Goal: Transaction & Acquisition: Purchase product/service

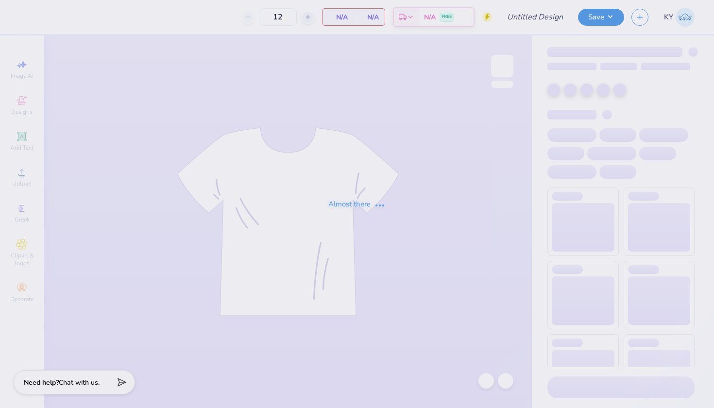
type input "ZBT Get on the Ball 2025"
type input "80"
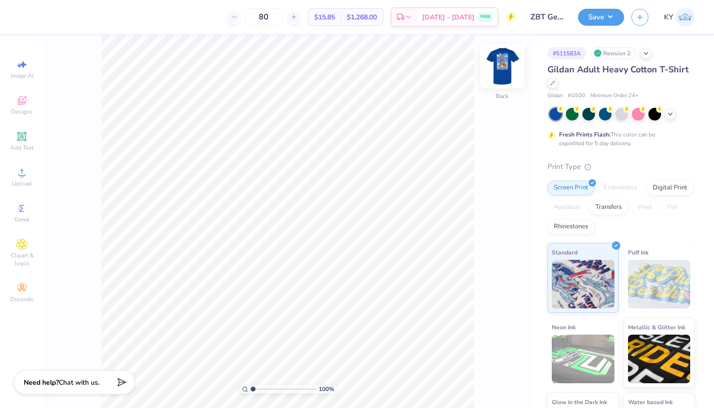
click at [501, 64] on img at bounding box center [502, 66] width 39 height 39
click at [496, 69] on img at bounding box center [502, 66] width 39 height 39
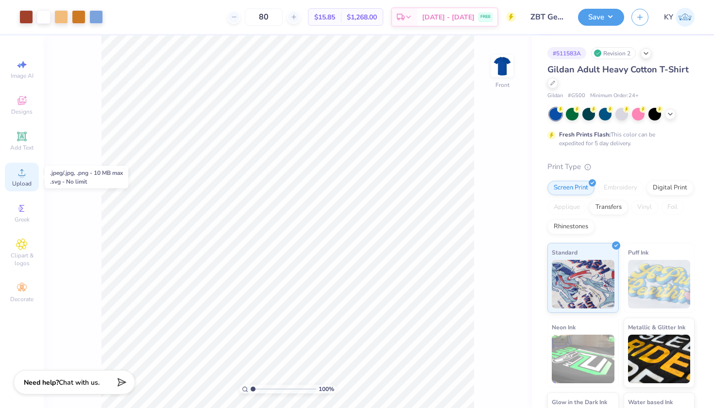
click at [20, 182] on span "Upload" at bounding box center [21, 184] width 19 height 8
click at [27, 78] on span "Image AI" at bounding box center [22, 76] width 23 height 8
select select "4"
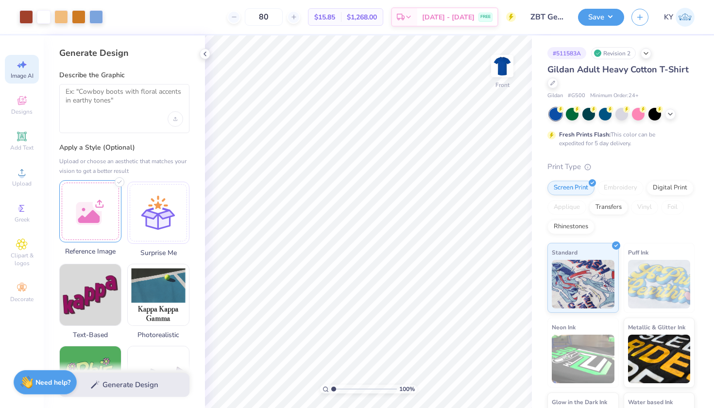
click at [82, 213] on div at bounding box center [90, 211] width 62 height 62
click at [122, 97] on textarea at bounding box center [125, 99] width 118 height 24
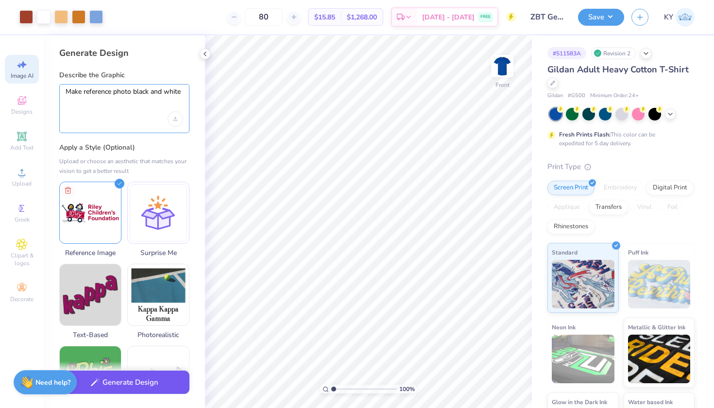
type textarea "Make reference photo black and white"
click at [119, 392] on button "Generate Design" at bounding box center [124, 383] width 130 height 24
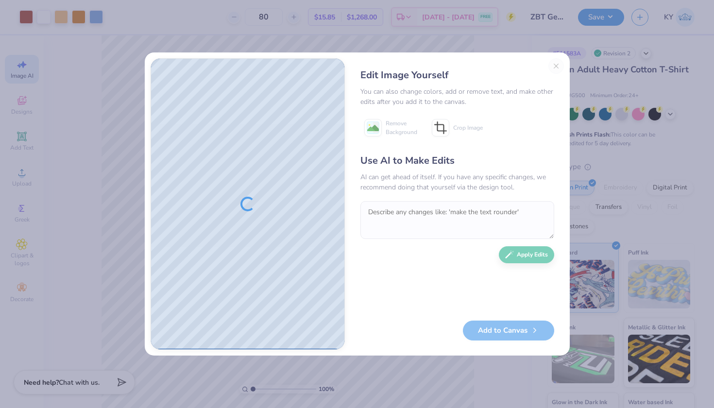
click at [555, 66] on div "Edit Image Yourself You can also change colors, add or remove text, and make ot…" at bounding box center [457, 203] width 213 height 291
click at [559, 65] on button "Close" at bounding box center [556, 66] width 16 height 16
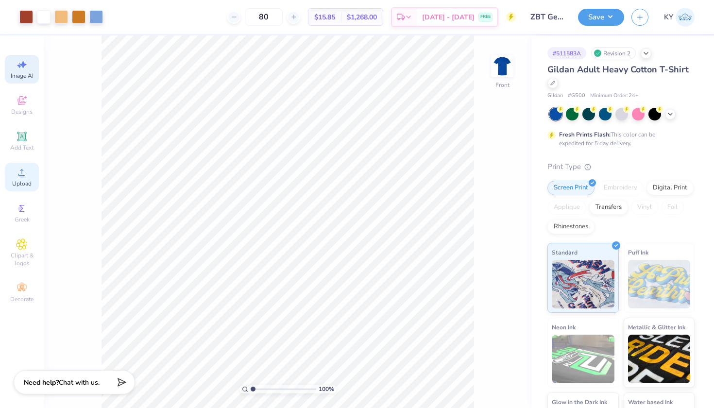
click at [22, 174] on circle at bounding box center [21, 175] width 5 height 5
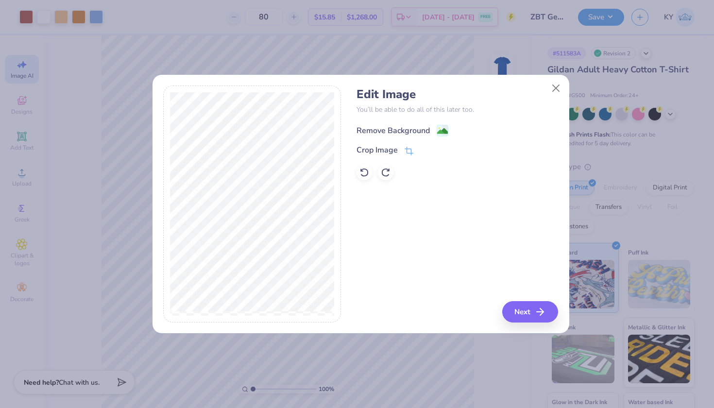
click at [444, 127] on image at bounding box center [442, 131] width 11 height 11
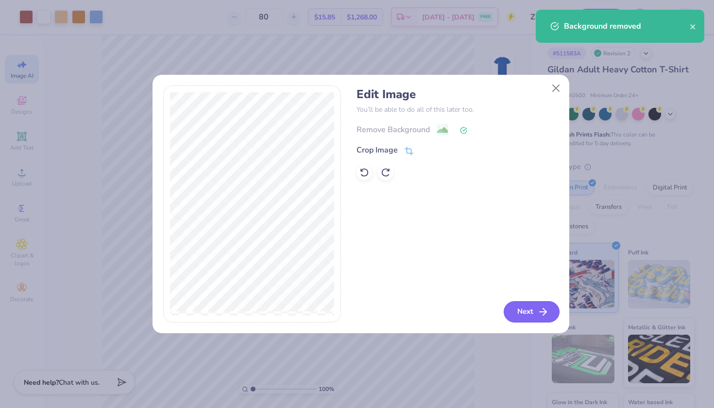
click at [522, 314] on button "Next" at bounding box center [532, 311] width 56 height 21
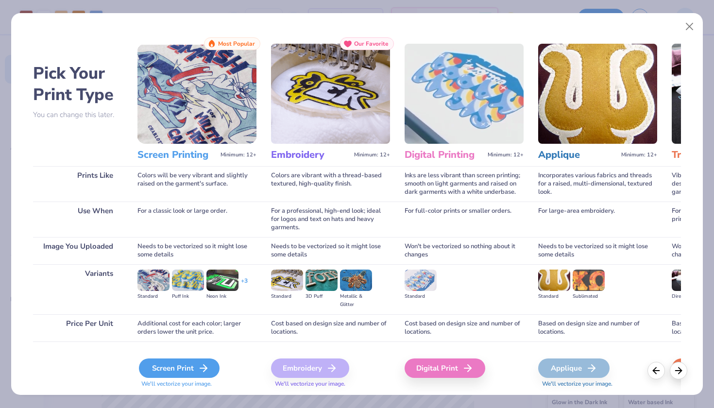
click at [173, 369] on div "Screen Print" at bounding box center [179, 368] width 81 height 19
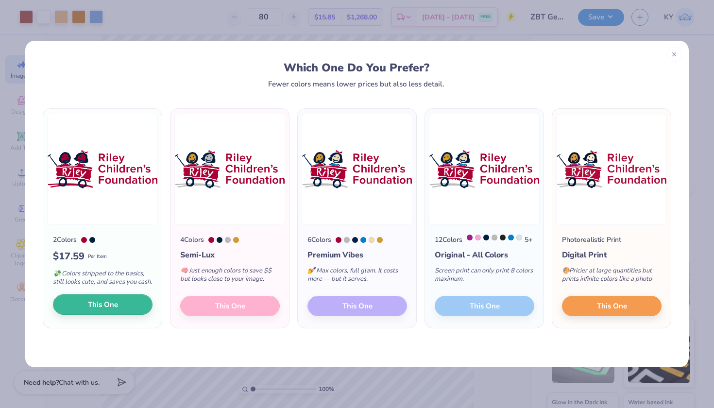
click at [99, 310] on span "This One" at bounding box center [103, 304] width 30 height 11
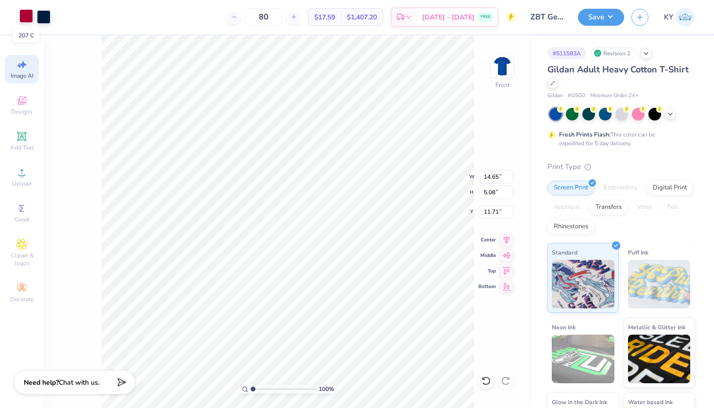
click at [26, 23] on div at bounding box center [26, 16] width 14 height 14
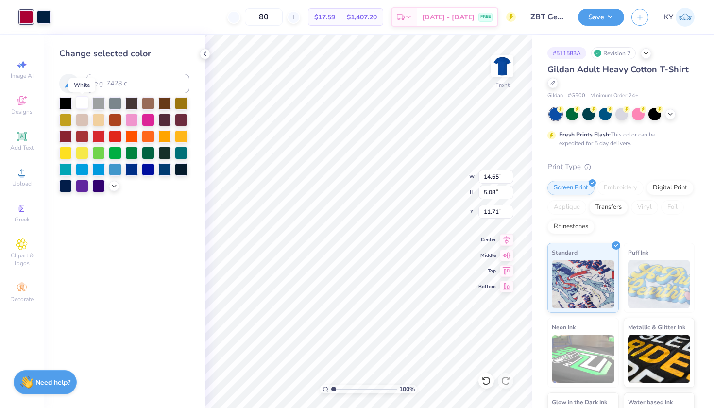
click at [82, 106] on div at bounding box center [82, 102] width 13 height 13
click at [61, 103] on div at bounding box center [65, 102] width 13 height 13
click at [46, 19] on div at bounding box center [44, 16] width 14 height 14
click at [83, 103] on div at bounding box center [82, 102] width 13 height 13
click at [67, 103] on div at bounding box center [65, 102] width 13 height 13
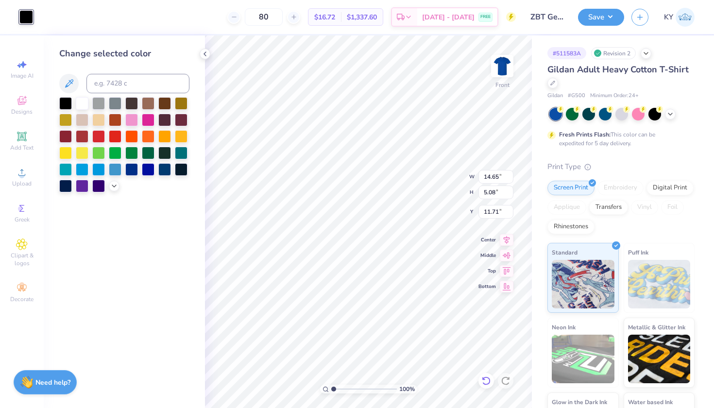
click at [484, 381] on icon at bounding box center [486, 381] width 10 height 10
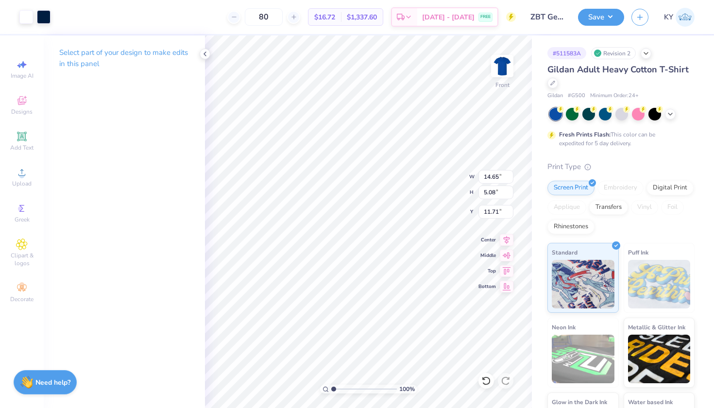
type input "7.44"
type input "2.58"
type input "17.48"
type input "5.26"
type input "1.82"
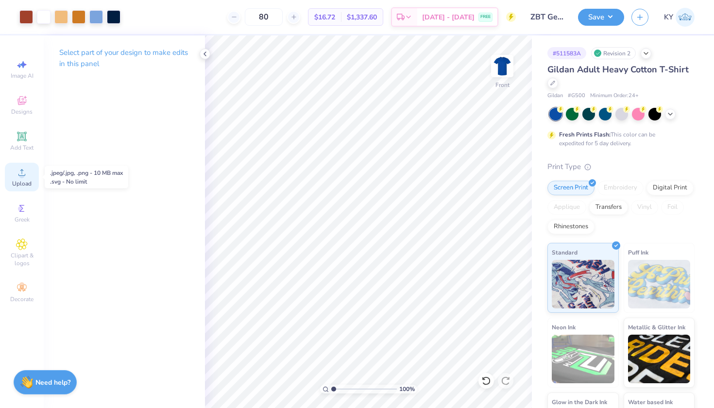
click at [18, 180] on span "Upload" at bounding box center [21, 184] width 19 height 8
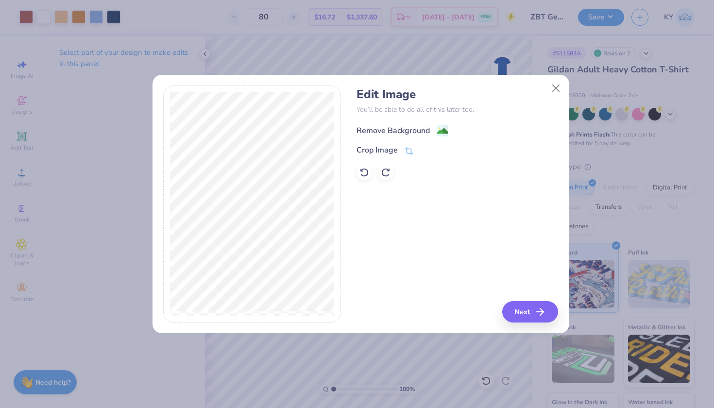
click at [437, 132] on rect at bounding box center [442, 130] width 11 height 11
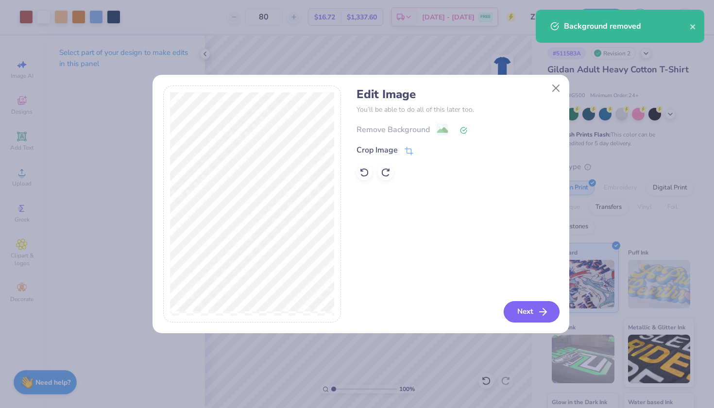
click at [536, 311] on button "Next" at bounding box center [532, 311] width 56 height 21
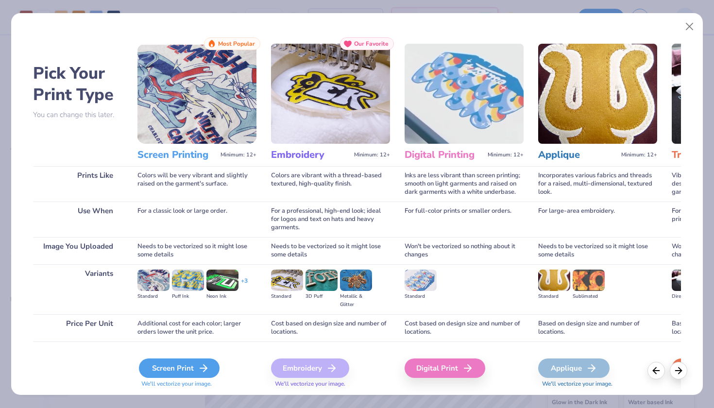
click at [176, 362] on div "Screen Print" at bounding box center [179, 368] width 81 height 19
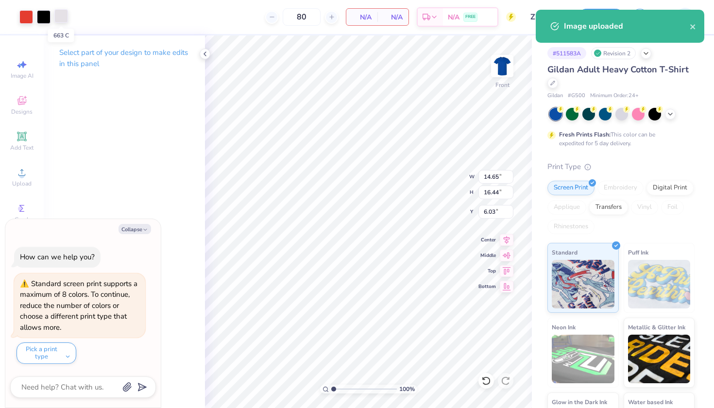
click at [59, 15] on div at bounding box center [61, 16] width 14 height 14
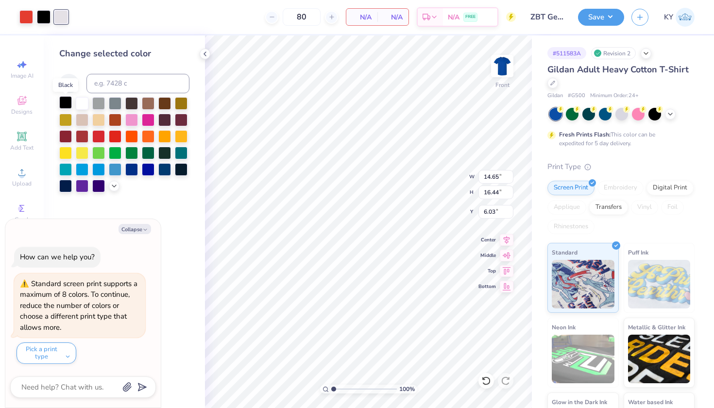
click at [63, 102] on div at bounding box center [65, 102] width 13 height 13
click at [58, 15] on div at bounding box center [61, 16] width 14 height 14
click at [63, 102] on div at bounding box center [65, 102] width 13 height 13
click at [61, 23] on div at bounding box center [61, 16] width 14 height 14
click at [66, 101] on div at bounding box center [65, 102] width 13 height 13
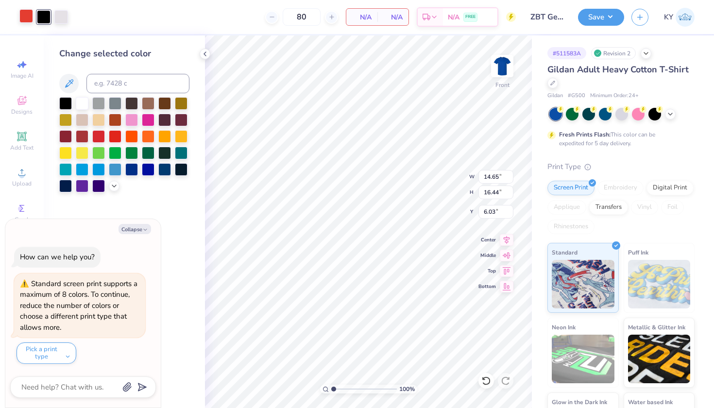
click at [23, 19] on div at bounding box center [26, 16] width 14 height 14
click at [84, 104] on div at bounding box center [82, 102] width 13 height 13
type textarea "x"
type input "2.96"
type input "3.32"
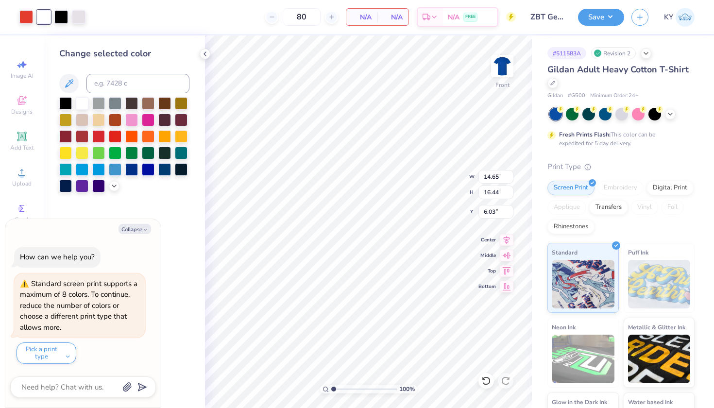
type input "19.15"
type textarea "x"
type input "17.64"
type textarea "x"
type input "9.10"
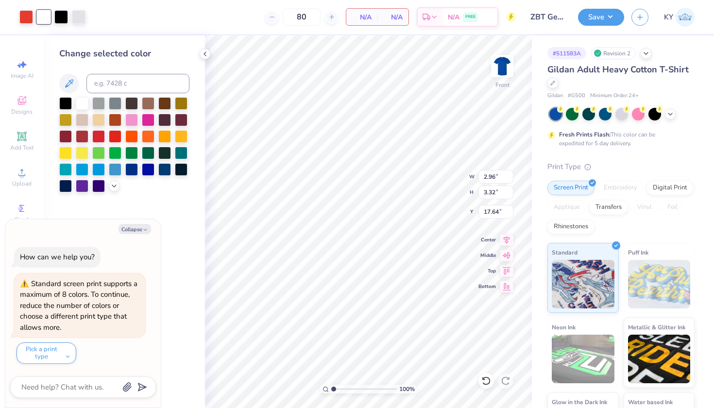
type input "13.98"
type input "3.00"
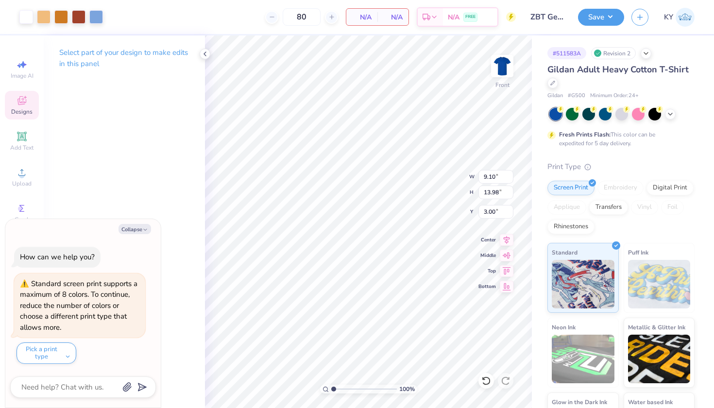
type textarea "x"
type input "2.96"
type input "3.32"
type input "17.64"
click at [23, 21] on div at bounding box center [26, 16] width 14 height 14
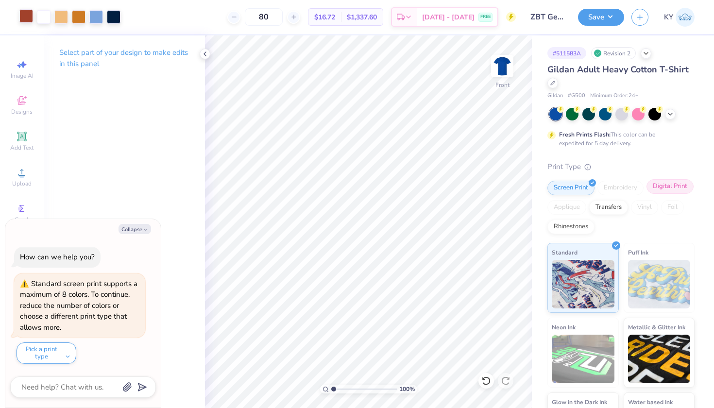
click at [647, 194] on div "Digital Print" at bounding box center [670, 186] width 47 height 15
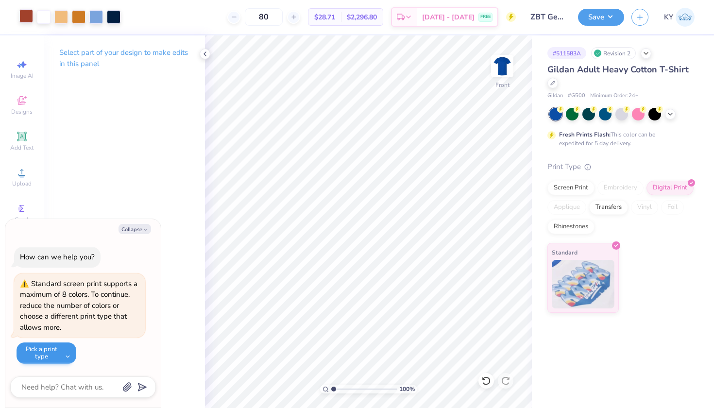
click at [57, 348] on button "Pick a print type" at bounding box center [47, 352] width 60 height 21
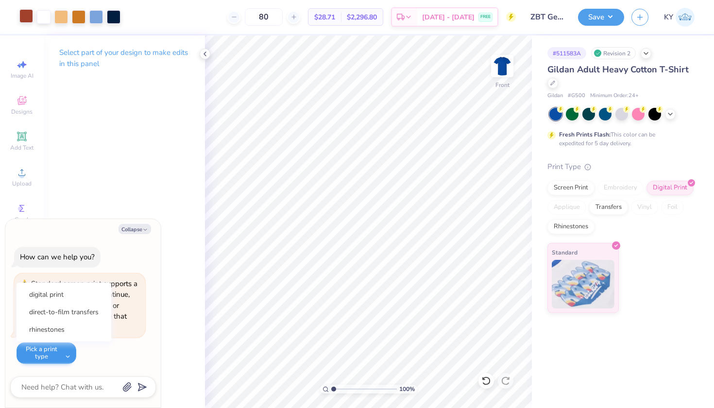
click at [57, 348] on button "Pick a print type" at bounding box center [47, 352] width 60 height 21
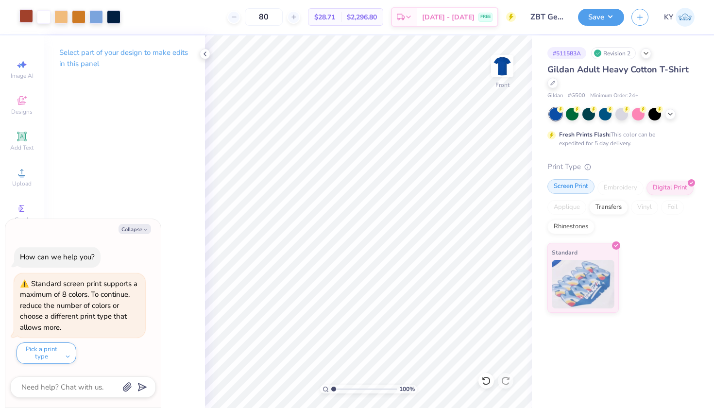
click at [567, 182] on div "Screen Print" at bounding box center [570, 186] width 47 height 15
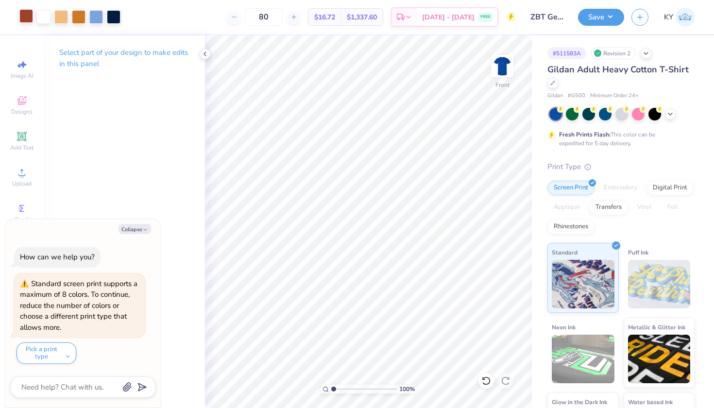
click at [174, 180] on div "Select part of your design to make edits in this panel" at bounding box center [124, 221] width 161 height 373
click at [132, 230] on button "Collapse" at bounding box center [135, 229] width 33 height 10
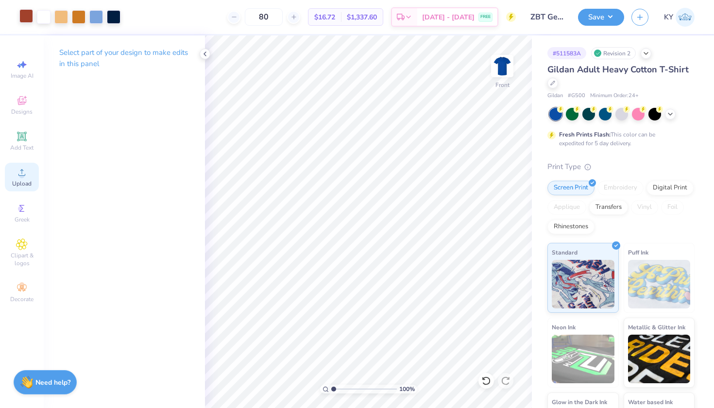
click at [21, 181] on span "Upload" at bounding box center [21, 184] width 19 height 8
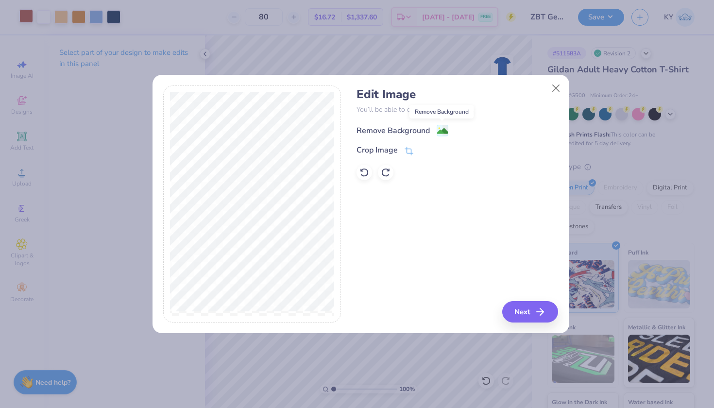
click at [441, 130] on image at bounding box center [442, 131] width 11 height 11
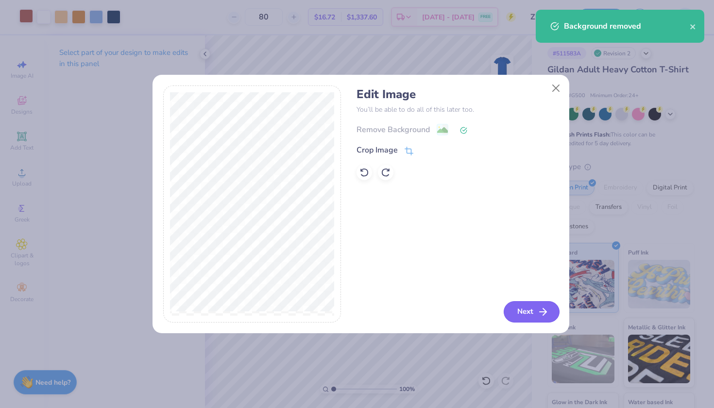
click at [524, 304] on button "Next" at bounding box center [532, 311] width 56 height 21
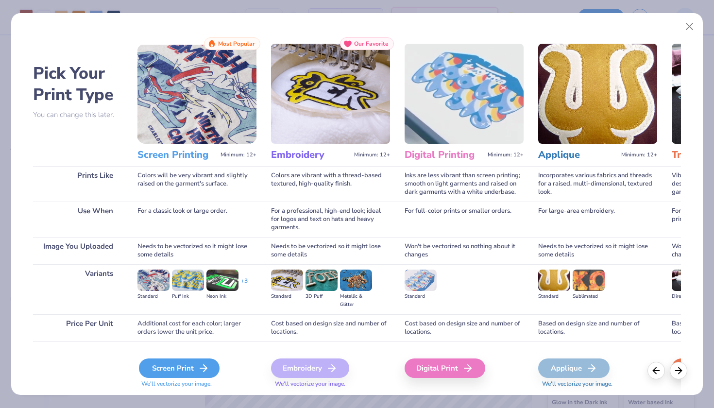
click at [196, 363] on div "Screen Print" at bounding box center [179, 368] width 81 height 19
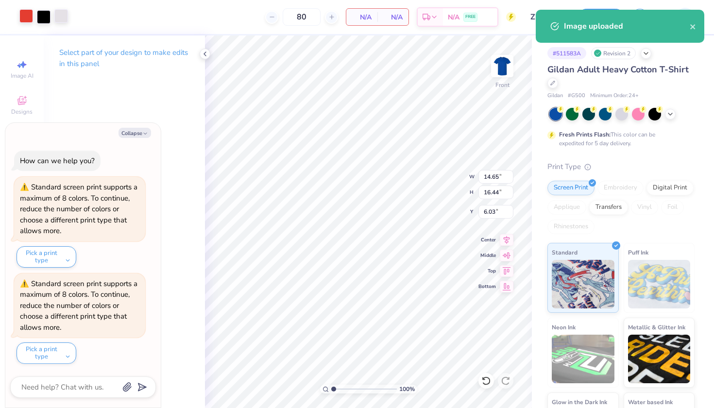
click at [63, 20] on div at bounding box center [61, 16] width 14 height 14
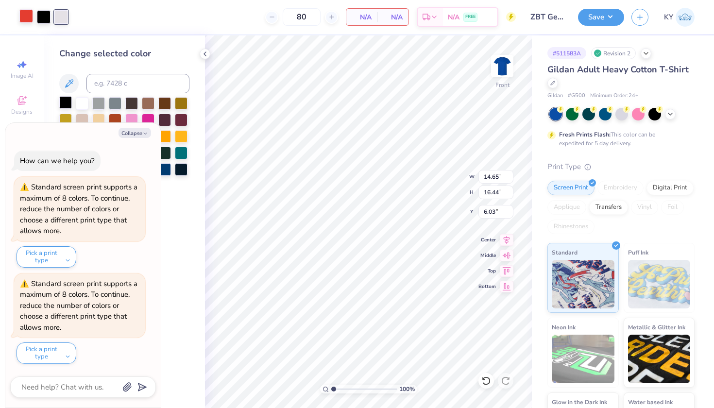
click at [64, 101] on div at bounding box center [65, 102] width 13 height 13
click at [33, 18] on div at bounding box center [26, 16] width 14 height 14
click at [80, 103] on div at bounding box center [82, 102] width 13 height 13
click at [127, 135] on button "Collapse" at bounding box center [135, 133] width 33 height 10
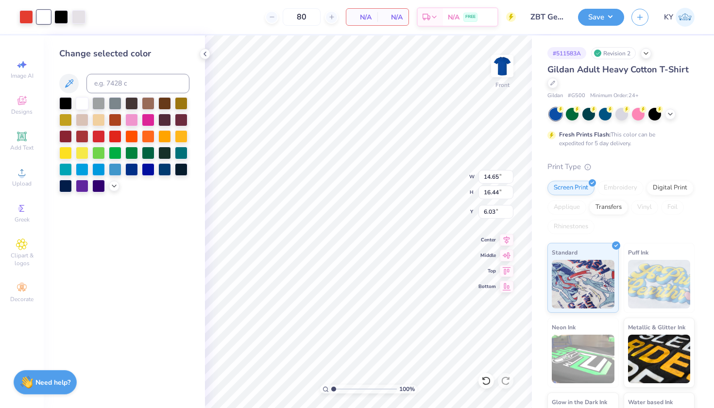
type textarea "x"
click at [205, 51] on icon at bounding box center [205, 54] width 8 height 8
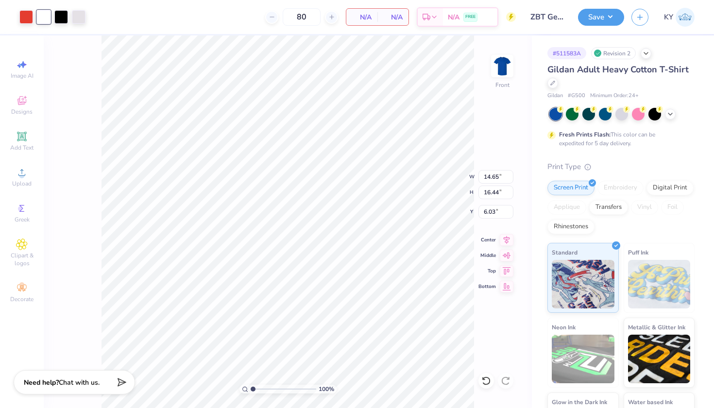
type input "2.92"
type input "3.28"
type input "17.48"
click at [24, 20] on div at bounding box center [26, 16] width 14 height 14
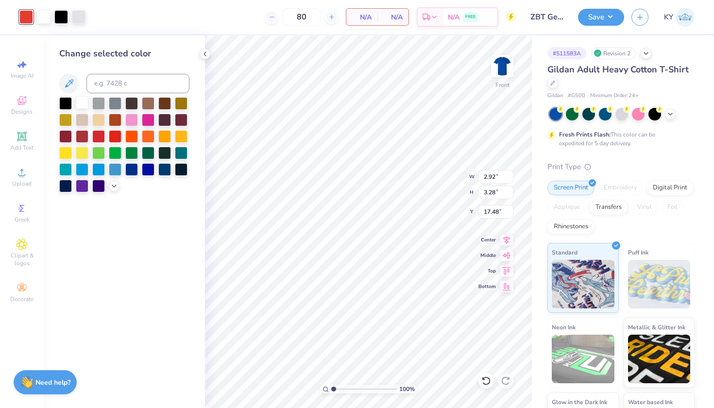
click at [80, 103] on div at bounding box center [82, 102] width 13 height 13
click at [20, 17] on div at bounding box center [26, 16] width 14 height 14
click at [75, 84] on button at bounding box center [68, 83] width 19 height 19
click at [207, 51] on icon at bounding box center [205, 54] width 8 height 8
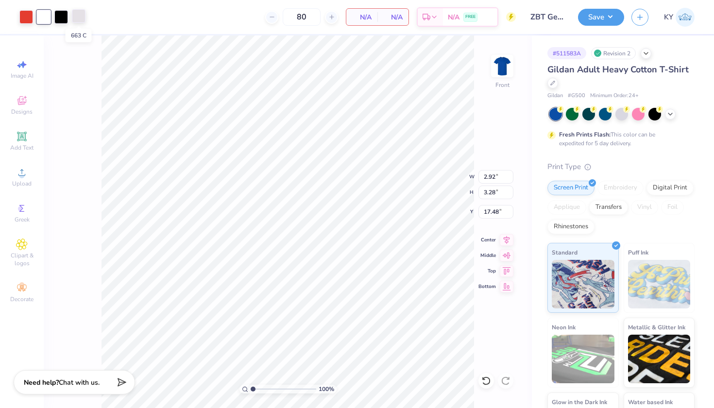
click at [81, 18] on div at bounding box center [79, 16] width 14 height 14
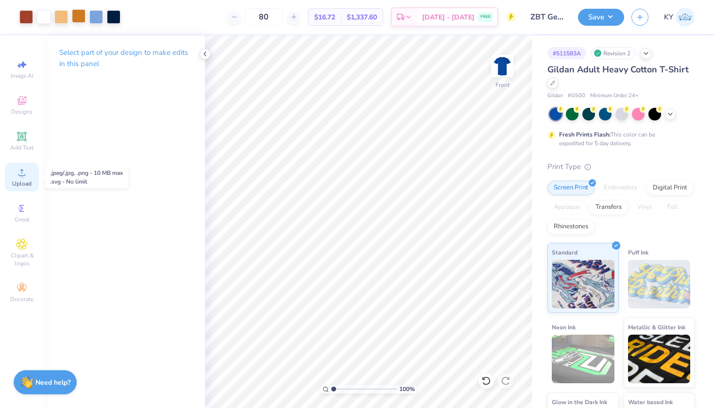
click at [21, 178] on circle at bounding box center [21, 175] width 5 height 5
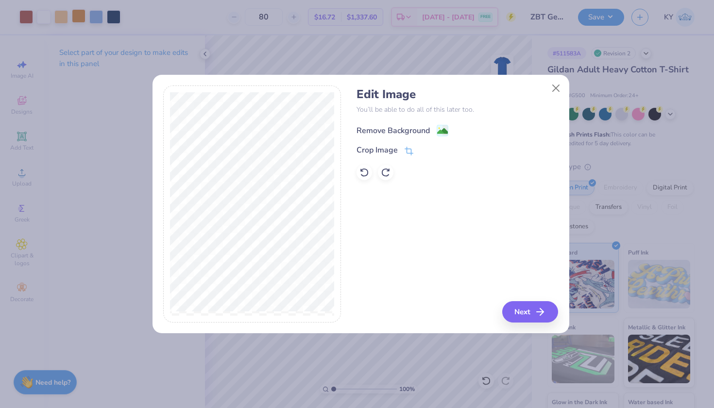
click at [430, 130] on div "Remove Background" at bounding box center [403, 130] width 92 height 12
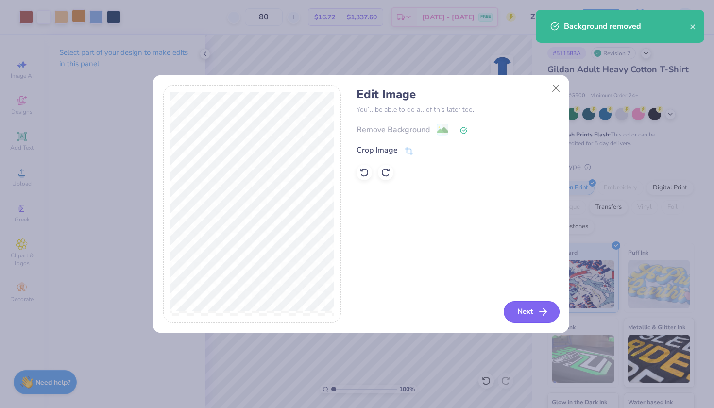
click at [527, 309] on button "Next" at bounding box center [532, 311] width 56 height 21
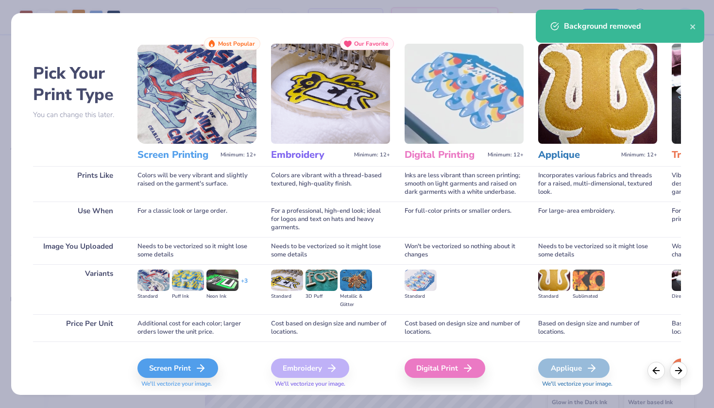
click at [72, 381] on div at bounding box center [78, 368] width 90 height 52
click at [146, 372] on div "Screen Print" at bounding box center [179, 368] width 81 height 19
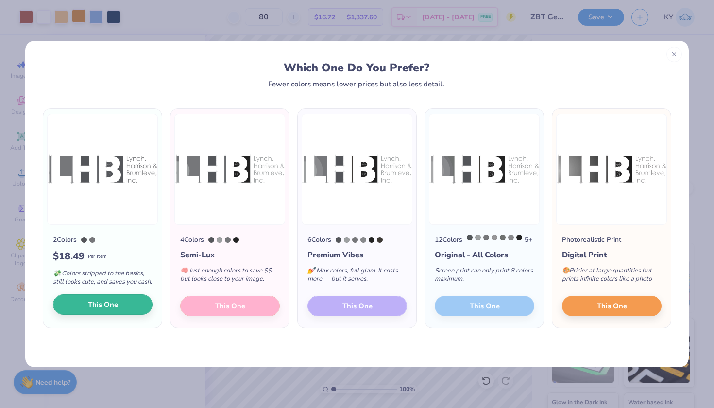
click at [112, 310] on span "This One" at bounding box center [103, 304] width 30 height 11
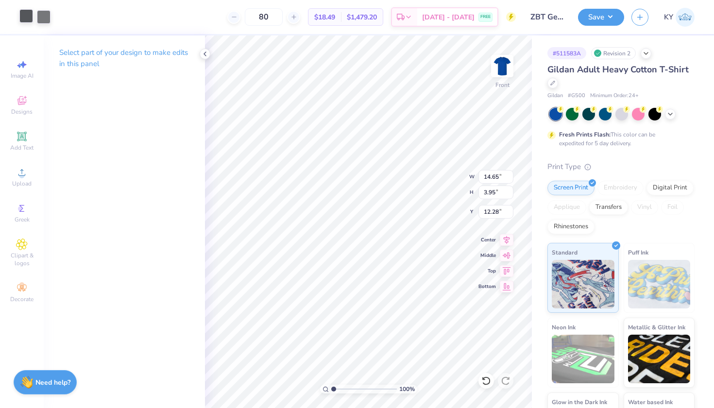
click at [25, 19] on div at bounding box center [26, 16] width 14 height 14
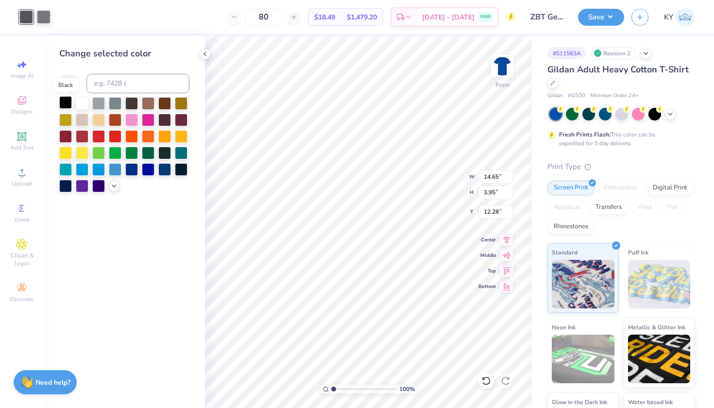
click at [68, 106] on div at bounding box center [65, 102] width 13 height 13
click at [44, 18] on div at bounding box center [44, 16] width 14 height 14
click at [64, 102] on div at bounding box center [65, 102] width 13 height 13
type input "6.08"
type input "1.64"
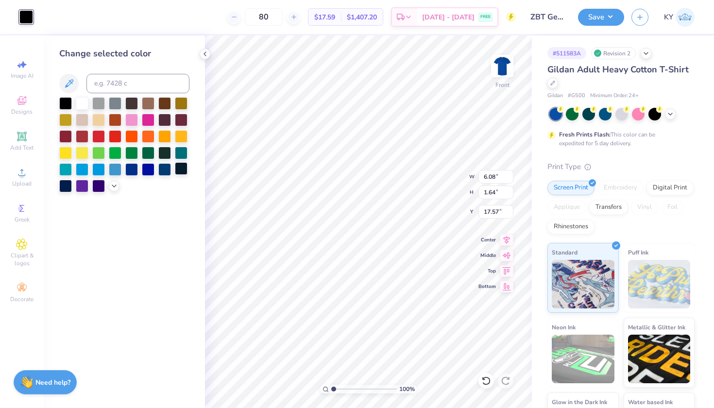
type input "17.48"
type input "4.55"
type input "1.23"
type input "5.26"
type input "1.82"
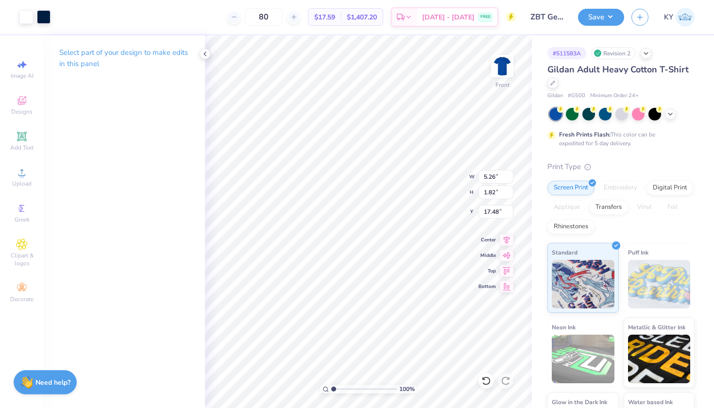
type input "4.08"
type input "1.41"
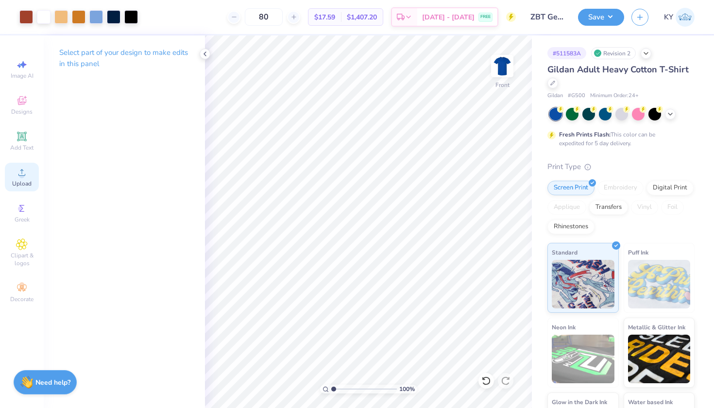
click at [21, 171] on icon at bounding box center [22, 173] width 12 height 12
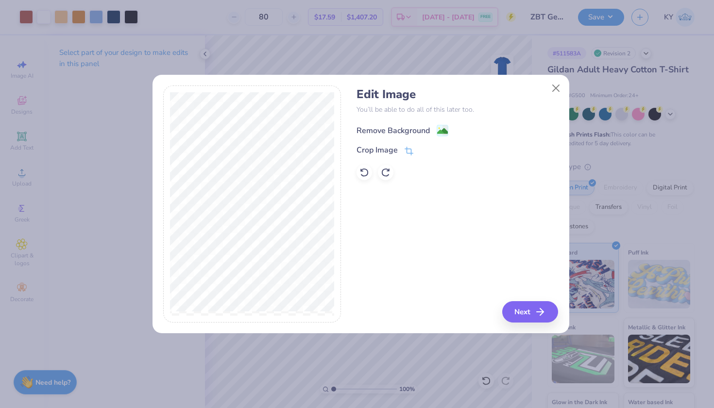
click at [439, 129] on circle at bounding box center [438, 128] width 1 height 1
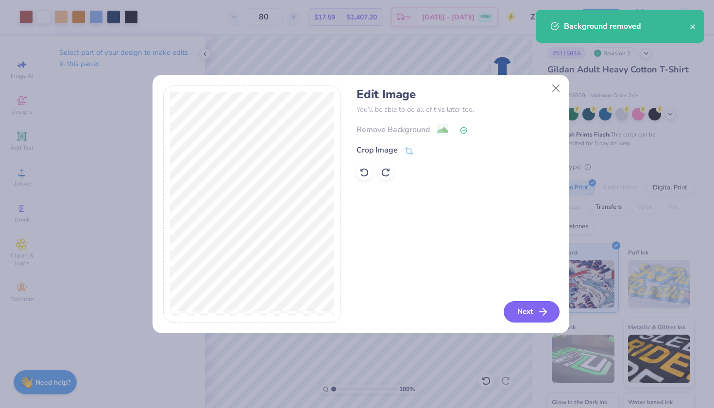
click at [526, 309] on button "Next" at bounding box center [532, 311] width 56 height 21
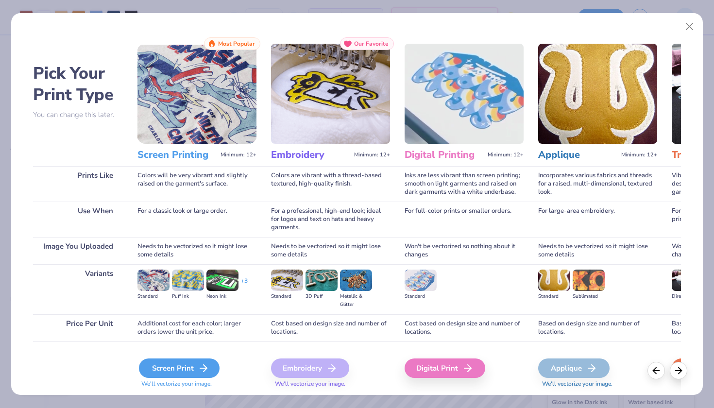
click at [184, 373] on div "Screen Print" at bounding box center [179, 368] width 81 height 19
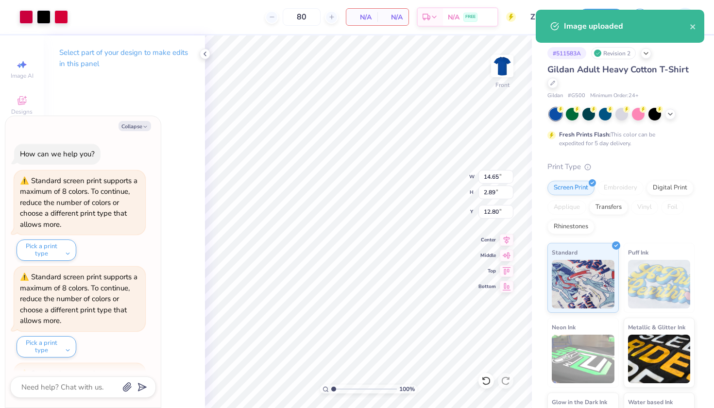
scroll to position [86, 0]
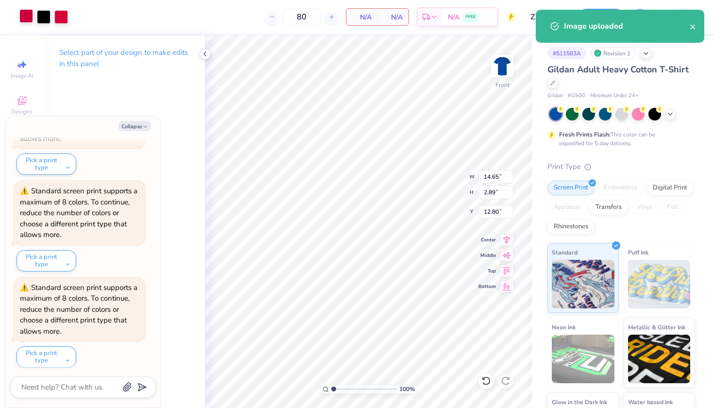
click at [32, 14] on div at bounding box center [26, 16] width 14 height 14
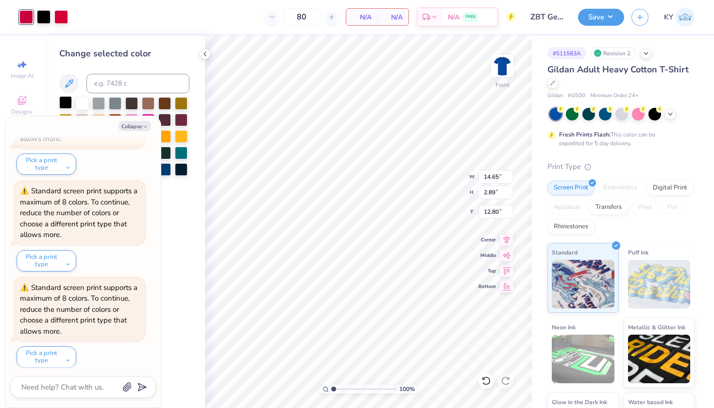
click at [65, 98] on div at bounding box center [65, 102] width 13 height 13
click at [43, 18] on div at bounding box center [44, 16] width 14 height 14
click at [66, 103] on div at bounding box center [65, 102] width 13 height 13
type textarea "x"
type input "6.26"
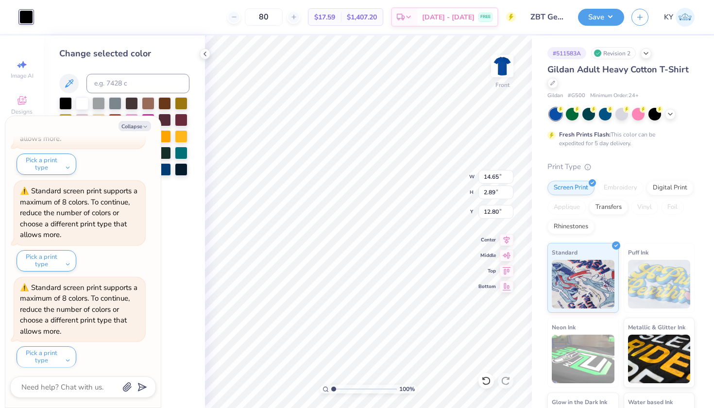
type input "1.24"
type textarea "x"
type input "17.48"
type textarea "x"
type input "4.47"
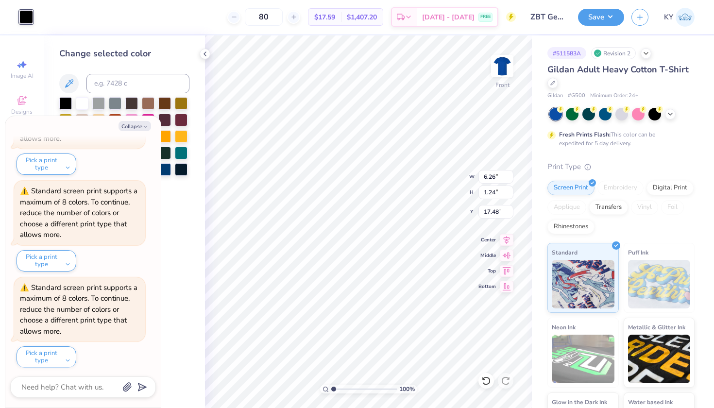
type input "0.88"
type textarea "x"
type input "4.71"
type input "0.93"
click at [135, 124] on button "Collapse" at bounding box center [135, 126] width 33 height 10
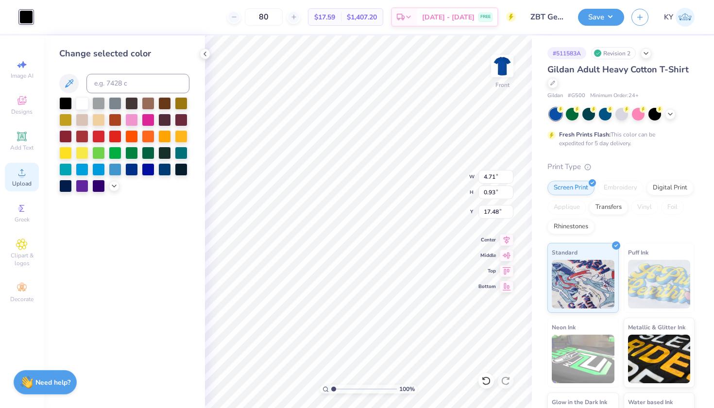
click at [16, 179] on div "Upload" at bounding box center [22, 177] width 34 height 29
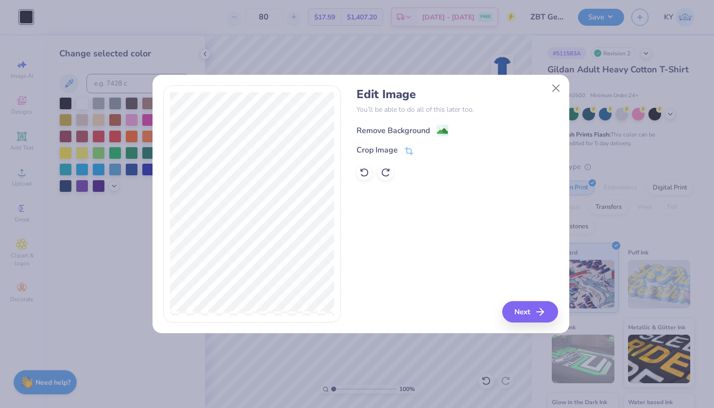
click at [442, 127] on image at bounding box center [442, 131] width 11 height 11
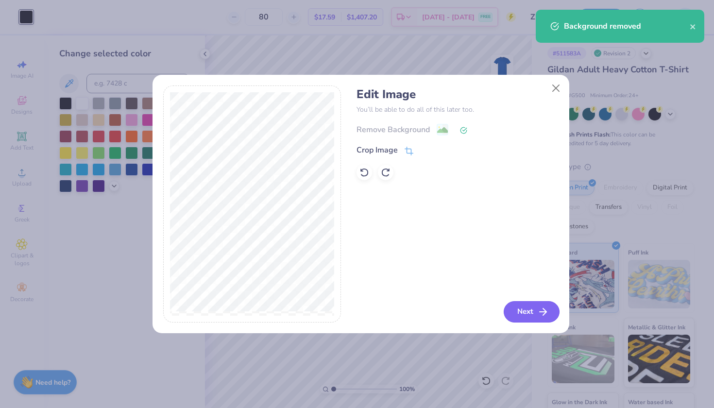
click at [537, 309] on icon "button" at bounding box center [543, 312] width 12 height 12
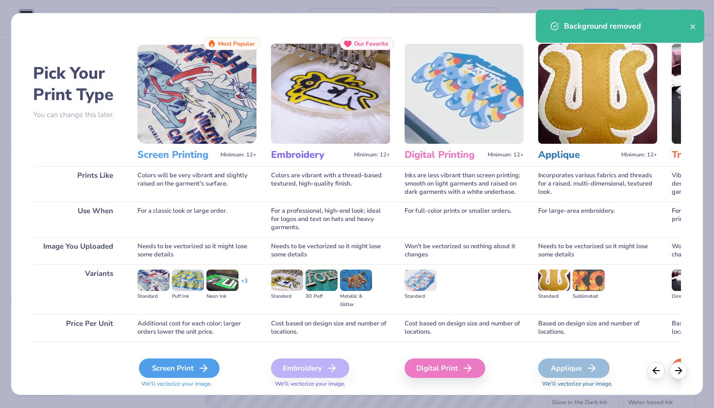
click at [165, 370] on div "Screen Print" at bounding box center [179, 368] width 81 height 19
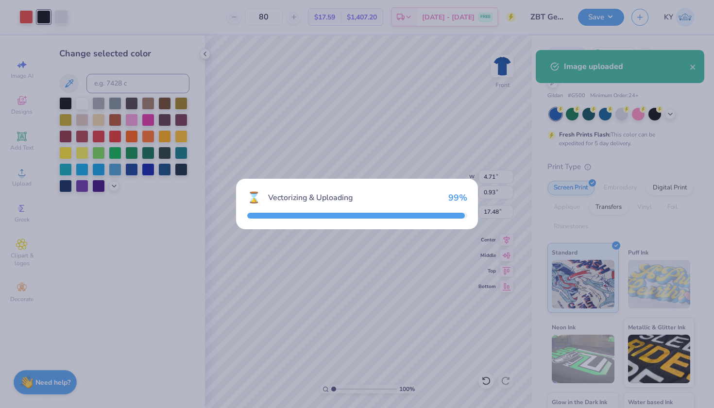
type textarea "x"
type input "14.65"
type input "16.44"
type input "6.03"
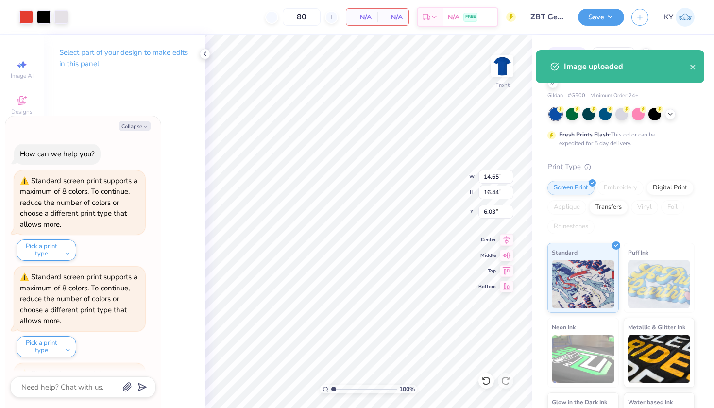
scroll to position [181, 0]
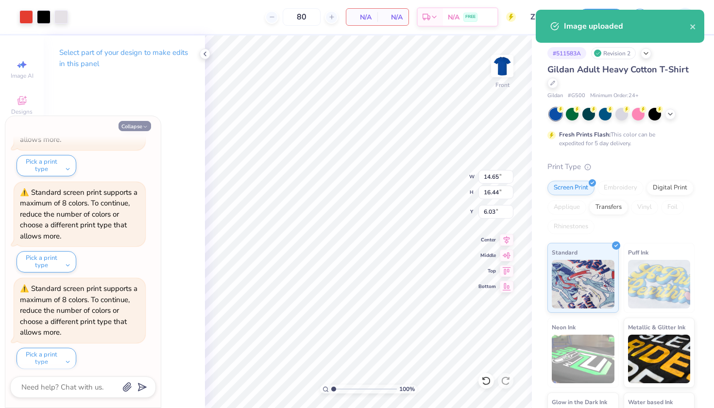
click at [132, 127] on button "Collapse" at bounding box center [135, 126] width 33 height 10
type textarea "x"
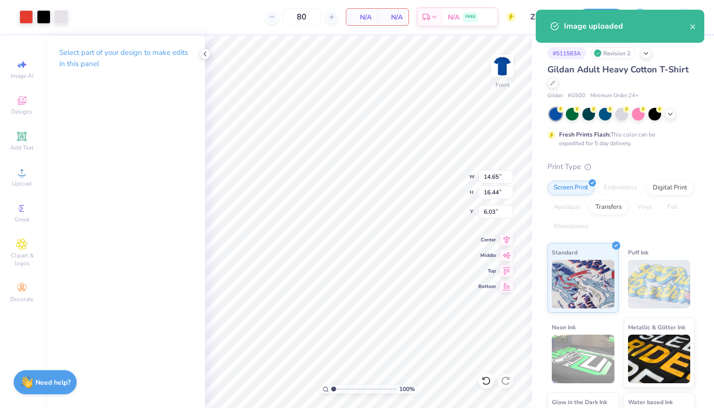
click at [45, 8] on div "Art colors" at bounding box center [34, 17] width 68 height 34
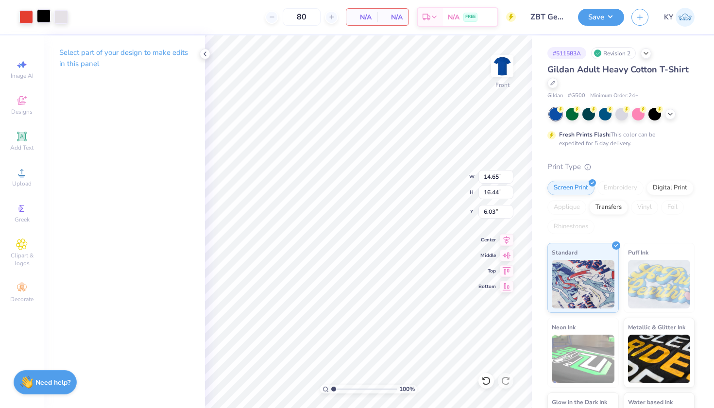
click at [45, 15] on div at bounding box center [44, 16] width 14 height 14
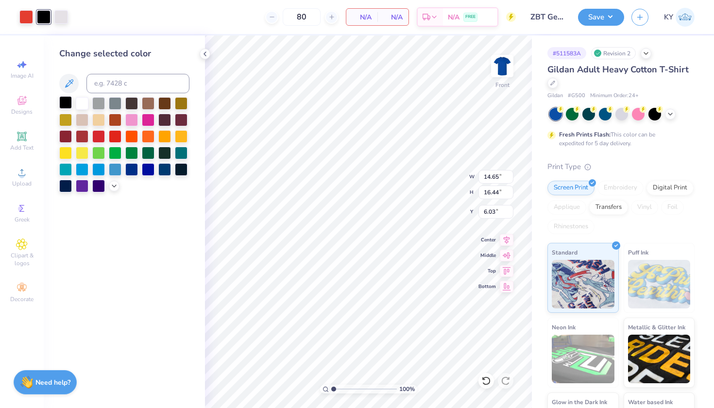
click at [68, 102] on div at bounding box center [65, 102] width 13 height 13
click at [28, 17] on div at bounding box center [26, 16] width 14 height 14
click at [81, 107] on div at bounding box center [82, 102] width 13 height 13
click at [28, 19] on div at bounding box center [26, 16] width 14 height 14
click at [79, 107] on div at bounding box center [82, 102] width 13 height 13
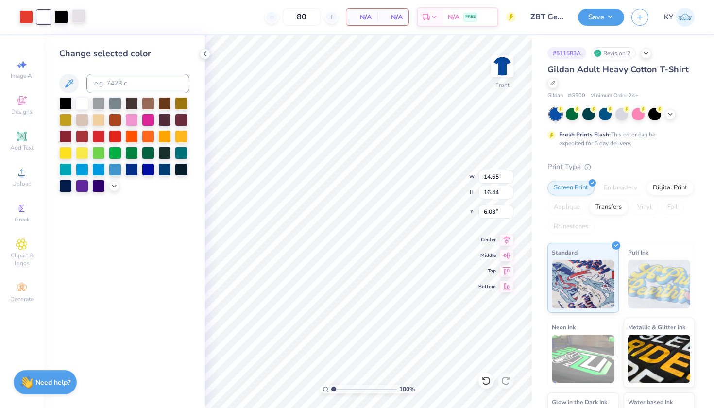
click at [80, 18] on div at bounding box center [79, 16] width 14 height 14
click at [66, 105] on div at bounding box center [65, 102] width 13 height 13
click at [80, 21] on div at bounding box center [79, 16] width 14 height 14
drag, startPoint x: 65, startPoint y: 105, endPoint x: 190, endPoint y: 54, distance: 135.6
click at [65, 105] on div at bounding box center [65, 103] width 13 height 13
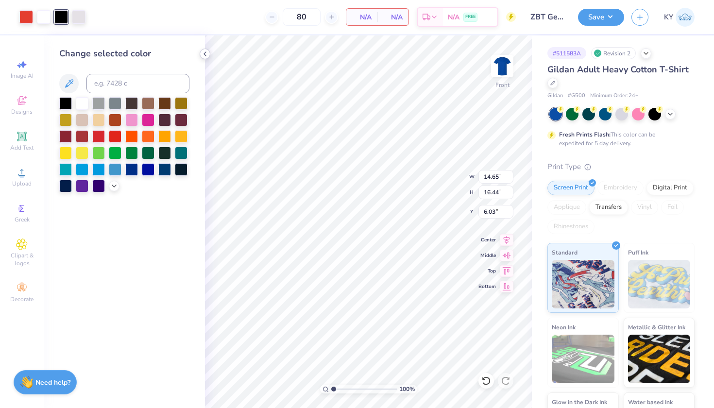
click at [205, 54] on icon at bounding box center [205, 54] width 8 height 8
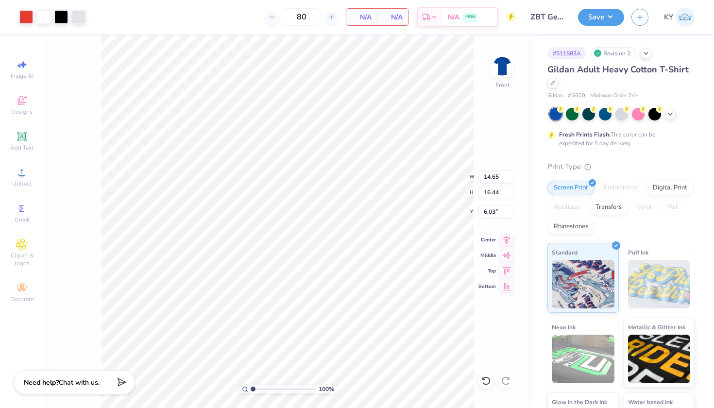
type input "3.86"
type input "4.33"
type input "18.14"
type input "2.08"
type input "2.34"
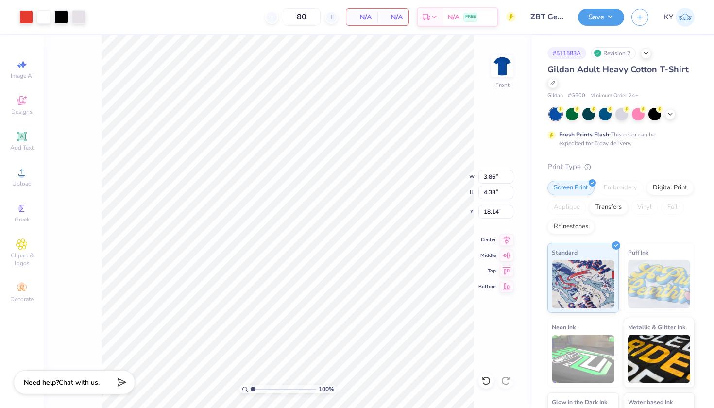
type input "20.13"
type input "4.08"
type input "1.41"
type input "17.48"
type input "19.67"
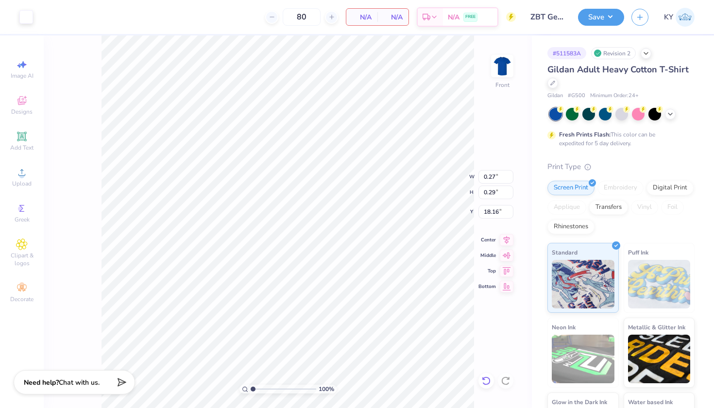
click at [487, 379] on icon at bounding box center [486, 381] width 10 height 10
type input "18.01"
click at [484, 381] on icon at bounding box center [486, 381] width 10 height 10
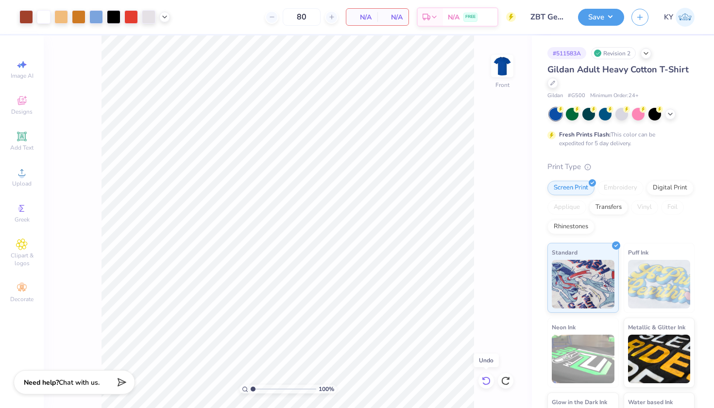
click at [485, 382] on icon at bounding box center [486, 381] width 10 height 10
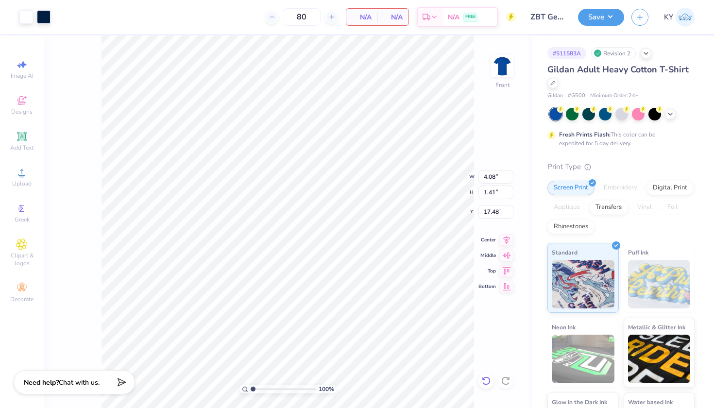
type input "4.71"
type input "0.93"
type input "19.20"
type input "4.55"
type input "1.23"
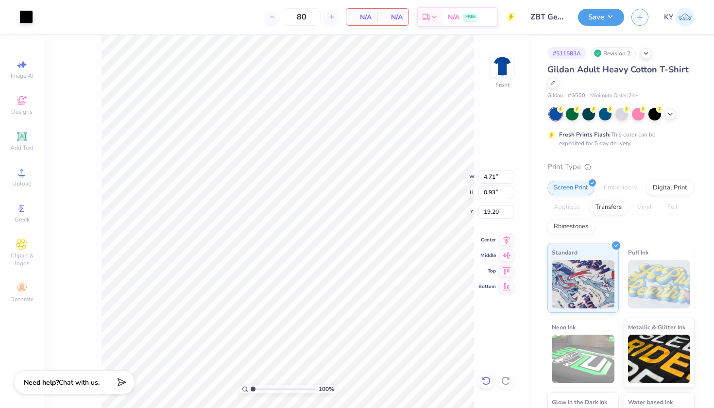
type input "17.48"
type input "2.08"
type input "2.34"
type input "17.54"
type input "4.55"
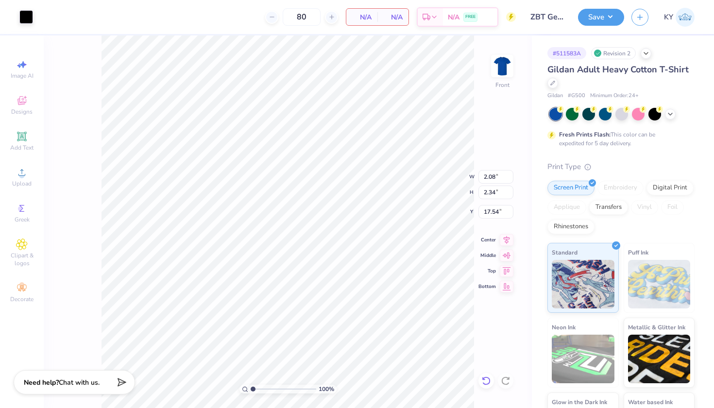
type input "1.23"
type input "17.48"
type input "4.08"
type input "1.41"
type input "17.54"
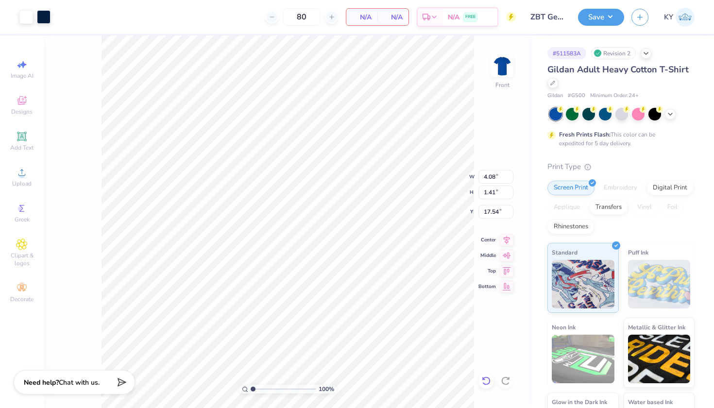
type input "4.55"
type input "1.23"
type input "17.54"
type input "2.08"
type input "2.34"
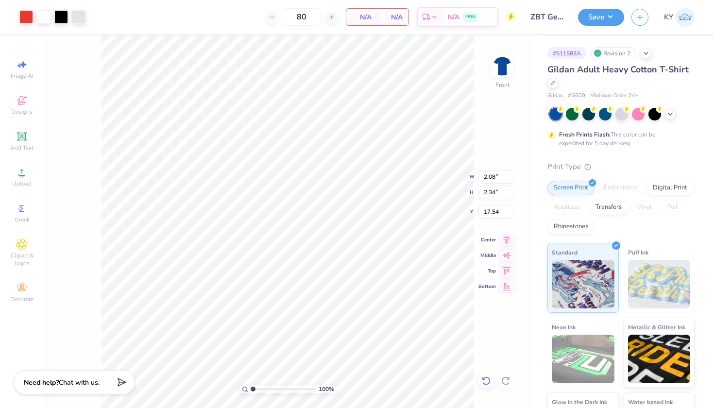
type input "17.33"
type input "4.71"
type input "0.93"
type input "19.20"
type input "2.08"
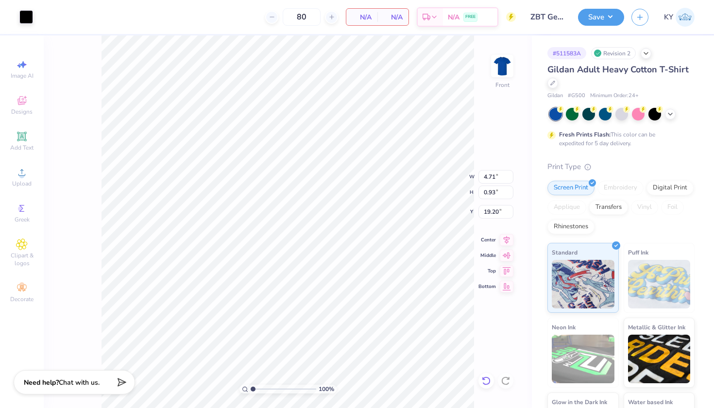
type input "2.34"
type input "17.59"
type input "2.15"
type input "2.42"
type input "17.60"
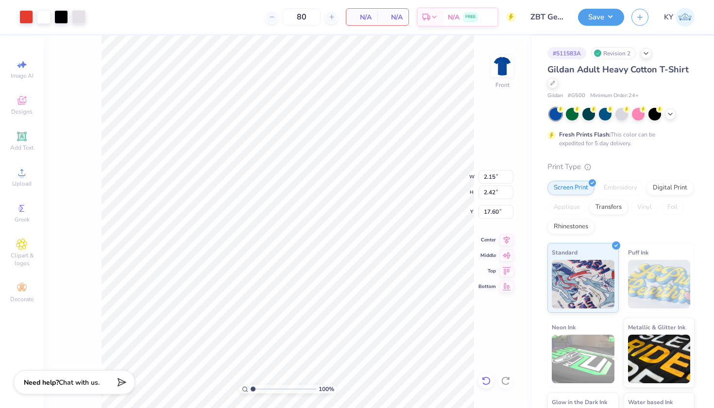
type input "2.25"
type input "2.53"
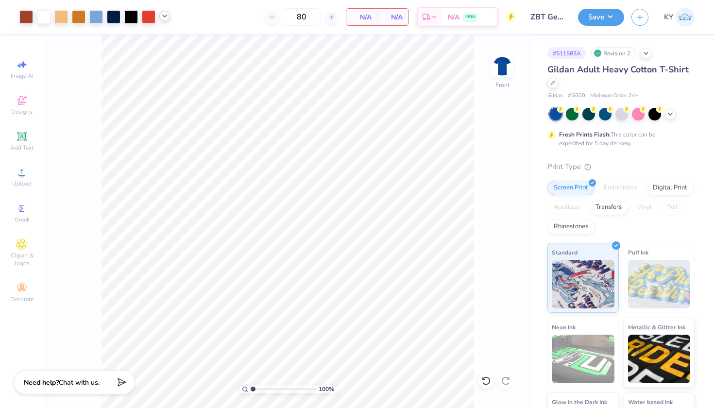
click at [165, 14] on icon at bounding box center [165, 16] width 8 height 8
click at [165, 37] on div at bounding box center [165, 41] width 14 height 14
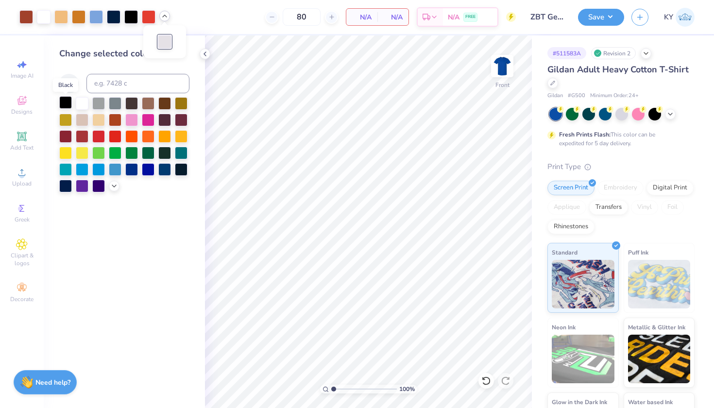
click at [66, 103] on div at bounding box center [65, 102] width 13 height 13
click at [153, 14] on div at bounding box center [149, 16] width 14 height 14
click at [79, 102] on div at bounding box center [82, 102] width 13 height 13
click at [168, 18] on icon at bounding box center [165, 16] width 8 height 8
click at [203, 53] on icon at bounding box center [205, 54] width 8 height 8
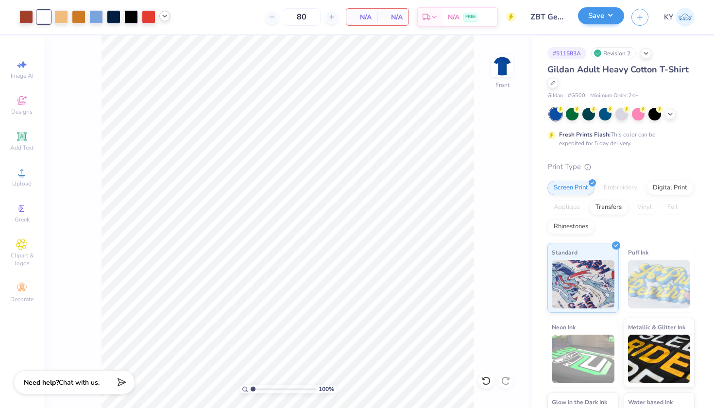
click at [608, 14] on button "Save" at bounding box center [601, 15] width 46 height 17
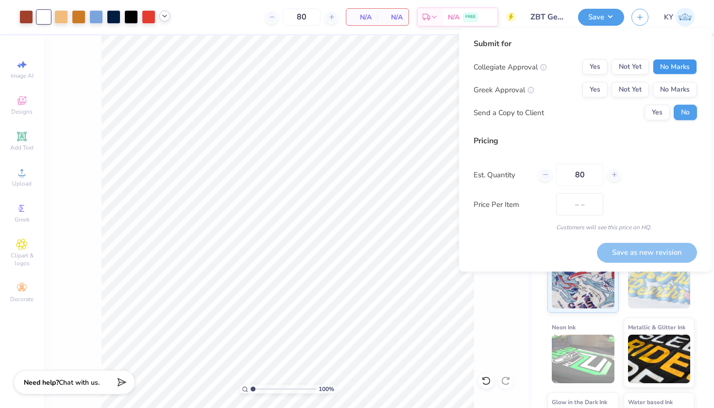
click at [669, 67] on button "No Marks" at bounding box center [675, 67] width 44 height 16
click at [592, 89] on button "Yes" at bounding box center [594, 90] width 25 height 16
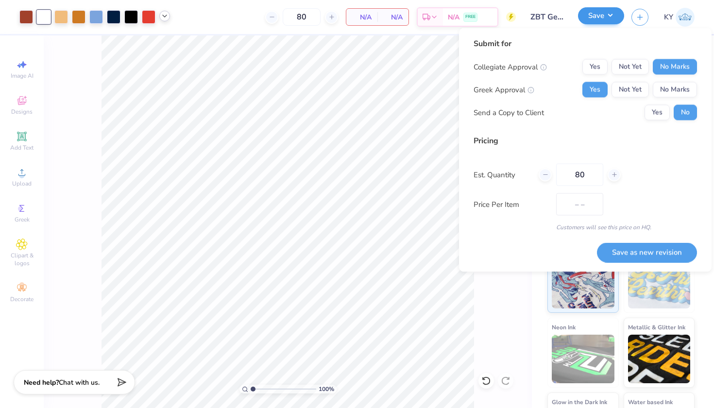
click at [608, 10] on button "Save" at bounding box center [601, 15] width 46 height 17
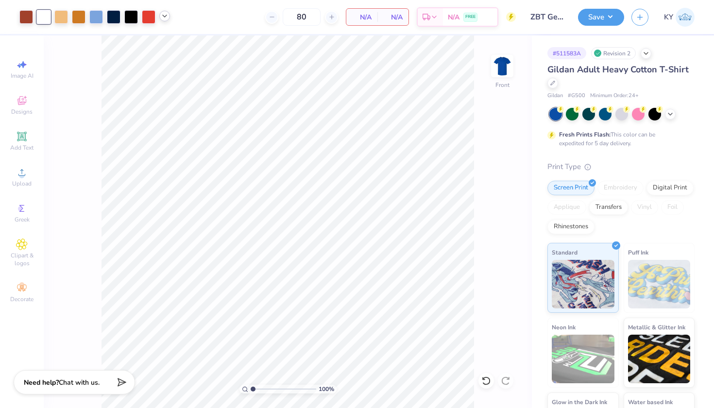
click at [169, 18] on div at bounding box center [164, 16] width 11 height 11
click at [162, 40] on div at bounding box center [165, 41] width 14 height 14
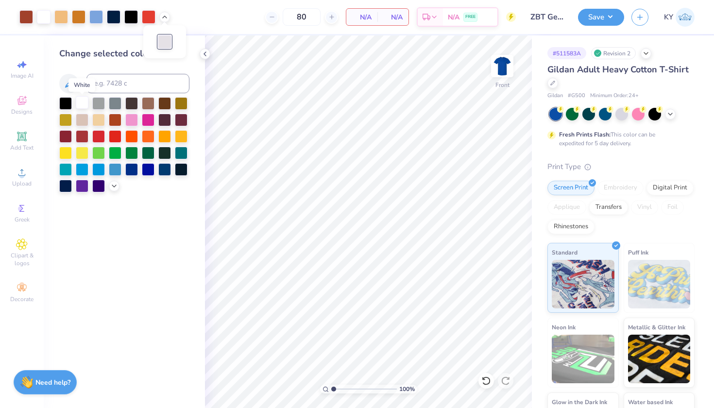
click at [80, 105] on div at bounding box center [82, 102] width 13 height 13
click at [80, 106] on div at bounding box center [82, 102] width 13 height 13
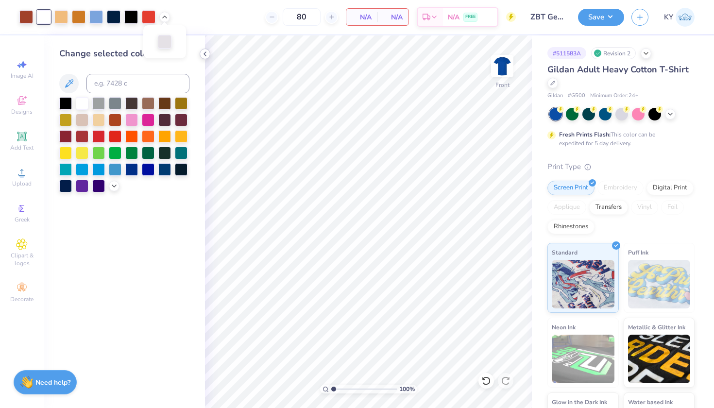
click at [204, 54] on polyline at bounding box center [205, 54] width 2 height 4
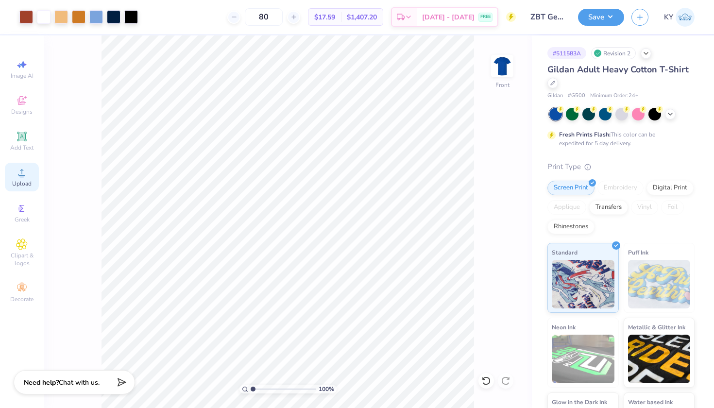
click at [25, 184] on span "Upload" at bounding box center [21, 184] width 19 height 8
click at [598, 11] on button "Save" at bounding box center [601, 15] width 46 height 17
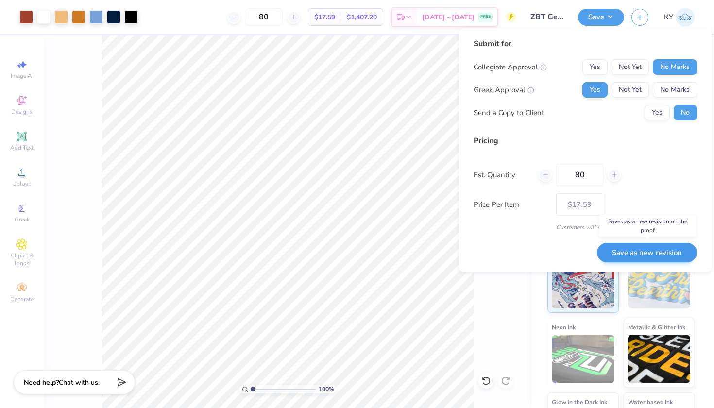
click at [613, 254] on button "Save as new revision" at bounding box center [647, 253] width 100 height 20
type input "$17.59"
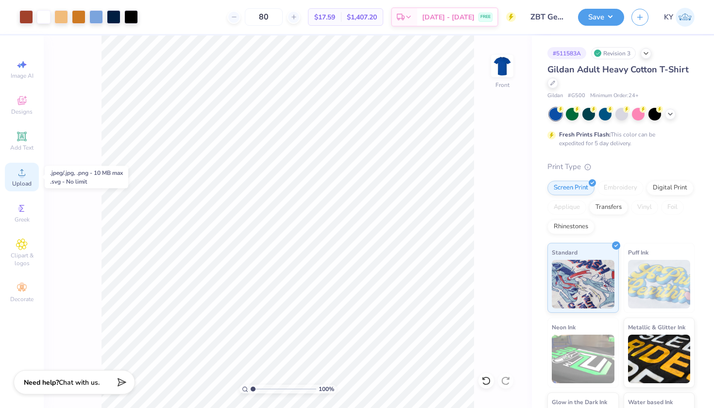
click at [27, 174] on icon at bounding box center [22, 173] width 12 height 12
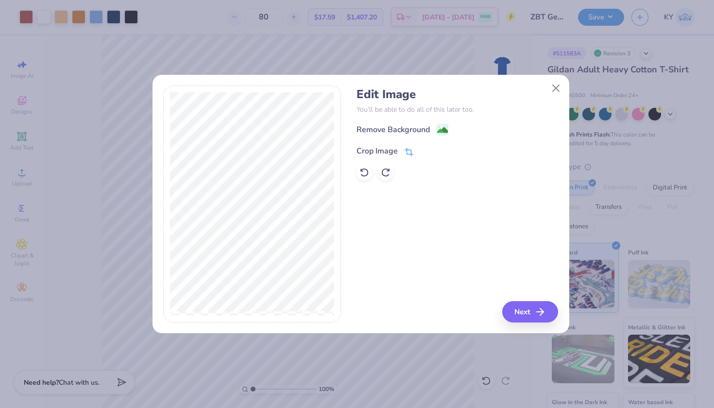
click at [386, 148] on div "Crop Image" at bounding box center [377, 151] width 41 height 12
click at [425, 149] on icon at bounding box center [425, 150] width 6 height 6
click at [443, 133] on image at bounding box center [442, 131] width 11 height 11
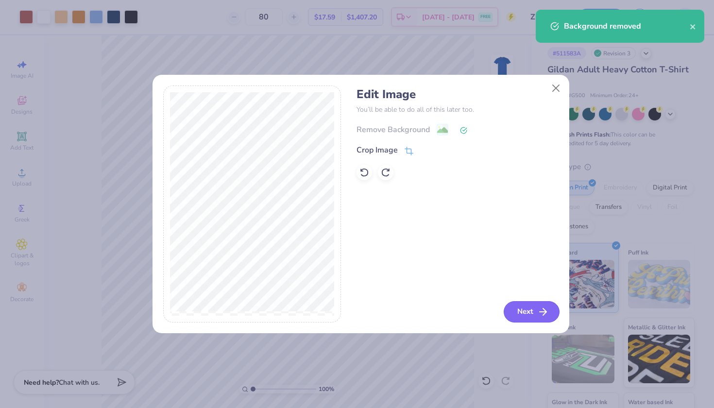
click at [532, 319] on button "Next" at bounding box center [532, 311] width 56 height 21
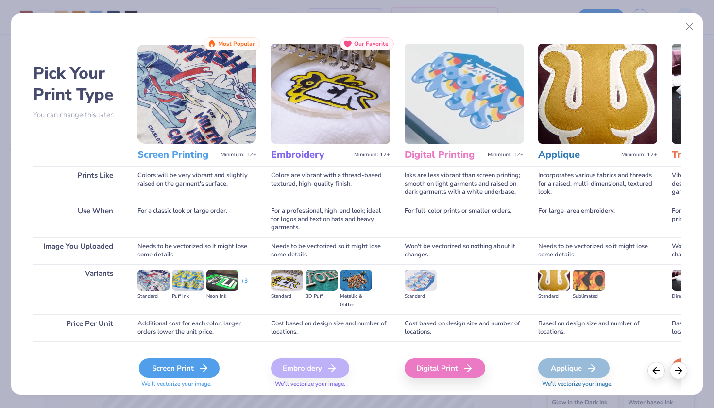
click at [173, 361] on div "Screen Print" at bounding box center [179, 368] width 81 height 19
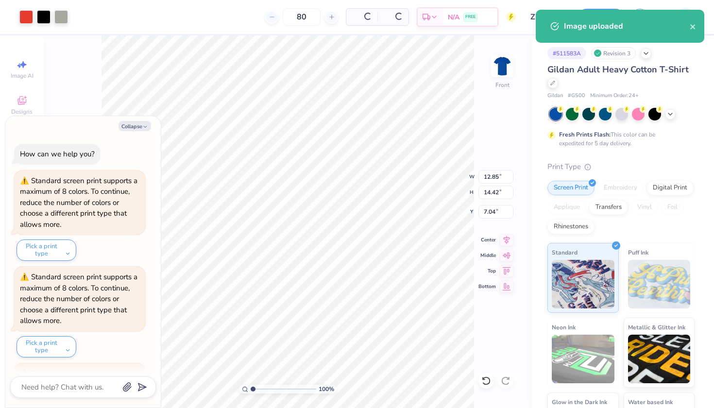
scroll to position [276, 0]
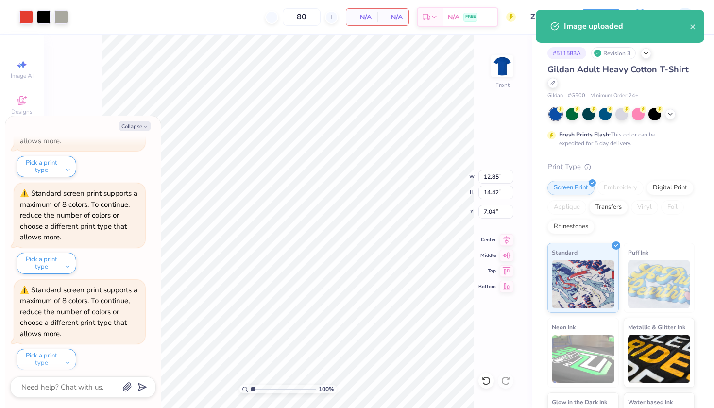
click at [70, 16] on div "Art colors 80 N/A Per Item N/A Total Est. Delivery N/A FREE Design Title ZBT Ge…" at bounding box center [357, 17] width 714 height 34
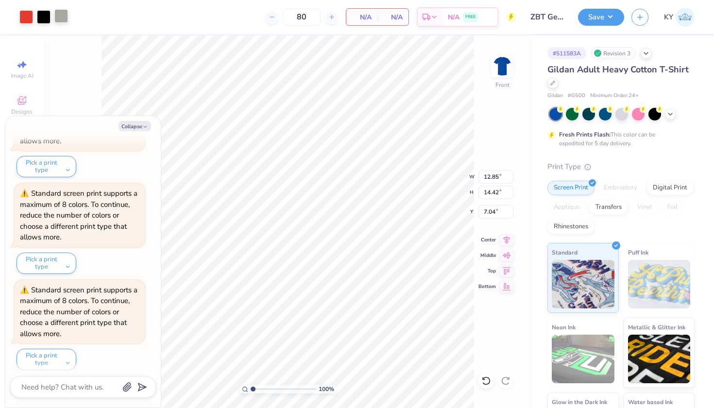
click at [62, 16] on div at bounding box center [61, 16] width 14 height 14
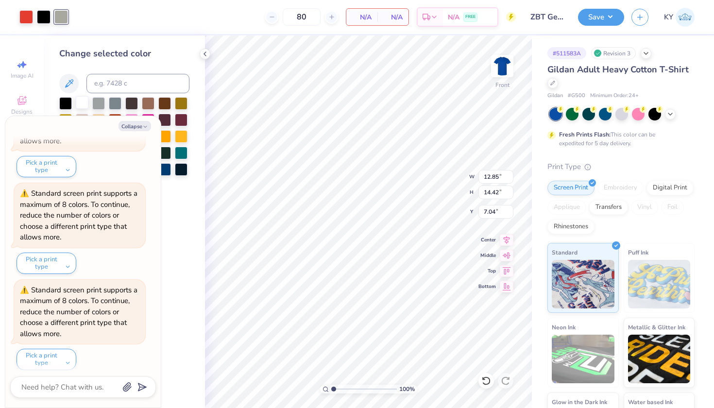
click at [80, 102] on div at bounding box center [82, 102] width 13 height 13
click at [22, 17] on div at bounding box center [26, 16] width 14 height 14
click at [79, 103] on div at bounding box center [82, 102] width 13 height 13
click at [142, 130] on button "Collapse" at bounding box center [135, 126] width 33 height 10
type textarea "x"
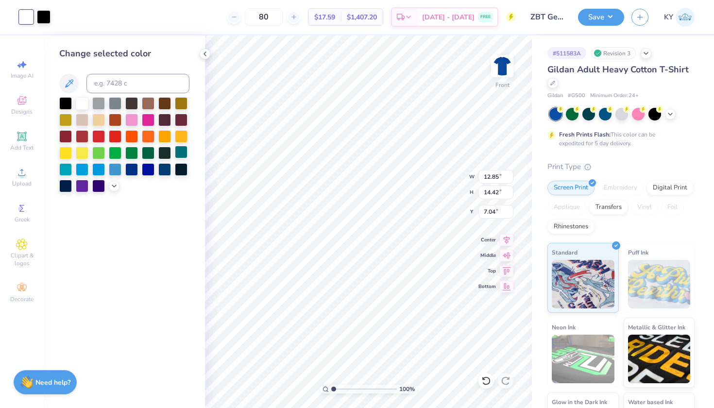
type input "2.62"
type input "2.94"
type input "17.54"
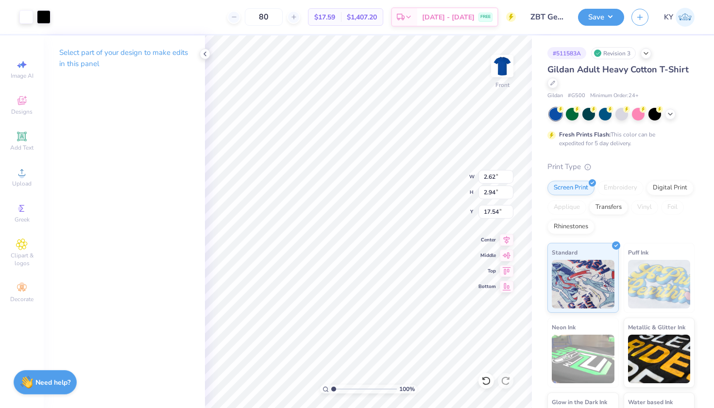
type input "2.45"
type input "2.75"
type input "17.39"
click at [207, 54] on icon at bounding box center [205, 54] width 8 height 8
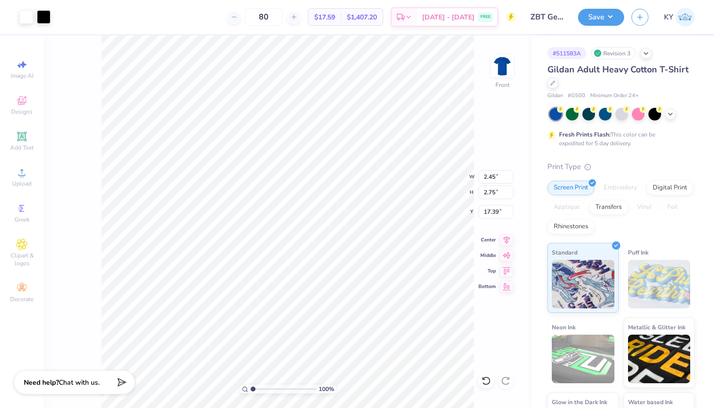
type input "2.30"
type input "2.58"
type input "17.55"
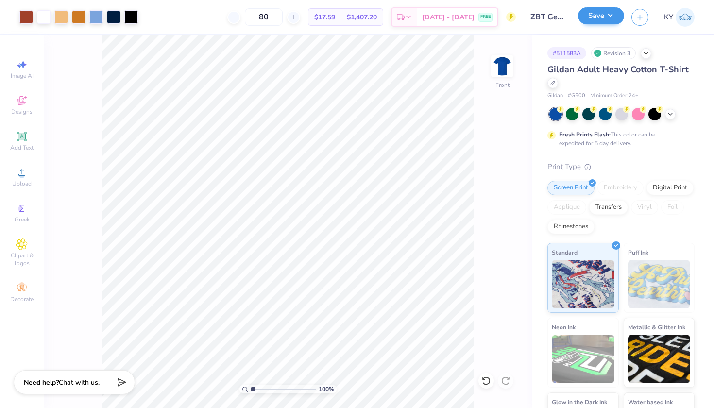
click at [615, 18] on button "Save" at bounding box center [601, 15] width 46 height 17
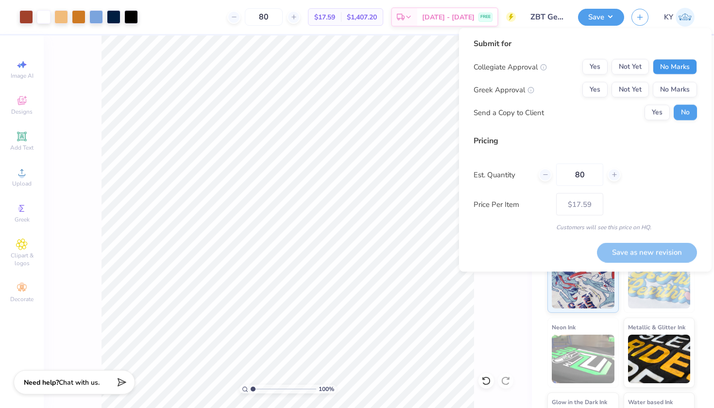
click at [683, 70] on button "No Marks" at bounding box center [675, 67] width 44 height 16
click at [595, 87] on button "Yes" at bounding box center [594, 90] width 25 height 16
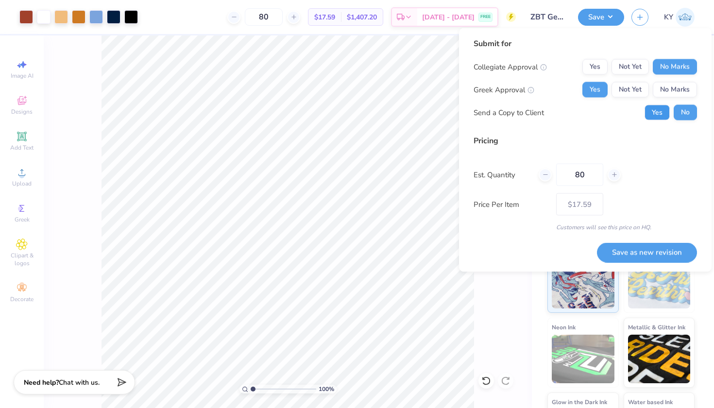
click at [659, 113] on button "Yes" at bounding box center [657, 113] width 25 height 16
click at [631, 249] on button "Save as new revision" at bounding box center [647, 252] width 100 height 20
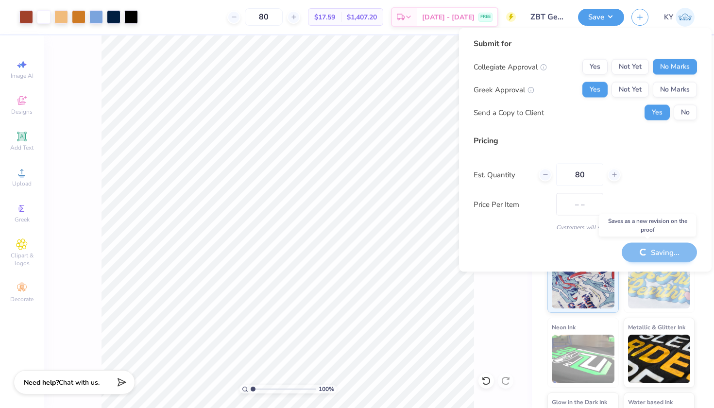
type input "$17.59"
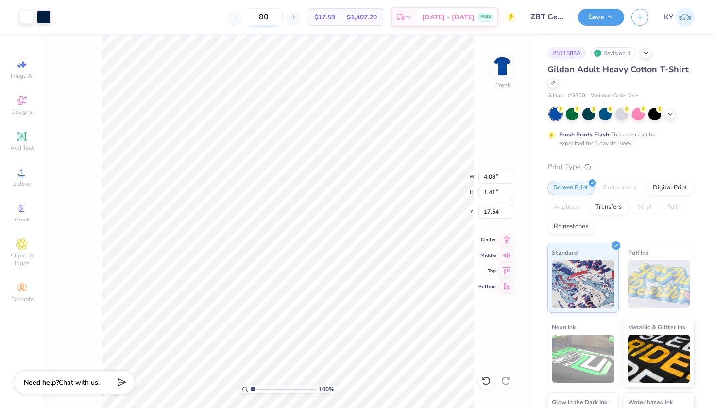
type input "17.55"
type input "4.55"
type input "1.23"
type input "17.55"
type input "2.30"
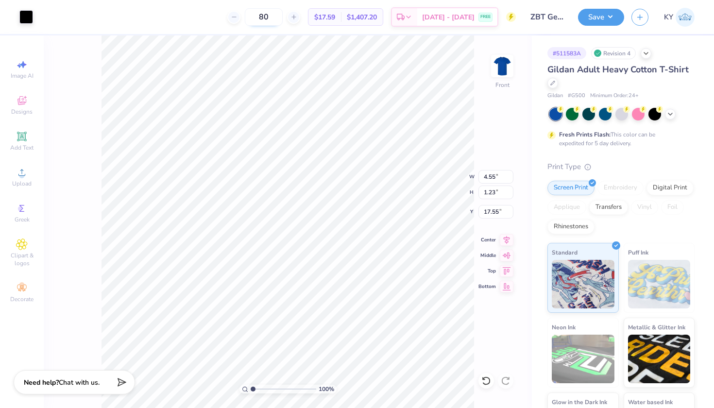
type input "2.58"
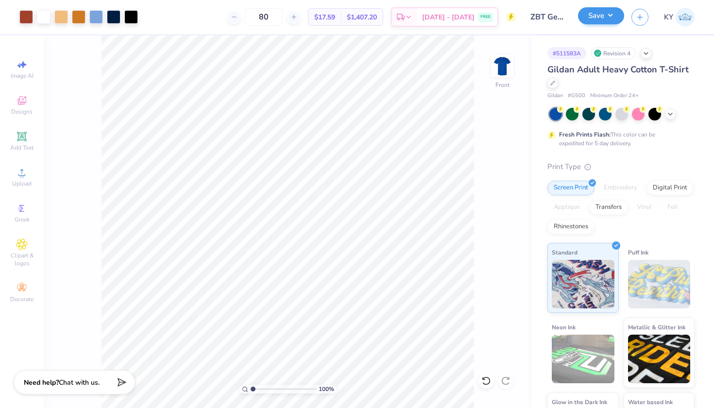
click at [613, 17] on button "Save" at bounding box center [601, 15] width 46 height 17
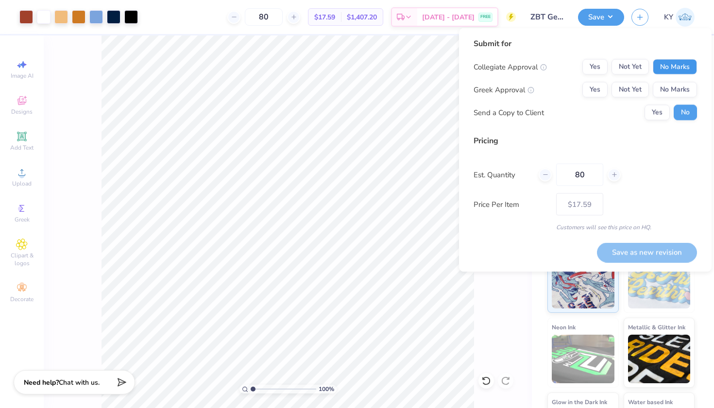
click at [667, 68] on button "No Marks" at bounding box center [675, 67] width 44 height 16
click at [597, 88] on button "Yes" at bounding box center [594, 90] width 25 height 16
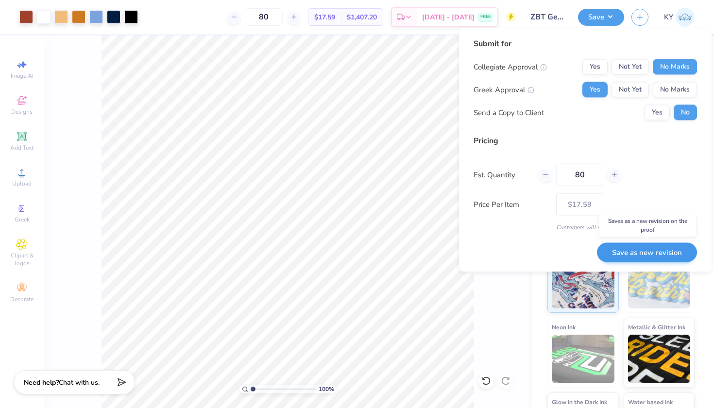
click at [625, 248] on button "Save as new revision" at bounding box center [647, 252] width 100 height 20
type input "$17.59"
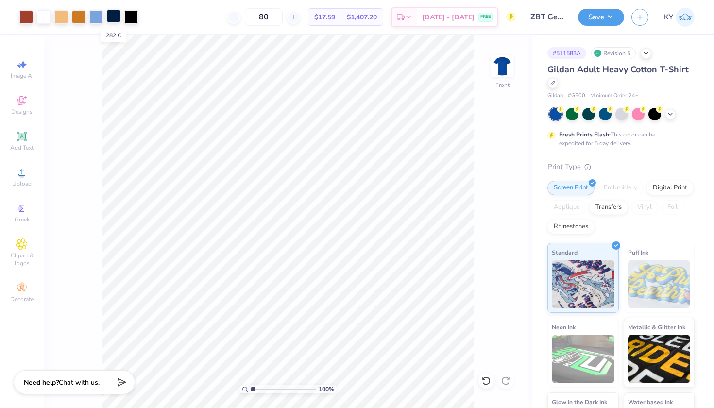
click at [114, 18] on div at bounding box center [114, 16] width 14 height 14
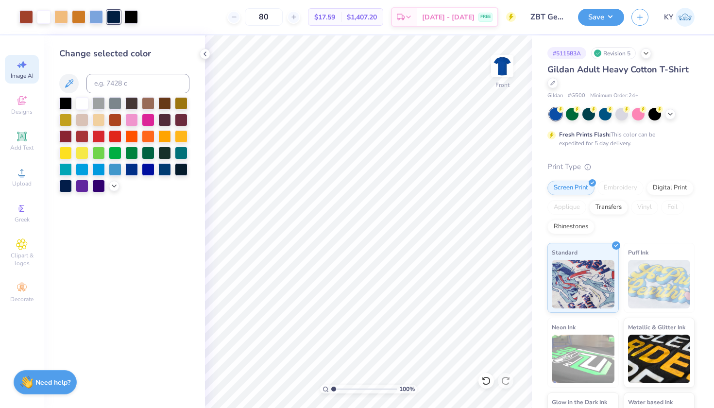
click at [21, 70] on icon at bounding box center [22, 65] width 12 height 12
select select "4"
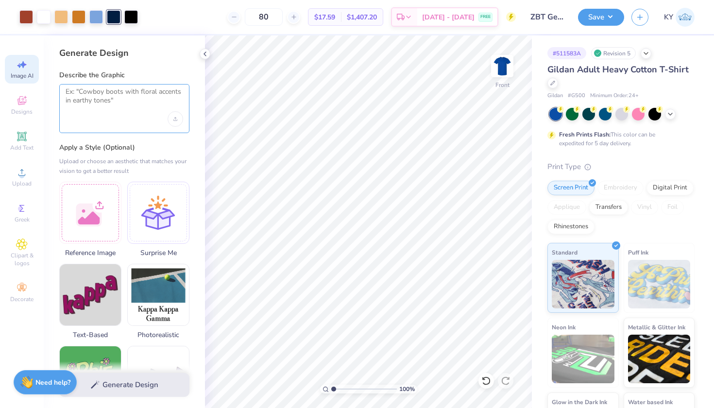
click at [131, 102] on textarea at bounding box center [125, 99] width 118 height 24
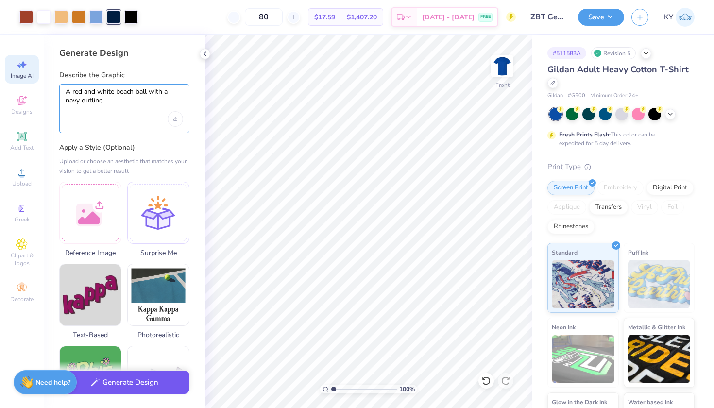
type textarea "A red and white beach ball with a navy outline"
click at [145, 386] on button "Generate Design" at bounding box center [124, 383] width 130 height 24
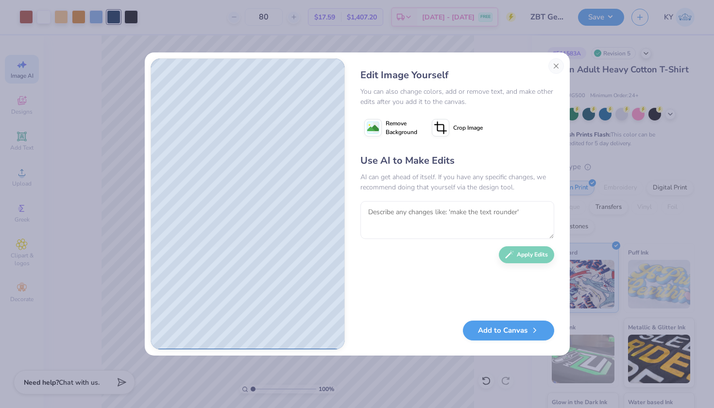
click at [394, 131] on span "Remove Background" at bounding box center [402, 127] width 32 height 17
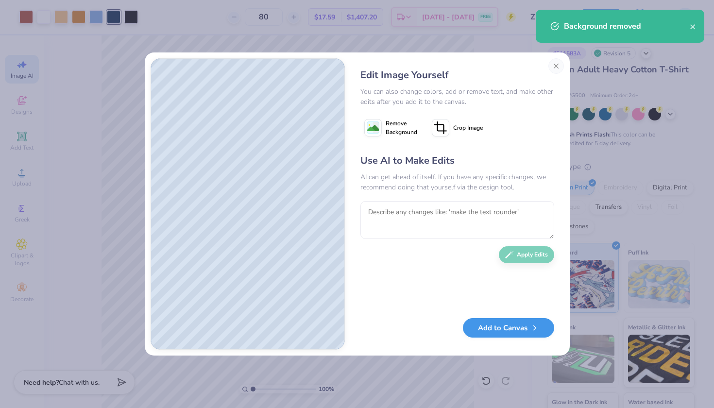
click at [499, 322] on button "Add to Canvas" at bounding box center [508, 328] width 91 height 20
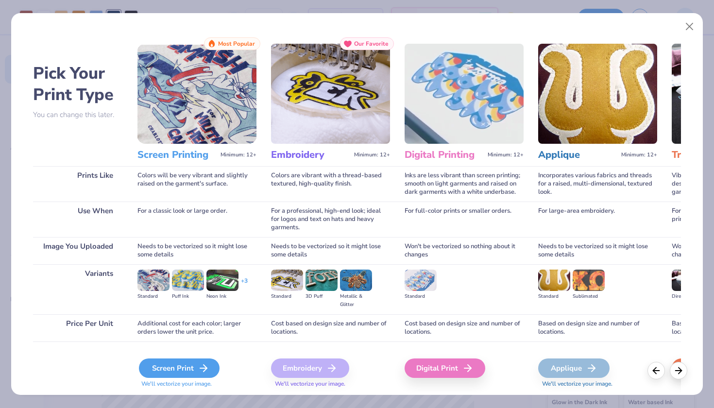
click at [171, 364] on div "Screen Print" at bounding box center [179, 368] width 81 height 19
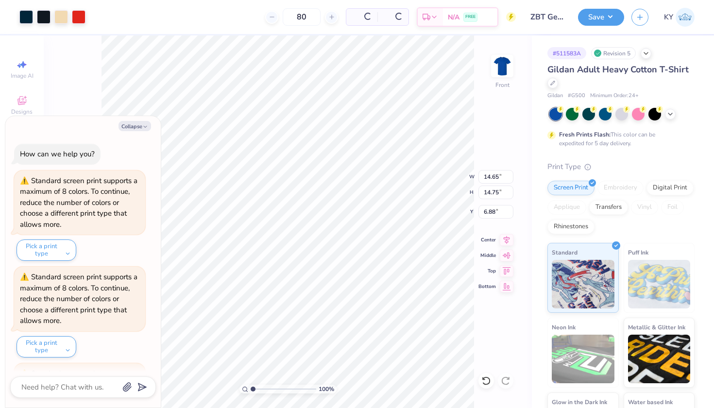
scroll to position [372, 0]
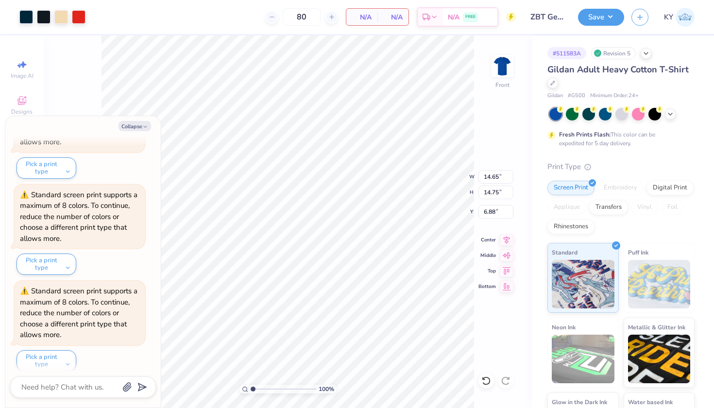
type textarea "x"
type input "9.10"
type input "13.98"
type input "3.00"
click at [27, 14] on div at bounding box center [26, 16] width 14 height 14
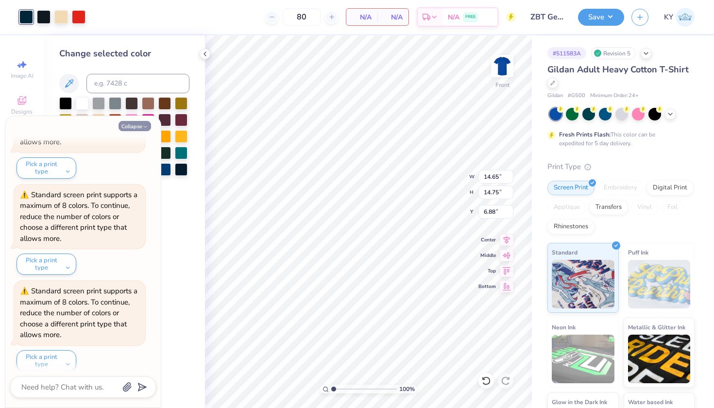
click at [126, 122] on button "Collapse" at bounding box center [135, 126] width 33 height 10
type textarea "x"
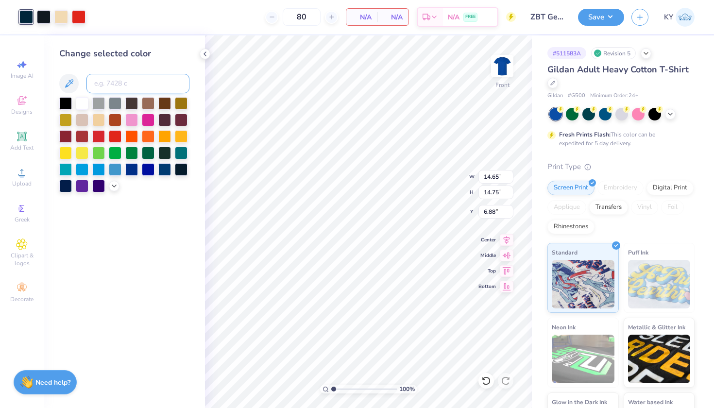
click at [115, 86] on input at bounding box center [137, 83] width 103 height 19
type input "282"
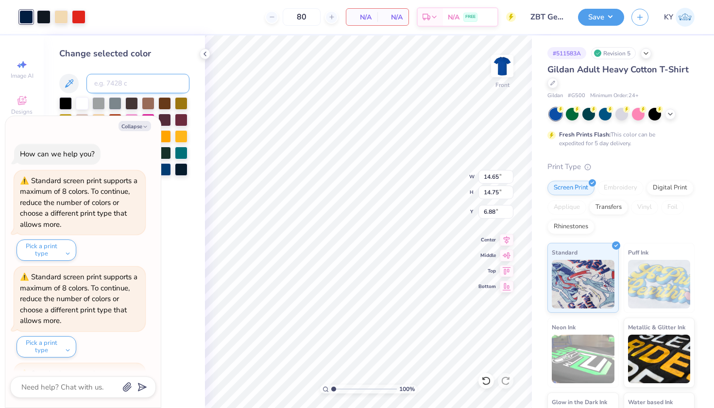
scroll to position [467, 0]
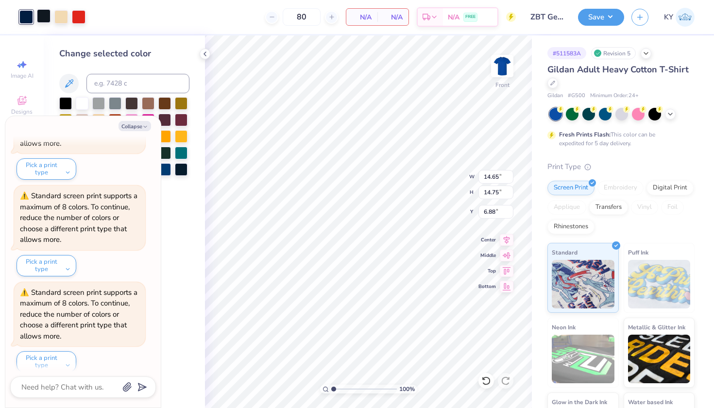
click at [39, 18] on div at bounding box center [44, 16] width 14 height 14
type textarea "x"
click at [135, 79] on input at bounding box center [137, 83] width 103 height 19
type input "282"
type textarea "x"
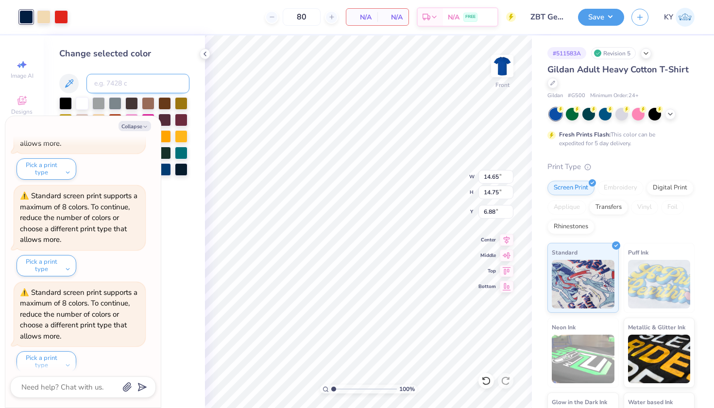
scroll to position [562, 0]
click at [131, 125] on button "Collapse" at bounding box center [135, 126] width 33 height 10
type textarea "x"
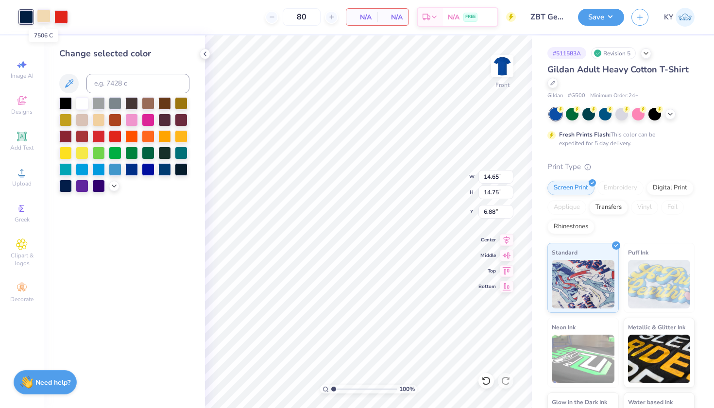
click at [44, 14] on div at bounding box center [44, 16] width 14 height 14
click at [81, 102] on div at bounding box center [82, 102] width 13 height 13
type input "9.10"
type input "13.98"
type input "3.00"
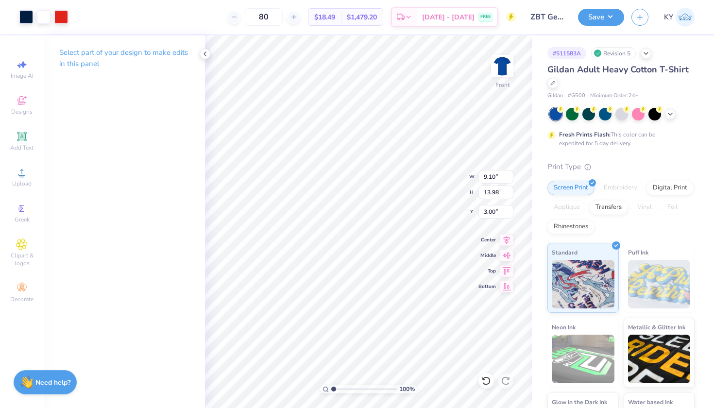
type input "14.65"
type input "14.75"
type input "6.88"
click at [65, 20] on div at bounding box center [61, 16] width 14 height 14
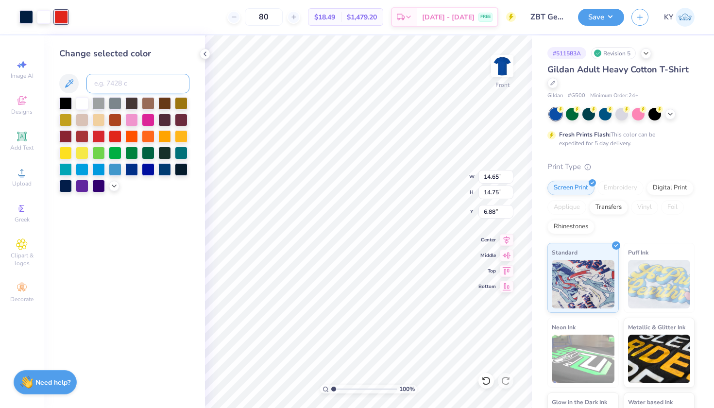
click at [132, 86] on input at bounding box center [137, 83] width 103 height 19
click at [139, 90] on input "7953 C" at bounding box center [137, 83] width 103 height 19
type input "7"
type input "9.10"
type input "13.98"
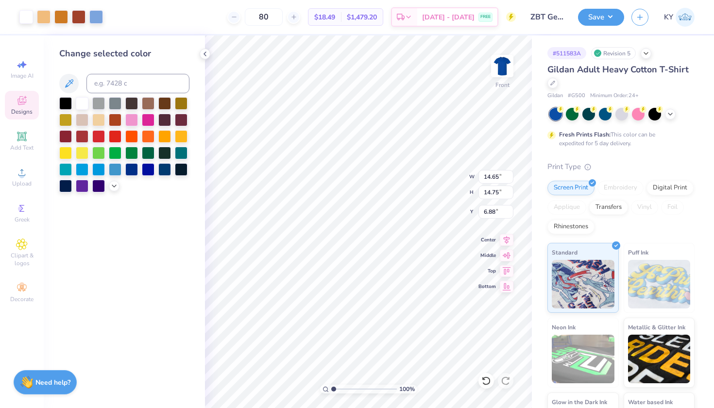
type input "3.00"
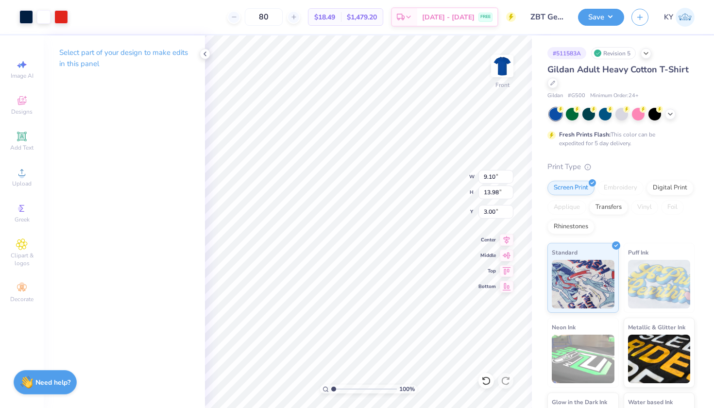
type input "14.65"
type input "14.75"
type input "6.88"
click at [67, 21] on div at bounding box center [61, 16] width 14 height 14
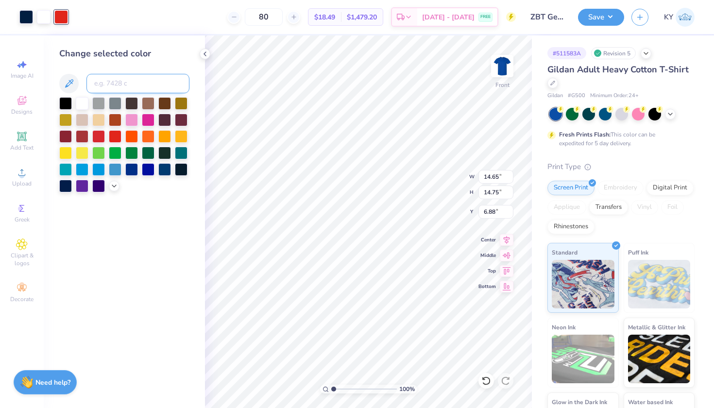
click at [108, 78] on input at bounding box center [137, 83] width 103 height 19
type input "7593"
type input "9.10"
type input "13.98"
type input "3.00"
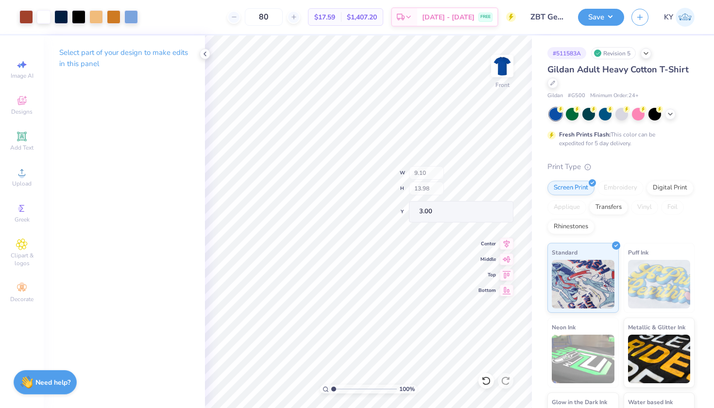
type input "2.34"
type input "1.61"
type input "1.62"
type input "3.00"
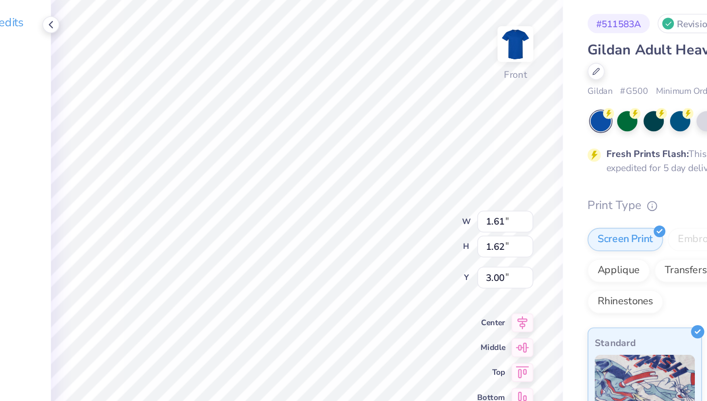
type input "2.26"
type input "2.28"
type input "2.48"
type input "2.50"
type input "3.00"
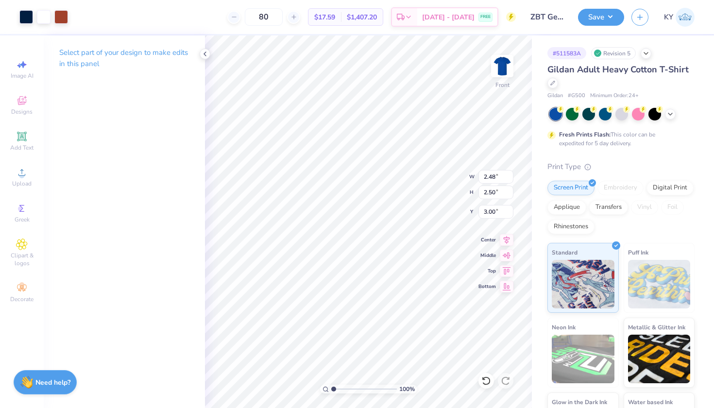
click at [351, 107] on body "Art colors 80 $17.59 Per Item $1,407.20 Total Est. Delivery Sep 7 - 10 FREE Des…" at bounding box center [357, 204] width 714 height 408
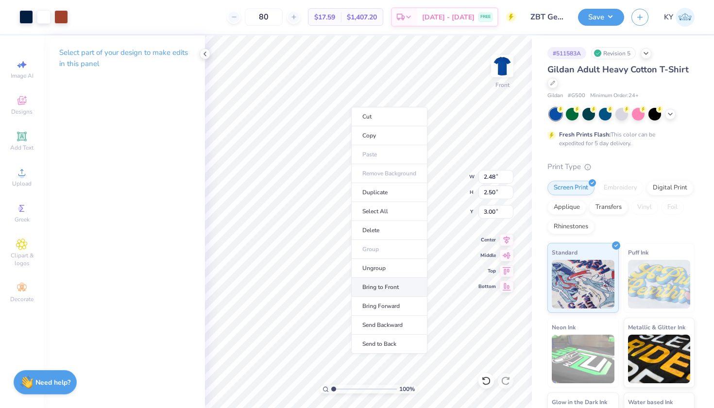
click at [373, 285] on li "Bring to Front" at bounding box center [389, 287] width 76 height 19
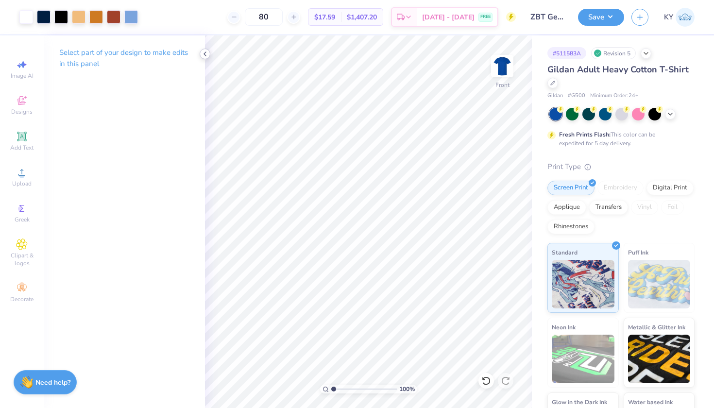
click at [204, 54] on icon at bounding box center [205, 54] width 8 height 8
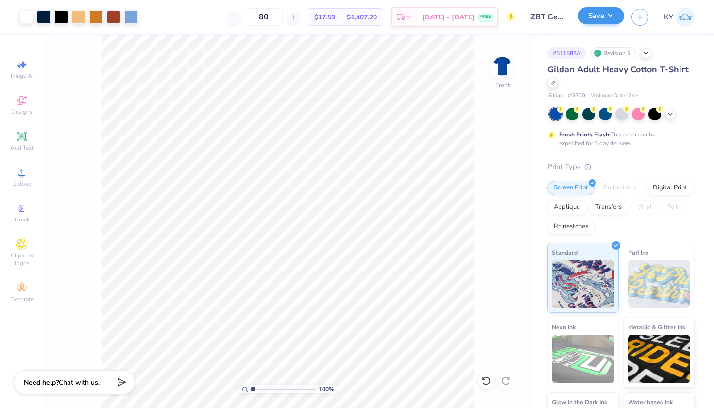
click at [608, 17] on button "Save" at bounding box center [601, 15] width 46 height 17
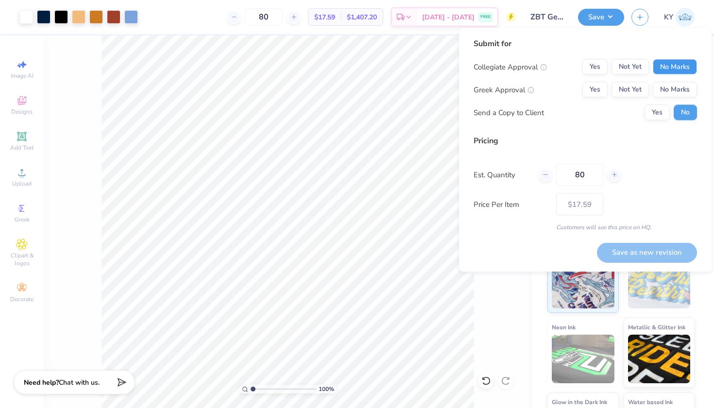
click at [691, 62] on button "No Marks" at bounding box center [675, 67] width 44 height 16
click at [595, 89] on button "Yes" at bounding box center [594, 90] width 25 height 16
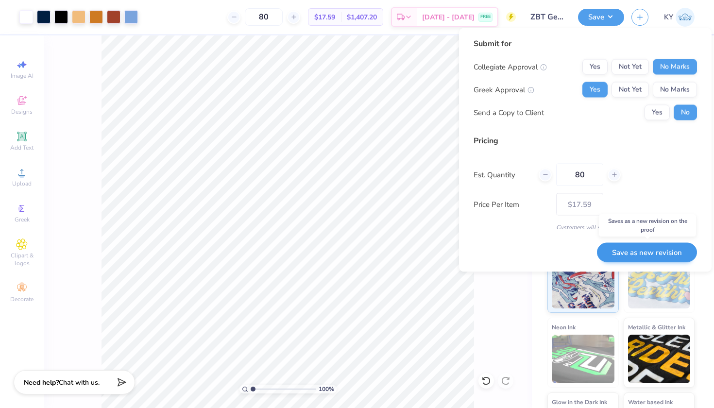
click at [636, 256] on button "Save as new revision" at bounding box center [647, 252] width 100 height 20
type input "$17.59"
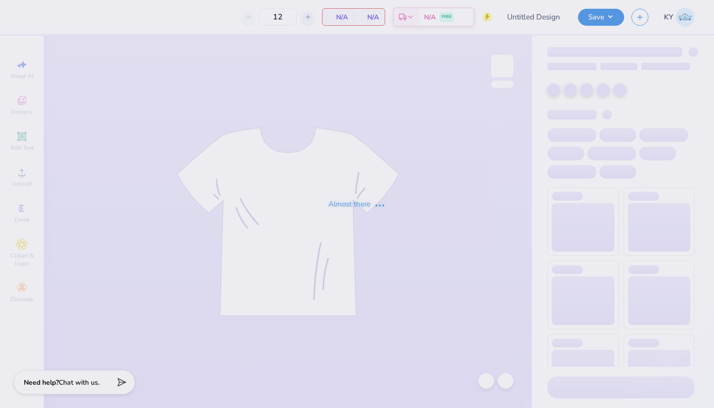
type input "ZBT Get on the Ball 2025"
type input "80"
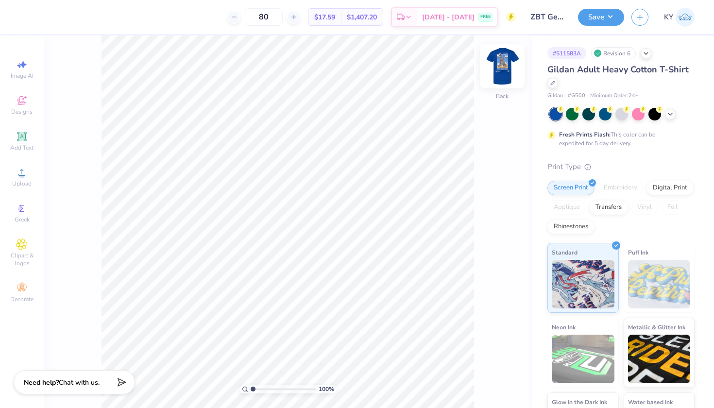
click at [500, 66] on img at bounding box center [502, 66] width 39 height 39
click at [61, 18] on div at bounding box center [61, 16] width 14 height 14
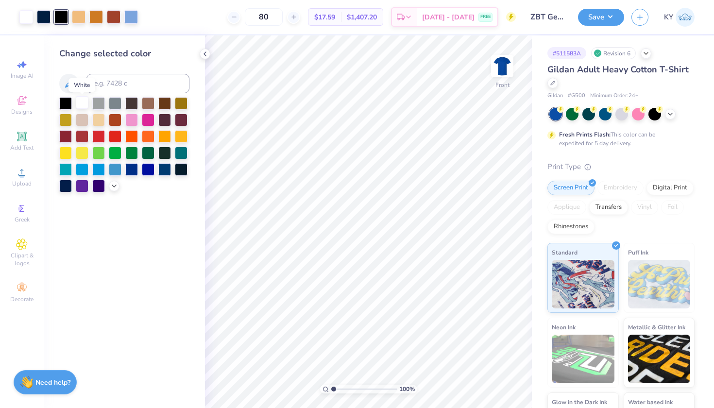
click at [78, 104] on div at bounding box center [82, 102] width 13 height 13
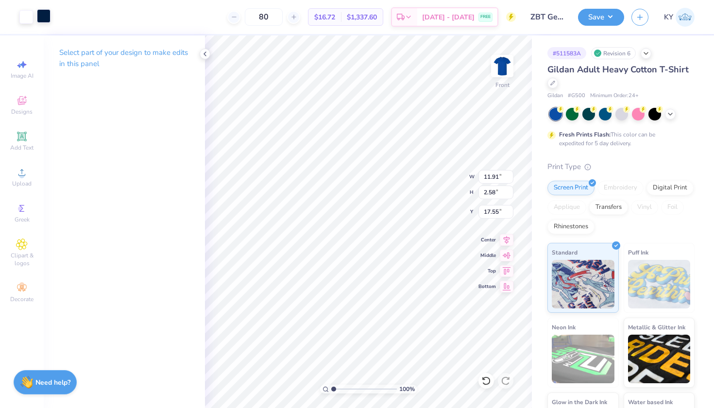
click at [46, 20] on div at bounding box center [44, 16] width 14 height 14
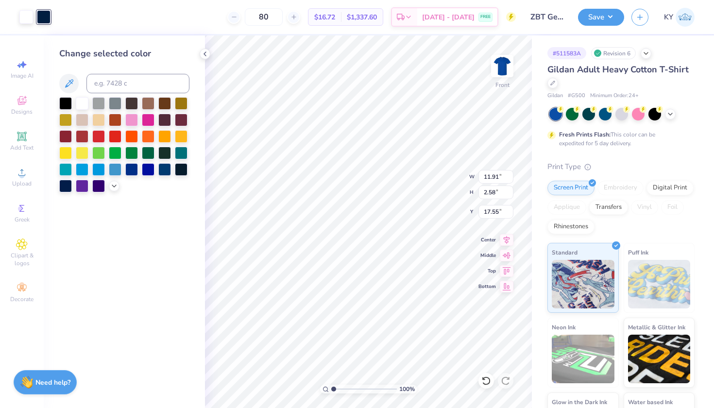
click at [205, 216] on div "Change selected color" at bounding box center [124, 221] width 161 height 373
click at [206, 56] on icon at bounding box center [205, 54] width 8 height 8
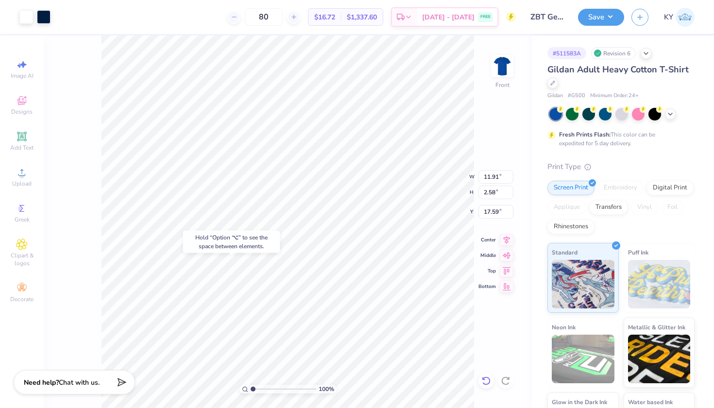
click at [486, 384] on icon at bounding box center [486, 381] width 10 height 10
type input "17.55"
click at [48, 15] on div at bounding box center [44, 16] width 14 height 14
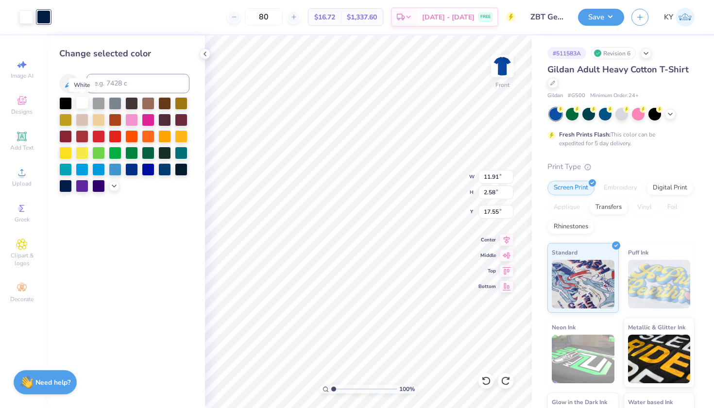
click at [79, 104] on div at bounding box center [82, 102] width 13 height 13
click at [487, 377] on icon at bounding box center [486, 380] width 8 height 9
click at [600, 22] on button "Save" at bounding box center [601, 15] width 46 height 17
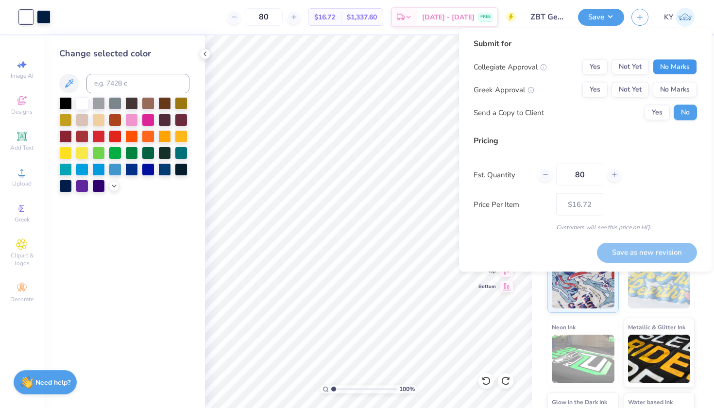
click at [674, 66] on button "No Marks" at bounding box center [675, 67] width 44 height 16
click at [599, 93] on button "Yes" at bounding box center [594, 90] width 25 height 16
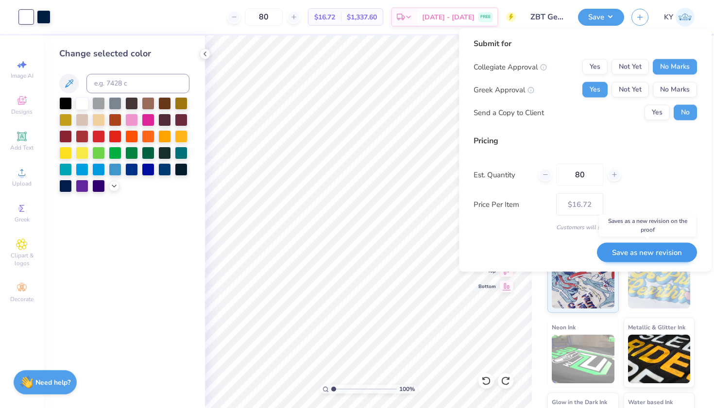
click at [648, 252] on button "Save as new revision" at bounding box center [647, 252] width 100 height 20
type input "$16.72"
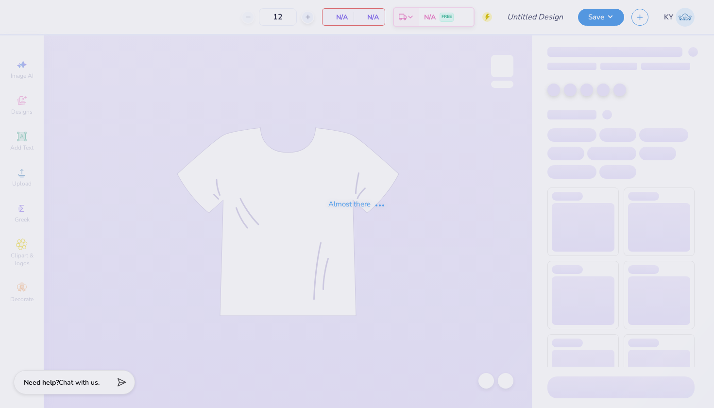
type input "ZBT Get on the Ball 2025"
type input "80"
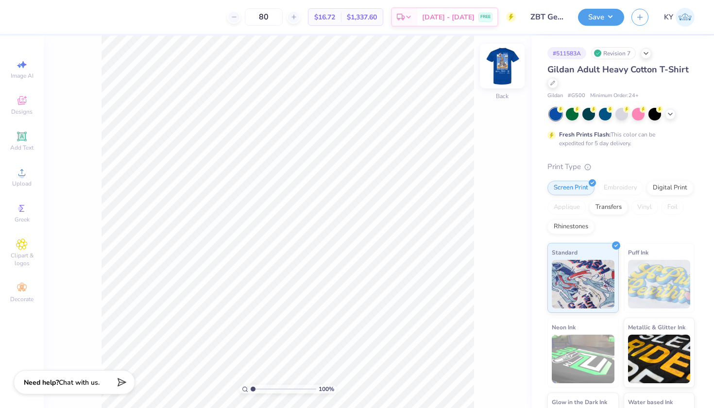
click at [505, 74] on img at bounding box center [502, 66] width 39 height 39
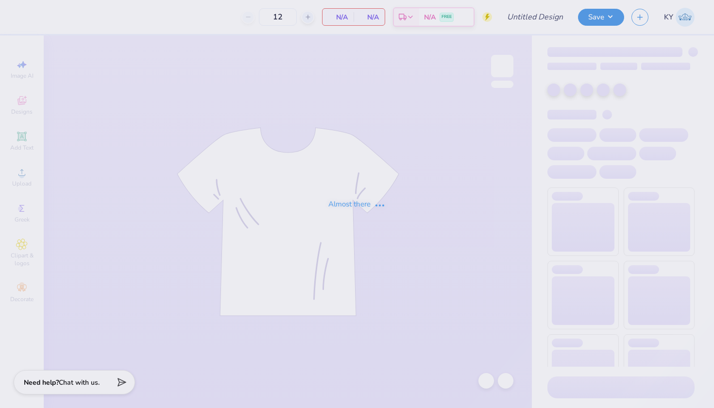
type input "ZBT Get on the Ball 2025"
type input "80"
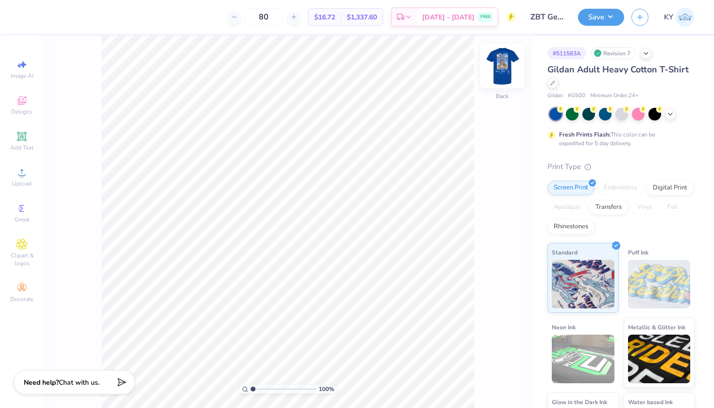
click at [502, 63] on img at bounding box center [502, 66] width 39 height 39
click at [485, 379] on icon at bounding box center [484, 378] width 2 height 2
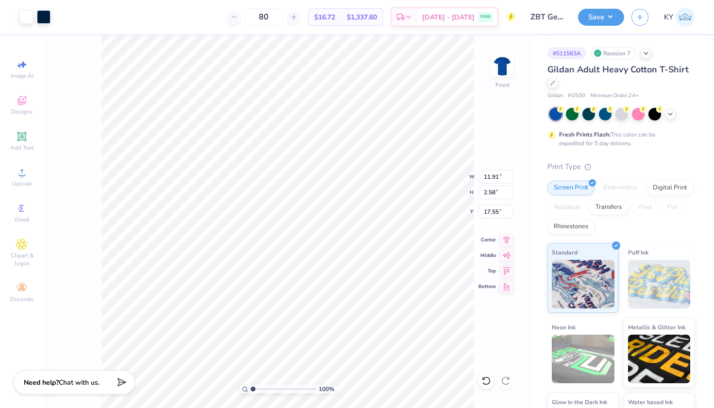
type input "11.52"
type input "2.50"
click at [484, 381] on icon at bounding box center [486, 381] width 10 height 10
click at [486, 383] on icon at bounding box center [486, 381] width 10 height 10
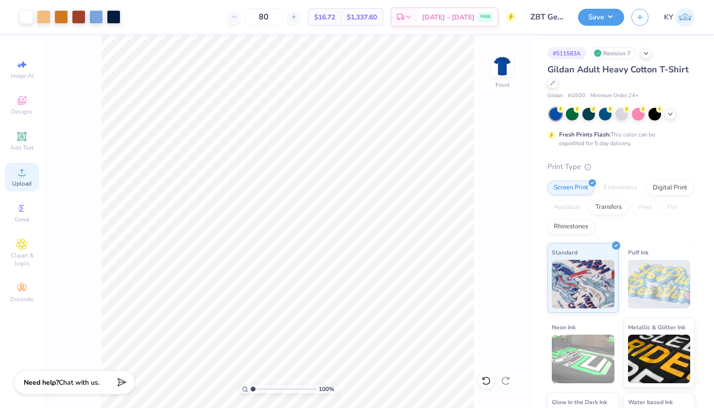
click at [26, 183] on span "Upload" at bounding box center [21, 184] width 19 height 8
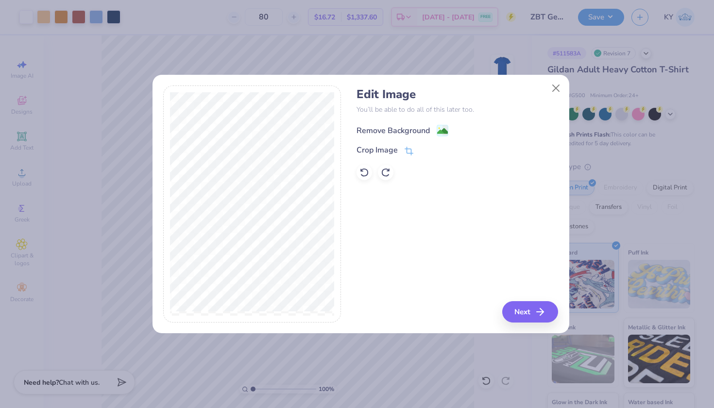
click at [427, 130] on div "Remove Background" at bounding box center [393, 131] width 73 height 12
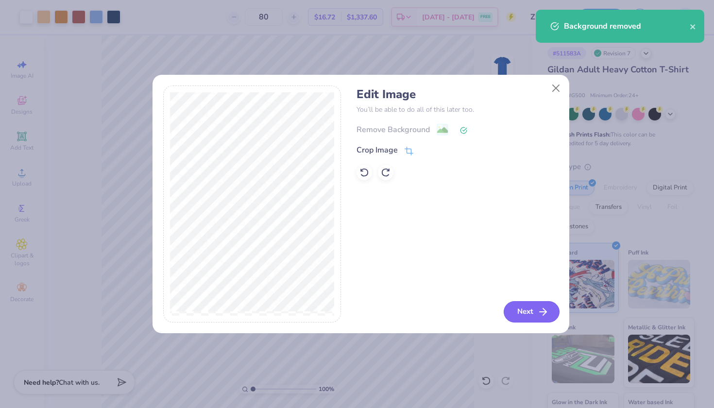
click at [519, 310] on button "Next" at bounding box center [532, 311] width 56 height 21
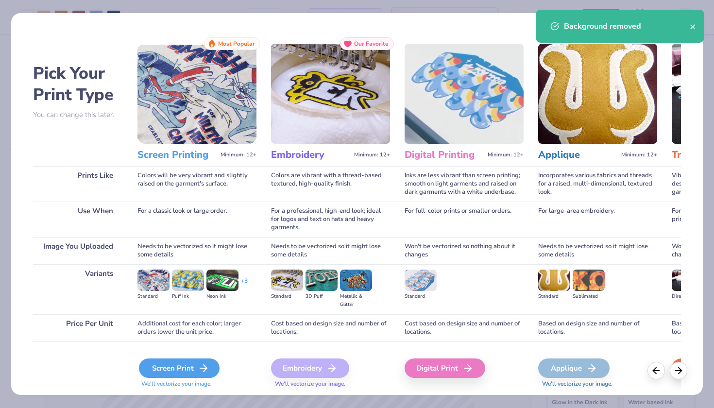
click at [190, 362] on div "Screen Print" at bounding box center [179, 368] width 81 height 19
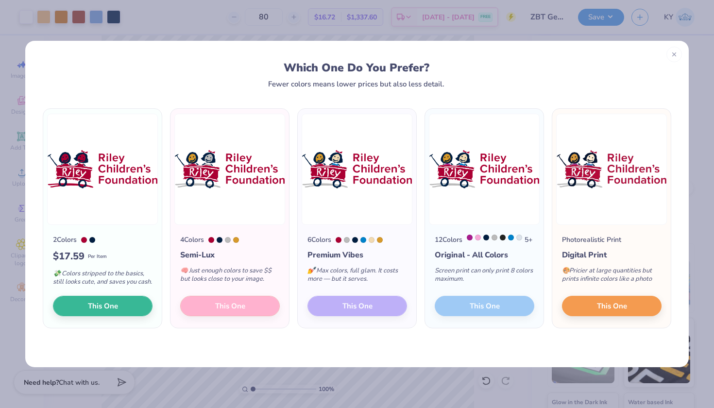
click at [81, 305] on button "This One" at bounding box center [103, 306] width 100 height 20
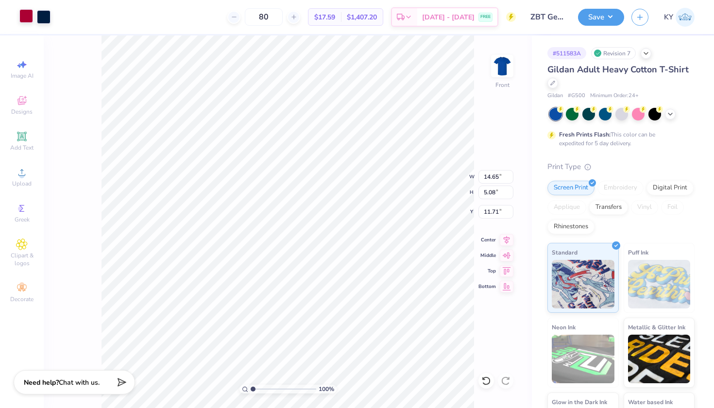
click at [25, 16] on div at bounding box center [26, 16] width 14 height 14
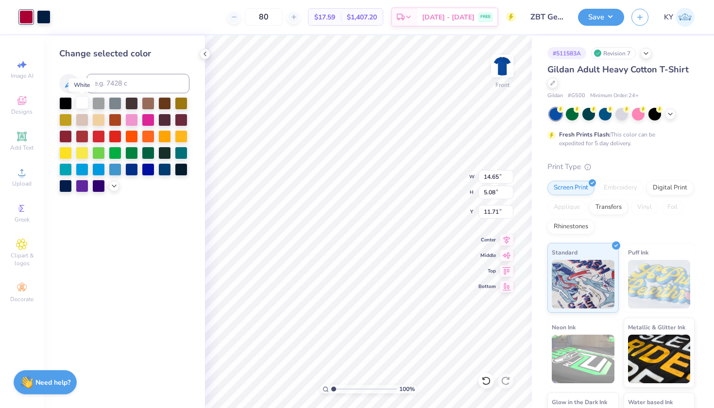
click at [85, 103] on div at bounding box center [82, 102] width 13 height 13
click at [42, 15] on div at bounding box center [44, 16] width 14 height 14
type input "5.85"
type input "2.03"
type input "2.48"
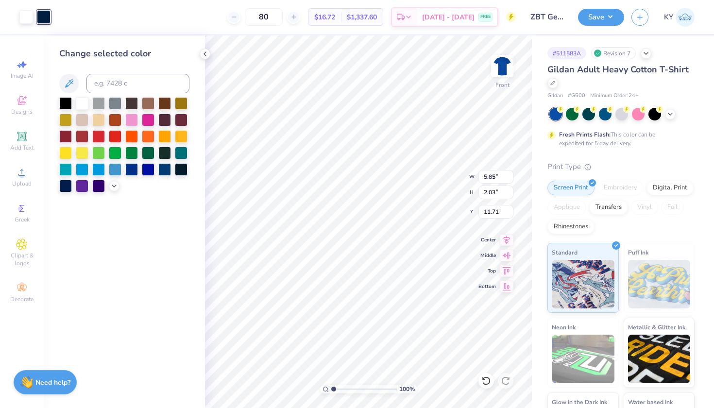
type input "2.50"
type input "3.00"
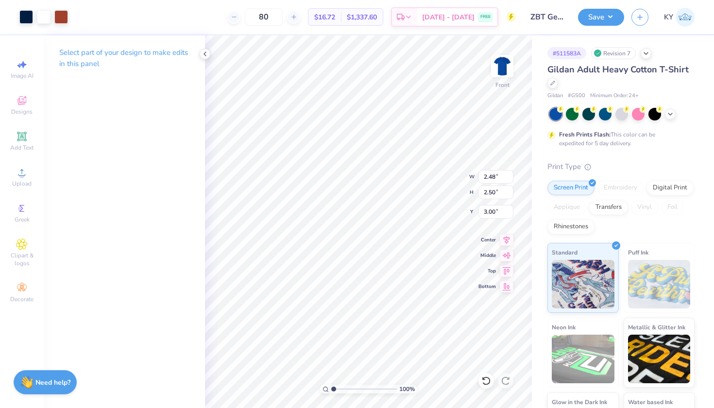
type input "5.85"
type input "2.03"
type input "17.53"
type input "3.42"
type input "1.19"
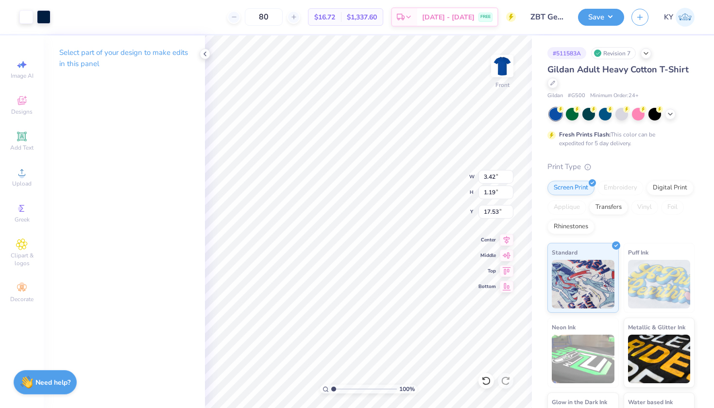
type input "2.89"
type input "1.00"
type input "17.62"
click at [21, 186] on span "Upload" at bounding box center [21, 184] width 19 height 8
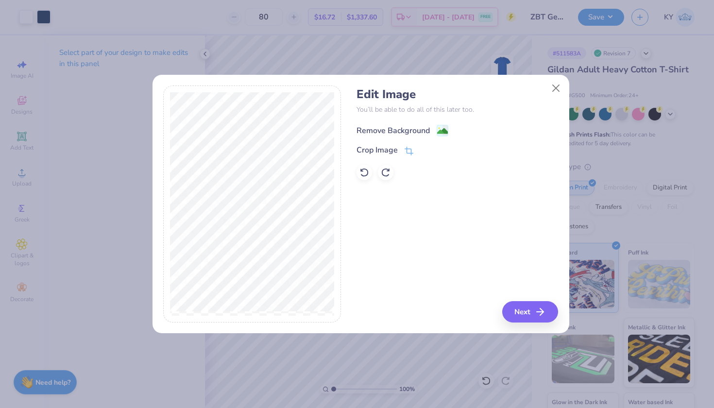
click at [419, 127] on div "Remove Background" at bounding box center [393, 131] width 73 height 12
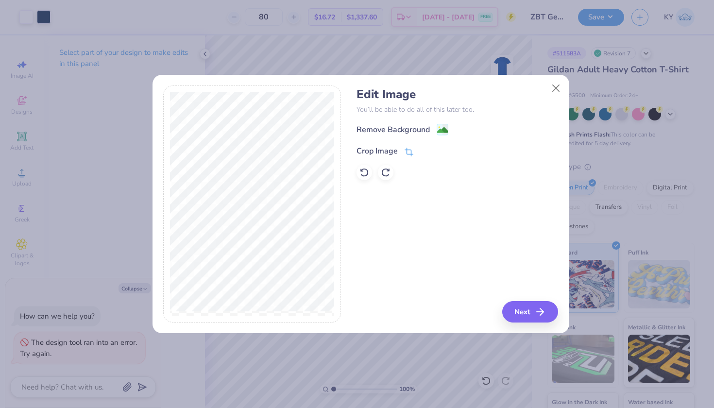
click at [389, 148] on div "Crop Image" at bounding box center [377, 151] width 41 height 12
click at [423, 150] on icon at bounding box center [425, 150] width 6 height 6
click at [444, 129] on image at bounding box center [442, 131] width 11 height 11
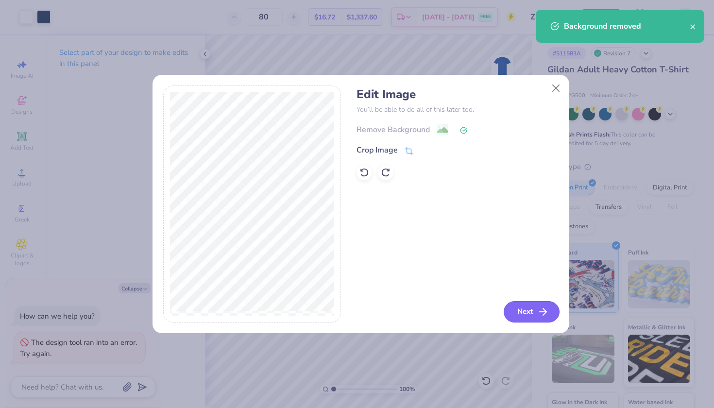
click at [530, 312] on button "Next" at bounding box center [532, 311] width 56 height 21
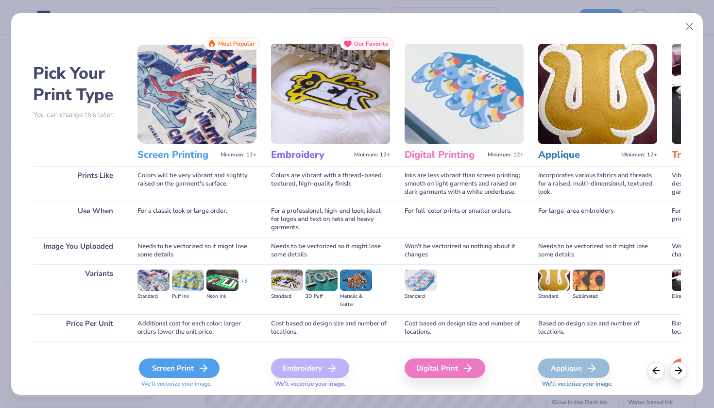
click at [198, 367] on icon at bounding box center [204, 368] width 12 height 12
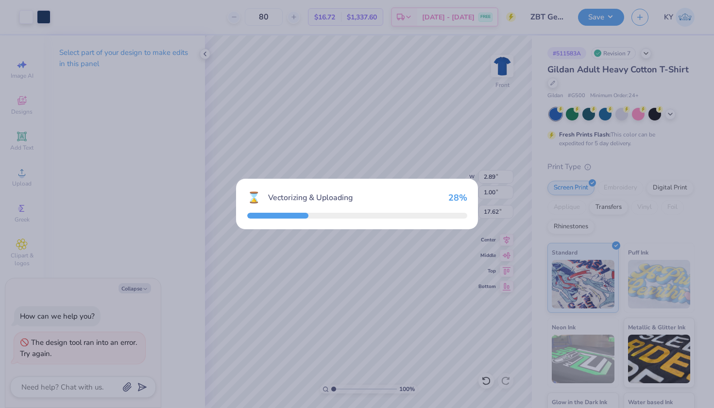
type textarea "x"
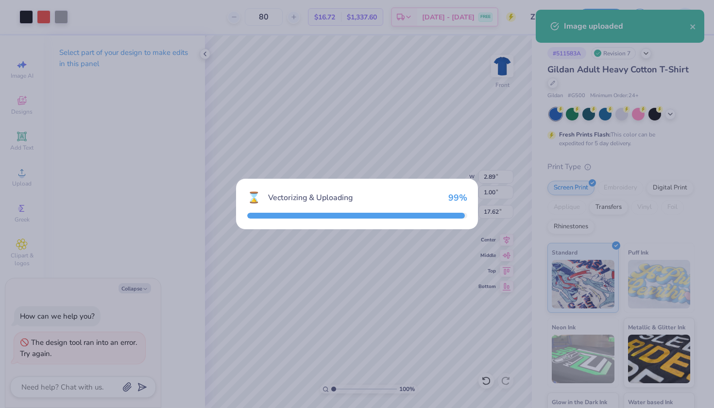
type input "12.85"
type input "14.42"
type input "7.04"
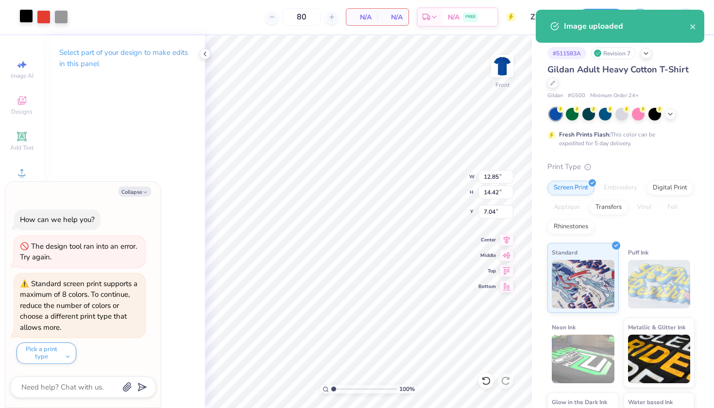
click at [31, 17] on div at bounding box center [26, 16] width 14 height 14
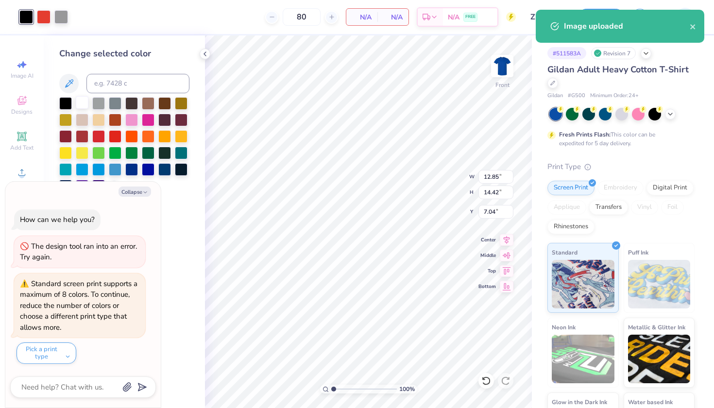
click at [82, 109] on div at bounding box center [82, 102] width 13 height 13
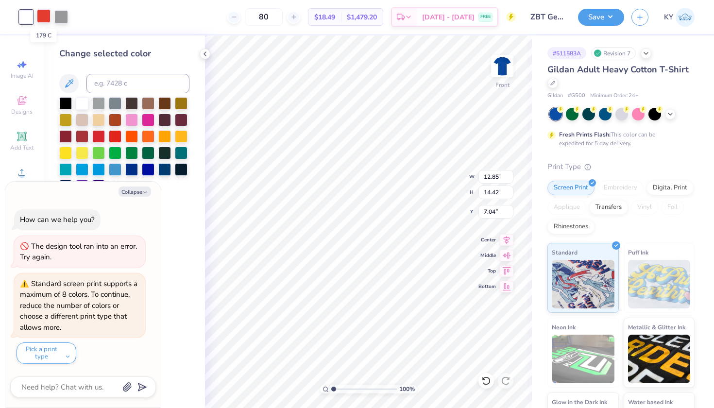
click at [45, 11] on div at bounding box center [44, 16] width 14 height 14
click at [82, 105] on div at bounding box center [82, 102] width 13 height 13
click at [44, 14] on div at bounding box center [44, 16] width 14 height 14
click at [81, 103] on div at bounding box center [82, 102] width 13 height 13
type textarea "x"
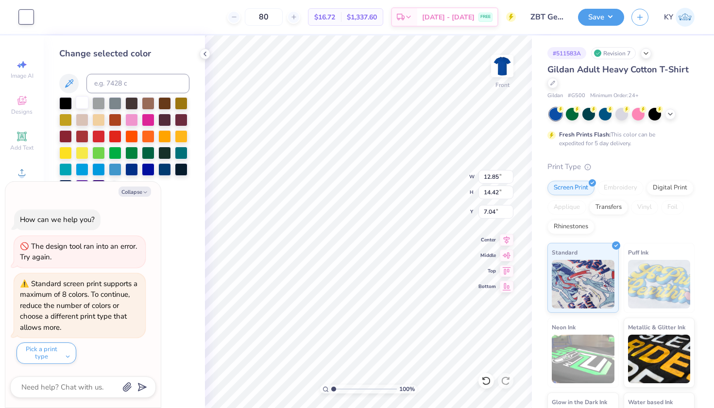
type input "1.83"
type input "2.06"
type input "19.40"
type textarea "x"
type input "17.09"
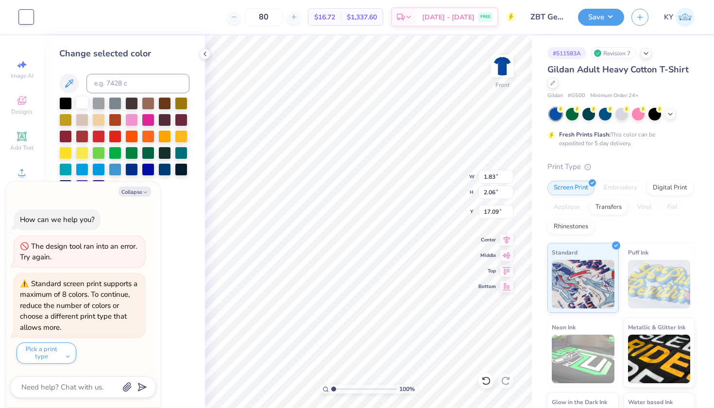
type textarea "x"
type input "1.65"
type input "1.86"
type textarea "x"
type input "17.62"
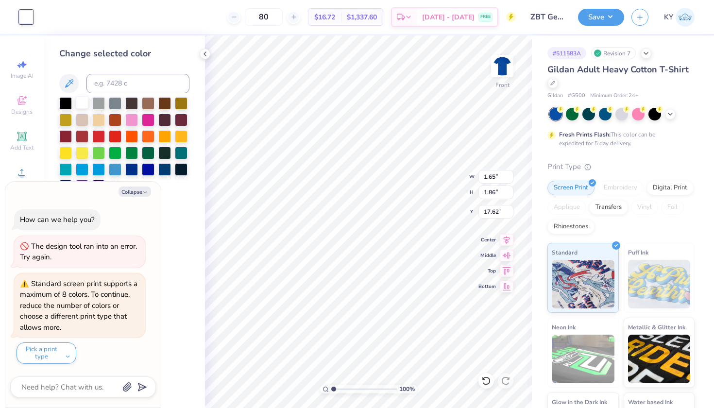
type textarea "x"
type input "17.41"
click at [143, 193] on icon "button" at bounding box center [145, 192] width 6 height 6
type textarea "x"
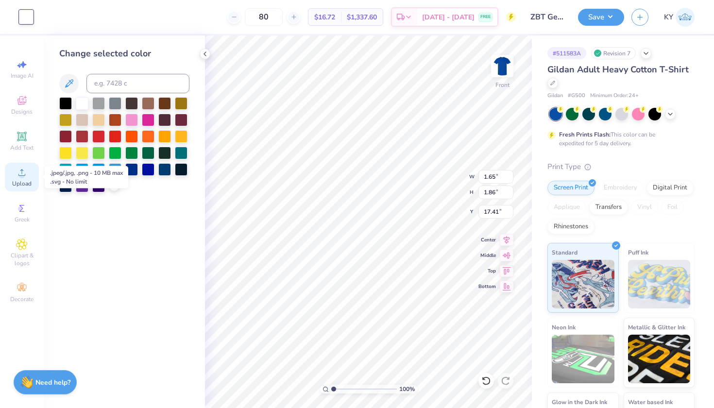
click at [25, 178] on icon at bounding box center [22, 173] width 12 height 12
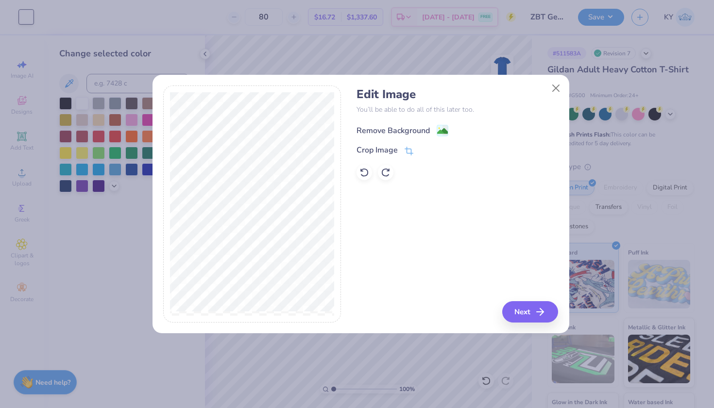
click at [409, 131] on div "Remove Background" at bounding box center [393, 131] width 73 height 12
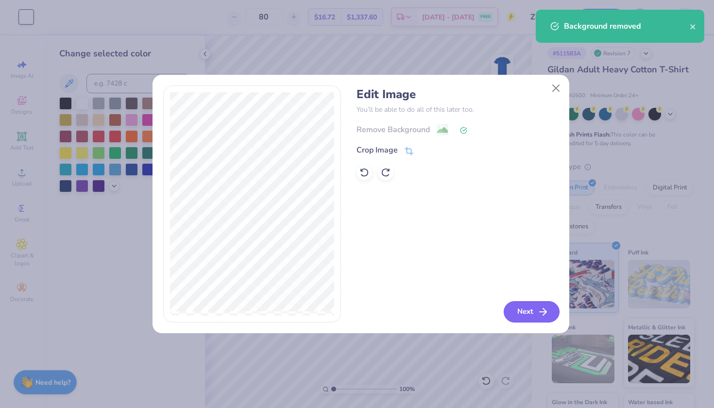
click at [513, 311] on button "Next" at bounding box center [532, 311] width 56 height 21
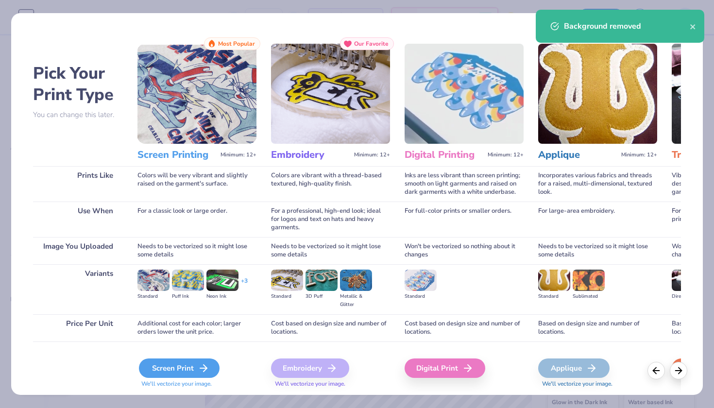
click at [204, 368] on line at bounding box center [203, 368] width 7 height 0
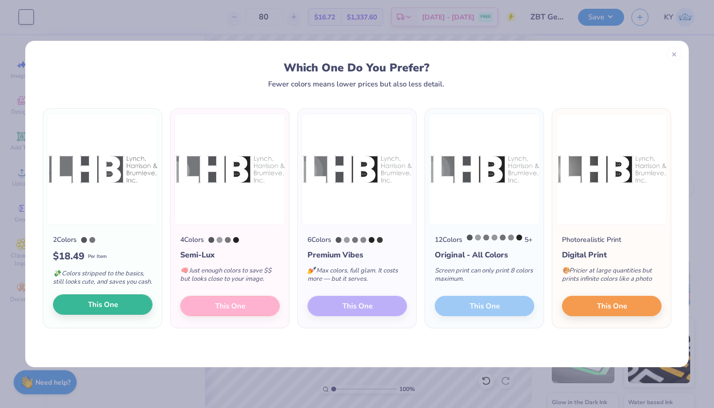
click at [86, 311] on button "This One" at bounding box center [103, 304] width 100 height 20
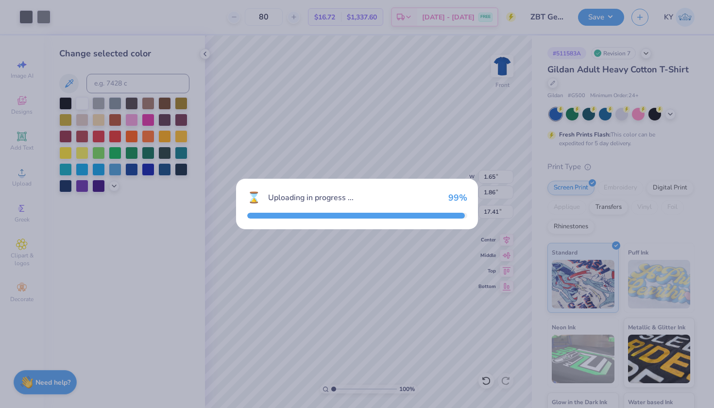
type input "14.65"
type input "3.95"
type input "12.28"
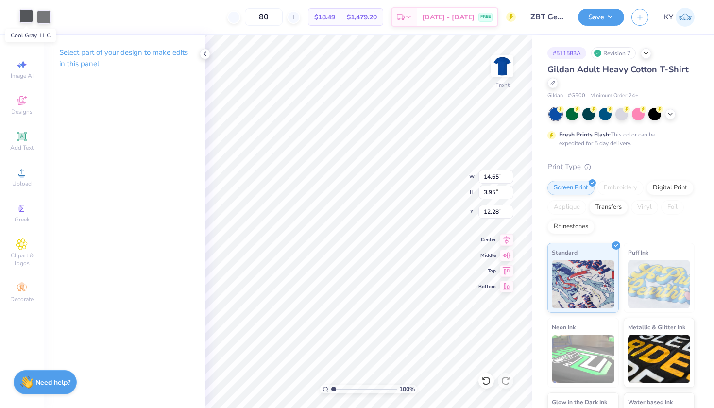
click at [27, 17] on div at bounding box center [26, 16] width 14 height 14
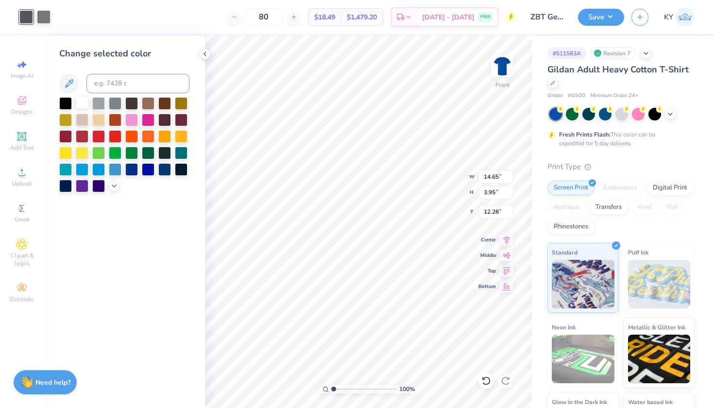
click at [87, 106] on div at bounding box center [82, 102] width 13 height 13
click at [40, 17] on div at bounding box center [44, 16] width 14 height 14
click at [76, 103] on div at bounding box center [82, 102] width 13 height 13
type input "5.53"
type input "1.49"
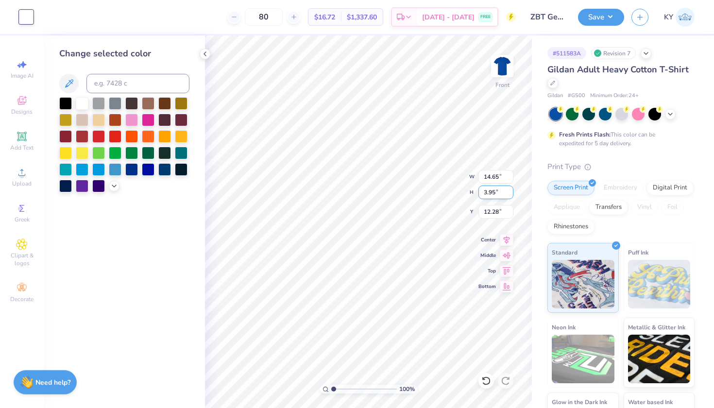
type input "14.73"
type input "3.26"
type input "0.88"
type input "17.46"
type input "3.66"
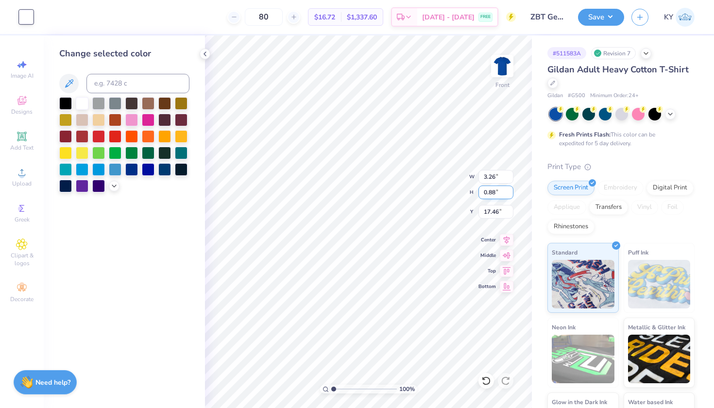
type input "0.99"
type input "17.41"
type input "2.89"
type input "1.00"
type input "17.62"
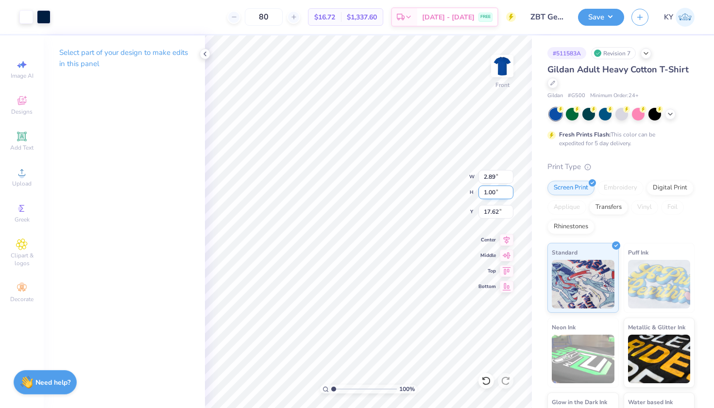
type input "3.66"
type input "0.99"
type input "17.41"
click at [496, 192] on input "0.99" at bounding box center [496, 193] width 35 height 14
type input "0"
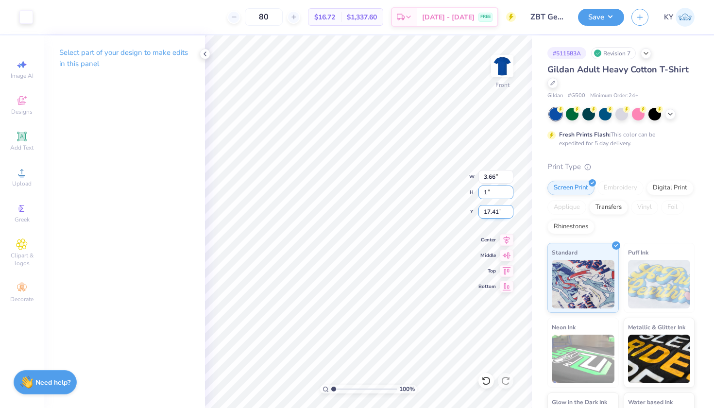
type input "1"
type input "3.71"
type input "1.00"
type input "17.83"
type input "1.65"
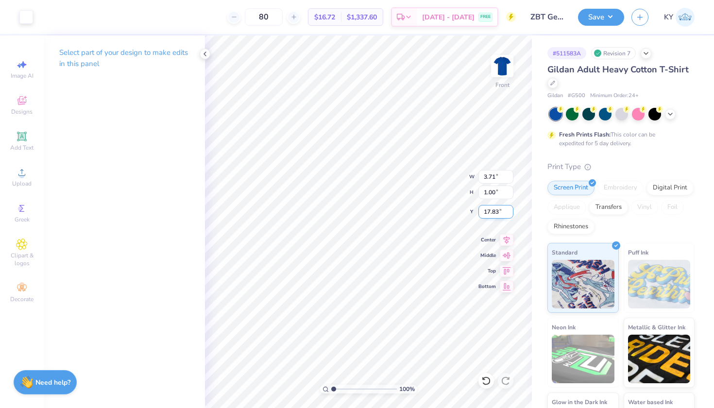
type input "1.86"
type input "21.55"
type input "3.71"
type input "1.00"
type input "17.62"
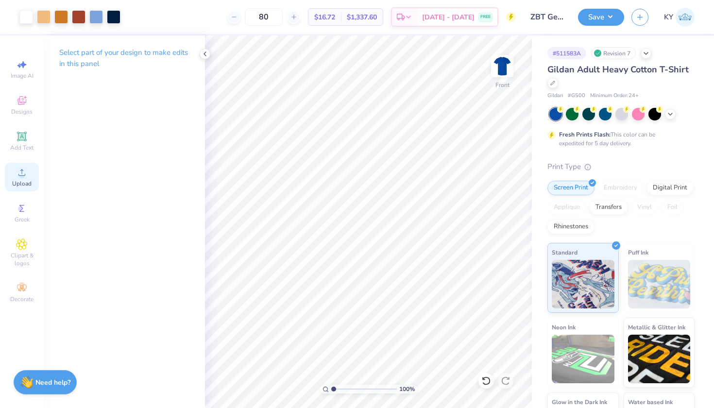
click at [23, 180] on span "Upload" at bounding box center [21, 184] width 19 height 8
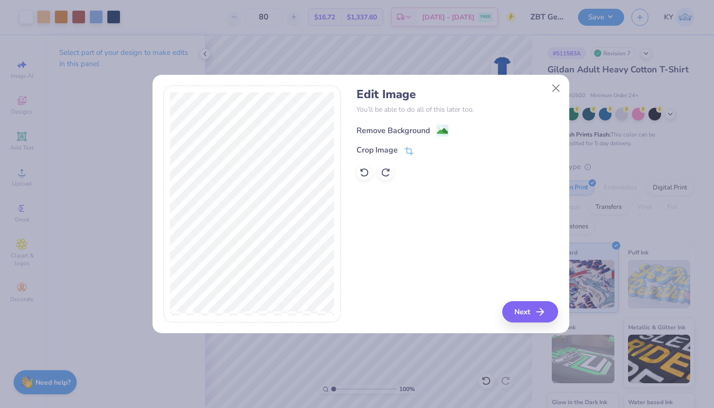
click at [398, 128] on div "Remove Background" at bounding box center [393, 131] width 73 height 12
click at [536, 309] on button "Next" at bounding box center [532, 311] width 56 height 21
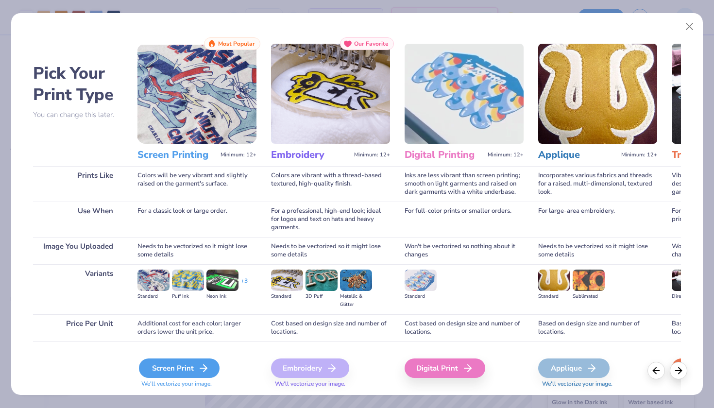
click at [187, 363] on div "Screen Print" at bounding box center [179, 368] width 81 height 19
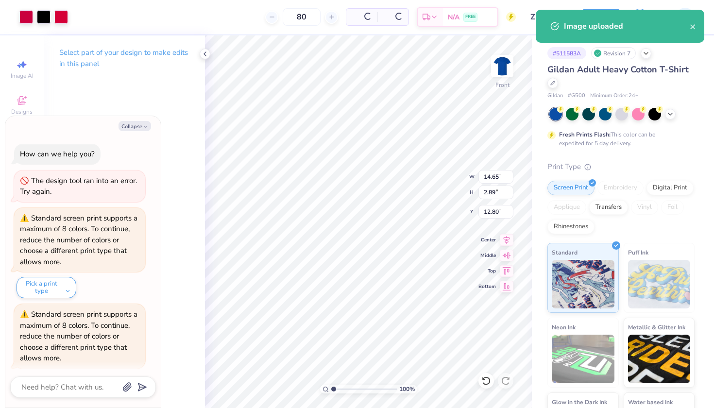
scroll to position [28, 0]
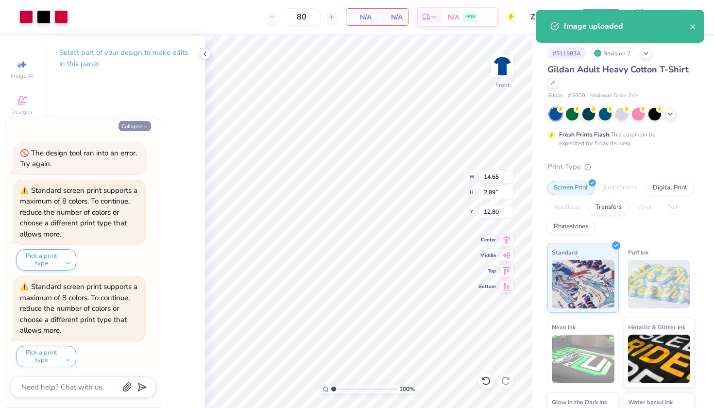
click at [135, 123] on button "Collapse" at bounding box center [135, 126] width 33 height 10
type textarea "x"
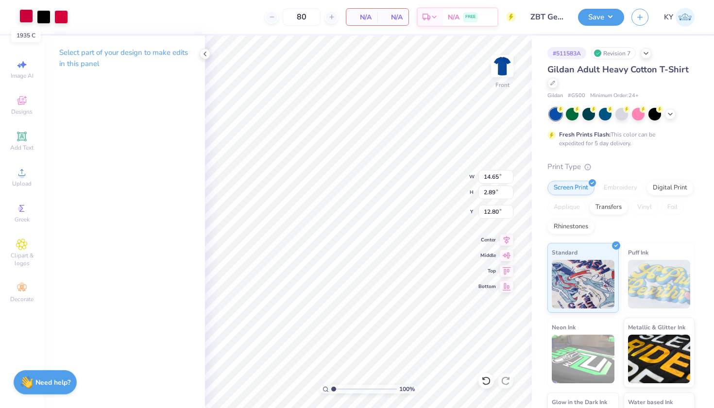
click at [28, 15] on div at bounding box center [26, 16] width 14 height 14
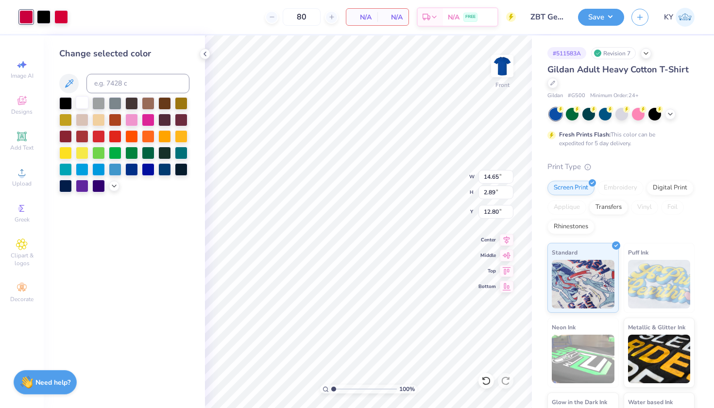
click at [82, 106] on div at bounding box center [82, 102] width 13 height 13
click at [29, 16] on div at bounding box center [26, 17] width 14 height 14
click at [42, 17] on div at bounding box center [44, 16] width 14 height 14
click at [79, 100] on div at bounding box center [82, 102] width 13 height 13
click at [40, 17] on div at bounding box center [44, 16] width 14 height 14
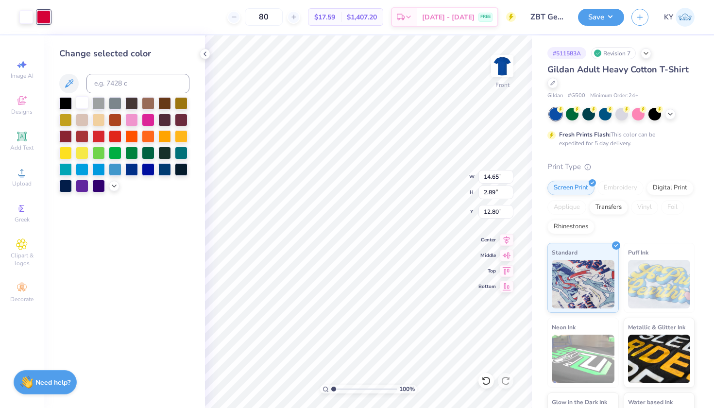
click at [80, 107] on div at bounding box center [82, 102] width 13 height 13
type input "4.56"
type input "0.90"
type input "14.79"
click at [497, 193] on input "0.90" at bounding box center [496, 193] width 35 height 14
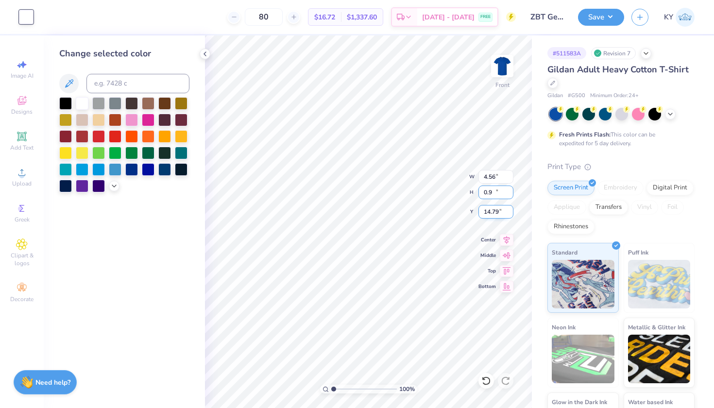
type input "0"
type input "1.00"
type input "5.07"
type input "17.62"
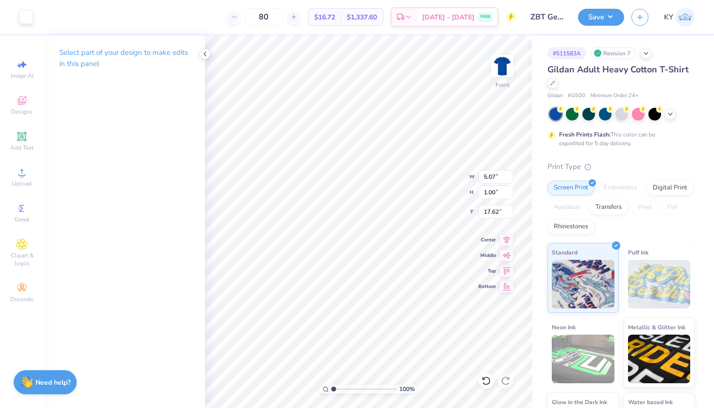
type input "1.65"
type input "1.86"
type input "21.55"
click at [495, 195] on input "1.86" at bounding box center [496, 193] width 35 height 14
type input "1"
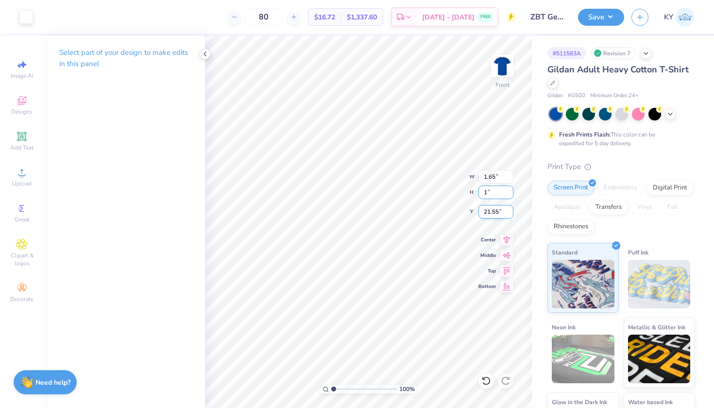
type input "0.89"
type input "1.00"
type input "21.98"
type input "17.62"
type input "2.46"
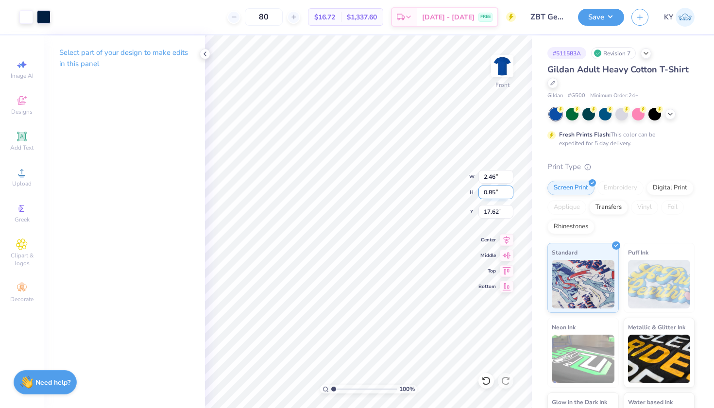
click at [493, 194] on input "0.85" at bounding box center [496, 193] width 35 height 14
type input "0.75"
type input "2.16"
type input "17.67"
type input "3.71"
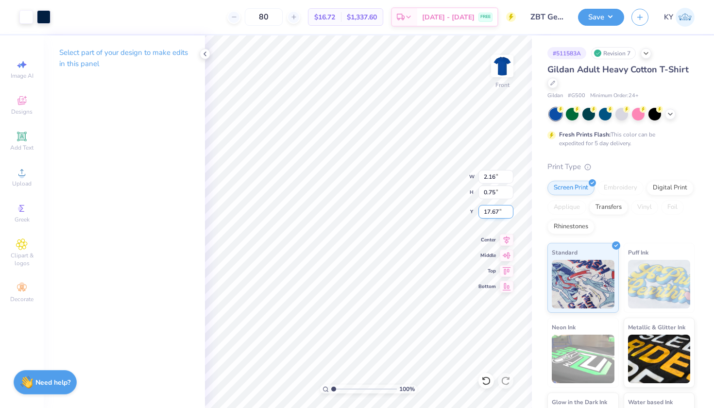
type input "1.00"
type input "17.62"
click at [496, 192] on input "1.00" at bounding box center [496, 193] width 35 height 14
type input "1"
type input "0.75"
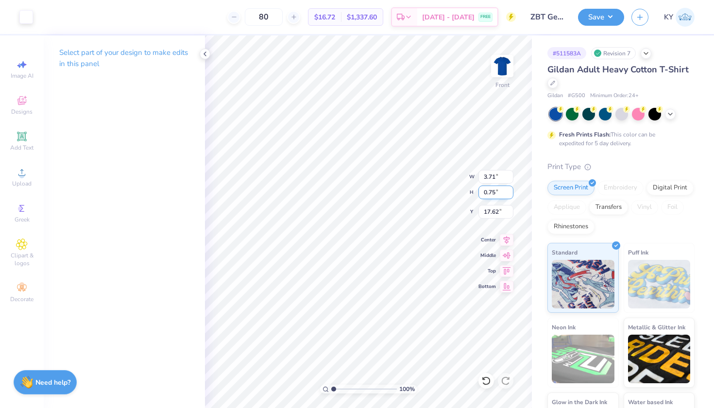
type input "2.78"
type input "17.74"
type input "2.16"
type input "17.67"
type input "2.78"
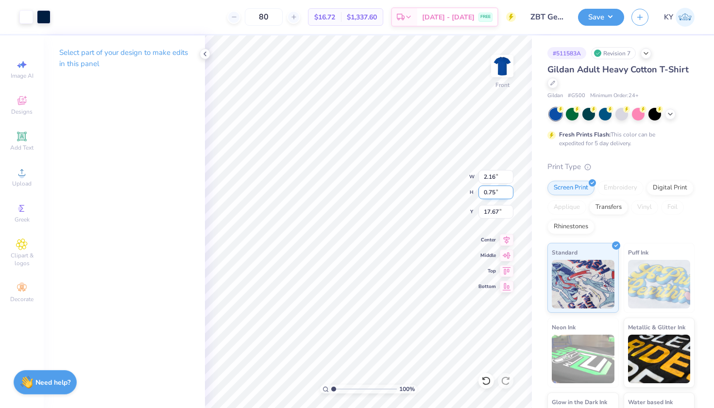
type input "17.74"
type input "5.07"
type input "1.00"
type input "17.62"
click at [496, 191] on input "1.00" at bounding box center [496, 193] width 35 height 14
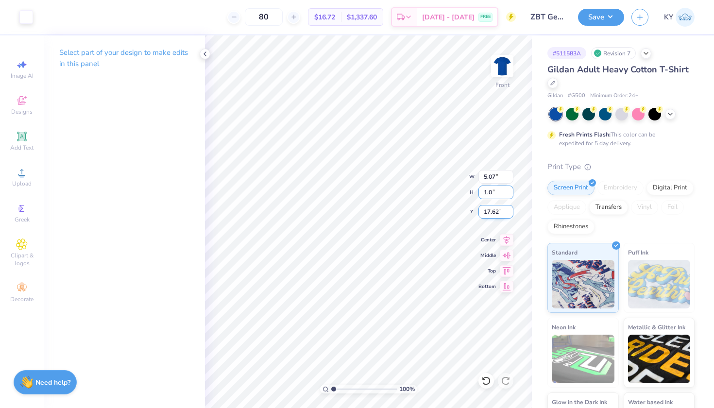
type input "1"
type input "0.75"
type input "3.80"
type input "17.74"
type input "0.89"
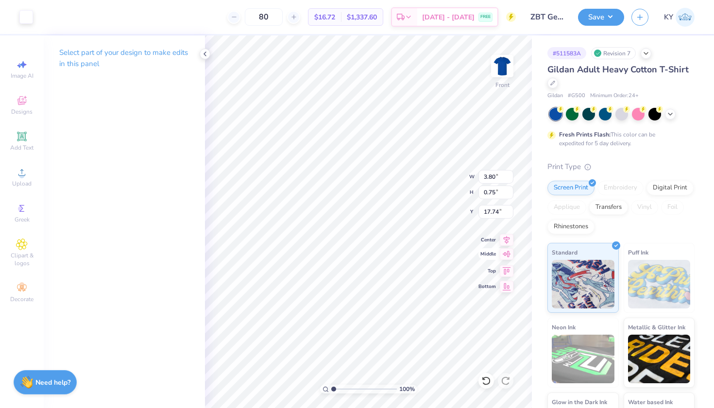
type input "1.00"
type input "17.62"
click at [496, 192] on input "1.00" at bounding box center [496, 193] width 35 height 14
type input "1"
type input "0.75"
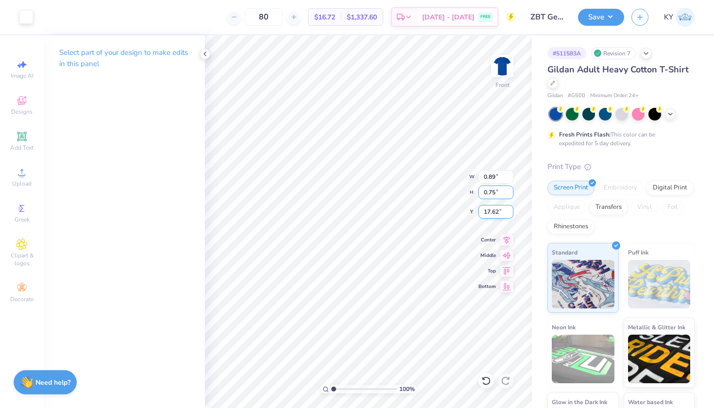
type input "0.67"
type input "17.74"
type input "3.80"
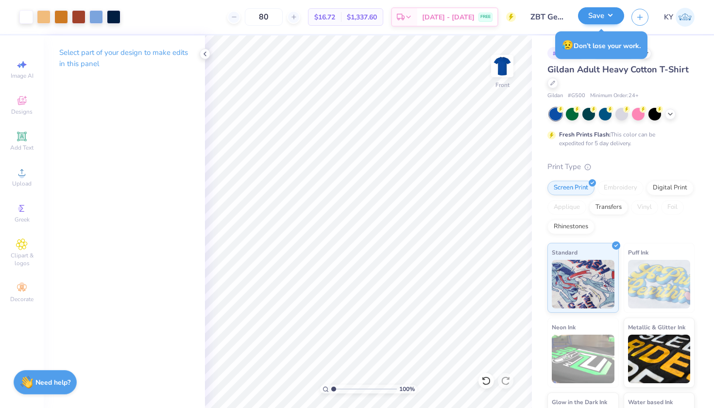
click at [605, 20] on button "Save" at bounding box center [601, 15] width 46 height 17
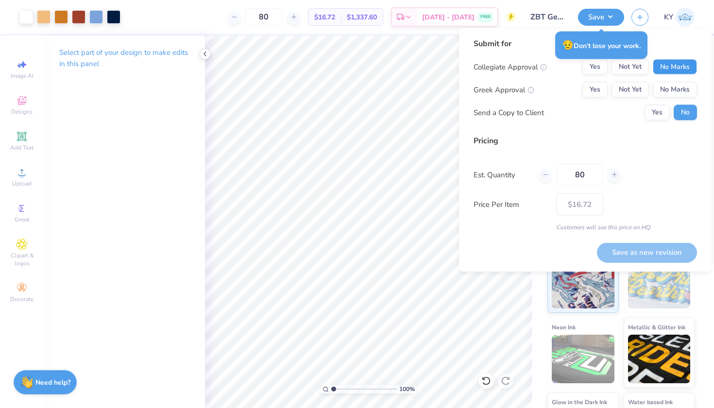
click at [676, 64] on button "No Marks" at bounding box center [675, 67] width 44 height 16
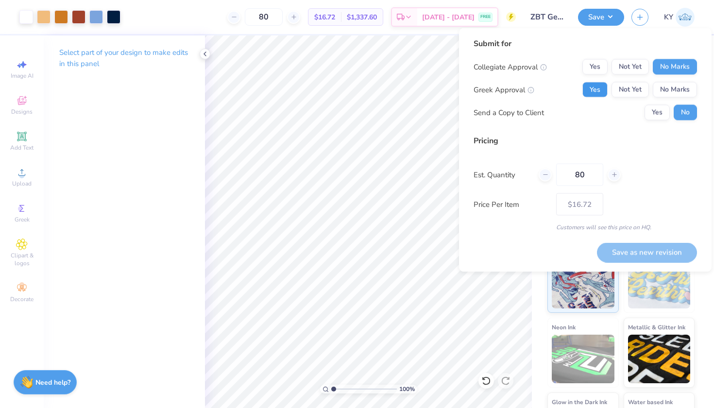
click at [601, 89] on button "Yes" at bounding box center [594, 90] width 25 height 16
click at [623, 252] on button "Save as new revision" at bounding box center [647, 252] width 100 height 20
type input "$16.72"
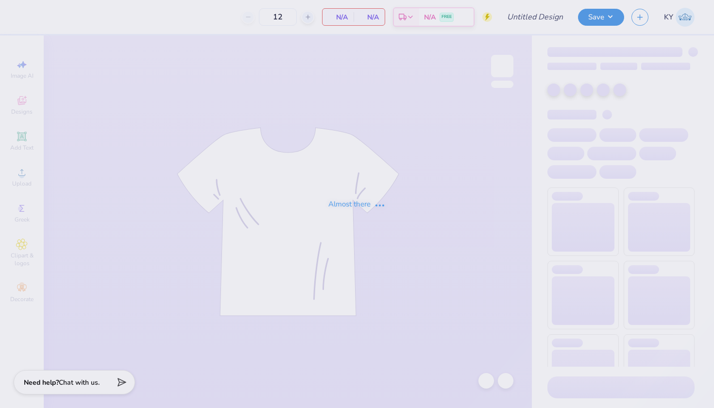
type input "ZBT Get on the Ball 2025"
type input "80"
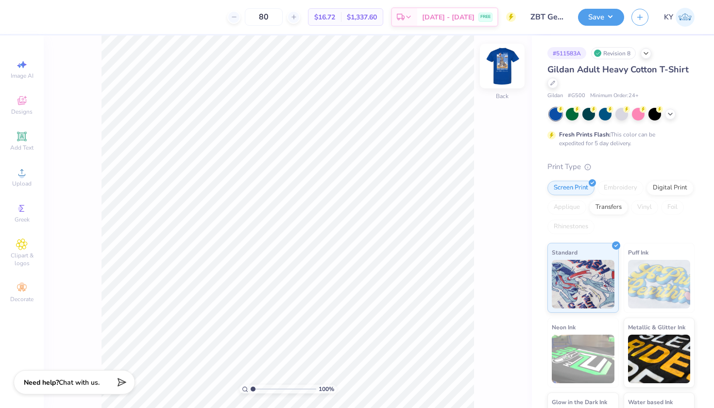
click at [497, 63] on img at bounding box center [502, 66] width 39 height 39
click at [491, 381] on div at bounding box center [487, 381] width 16 height 16
click at [489, 388] on div "100 % Front" at bounding box center [288, 221] width 488 height 373
click at [490, 385] on icon at bounding box center [486, 381] width 10 height 10
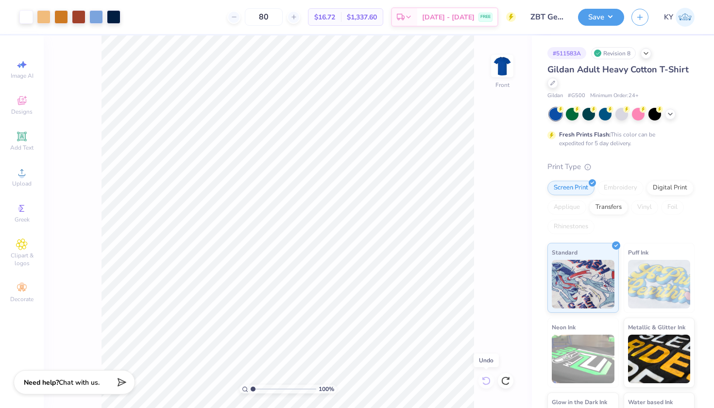
click at [490, 385] on div "100 % Front" at bounding box center [288, 221] width 488 height 373
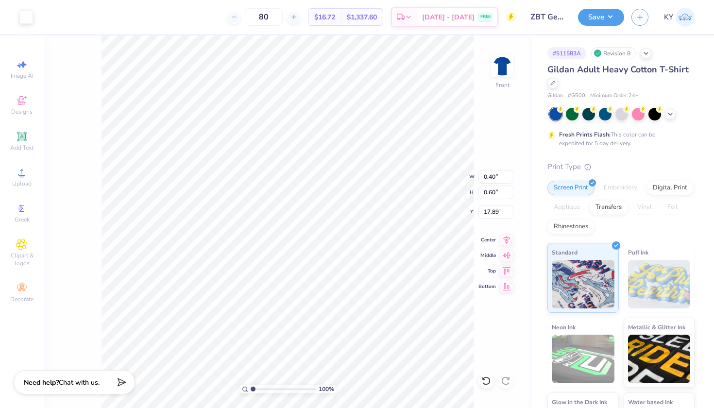
type input "0.71"
type input "0.26"
type input "18.08"
click at [512, 65] on img at bounding box center [502, 66] width 39 height 39
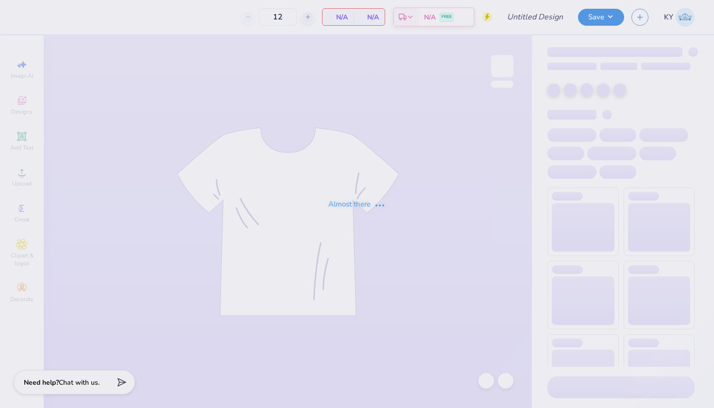
type input "ZBT Get on the Ball 2025"
type input "80"
type input "ZBT Get on the Ball 2025"
type input "80"
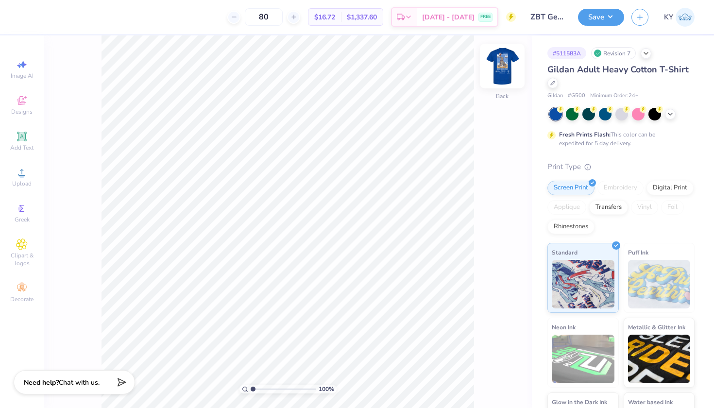
click at [515, 63] on img at bounding box center [502, 66] width 39 height 39
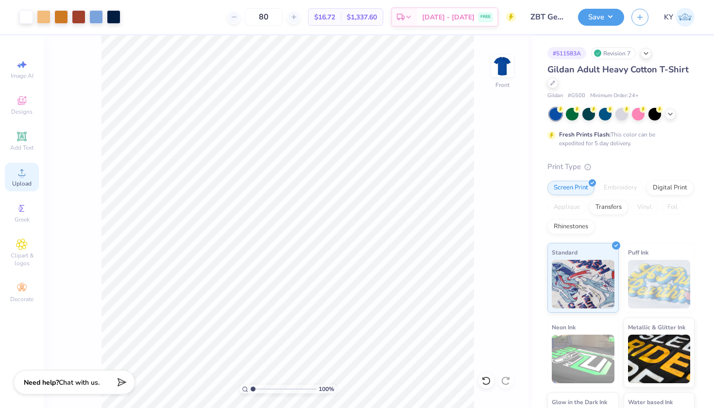
click at [27, 173] on icon at bounding box center [22, 173] width 12 height 12
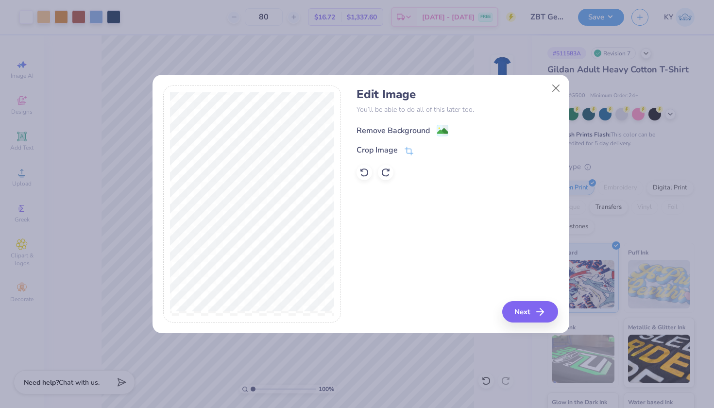
click at [424, 131] on div "Remove Background" at bounding box center [393, 131] width 73 height 12
